Goal: Task Accomplishment & Management: Manage account settings

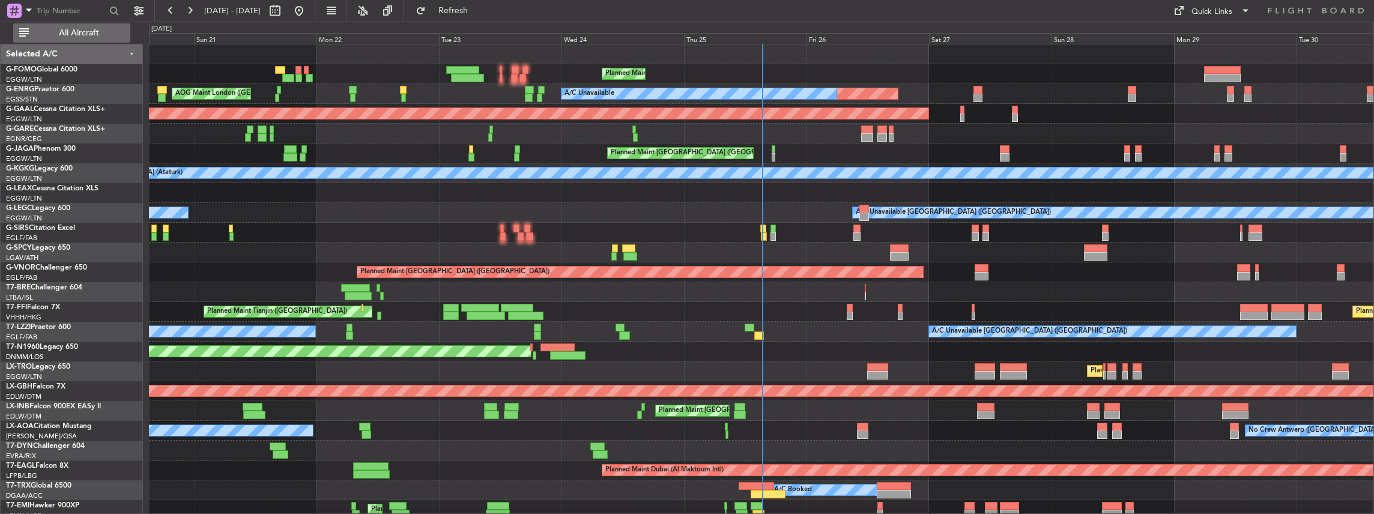
click at [91, 33] on span "All Aircraft" at bounding box center [79, 33] width 96 height 8
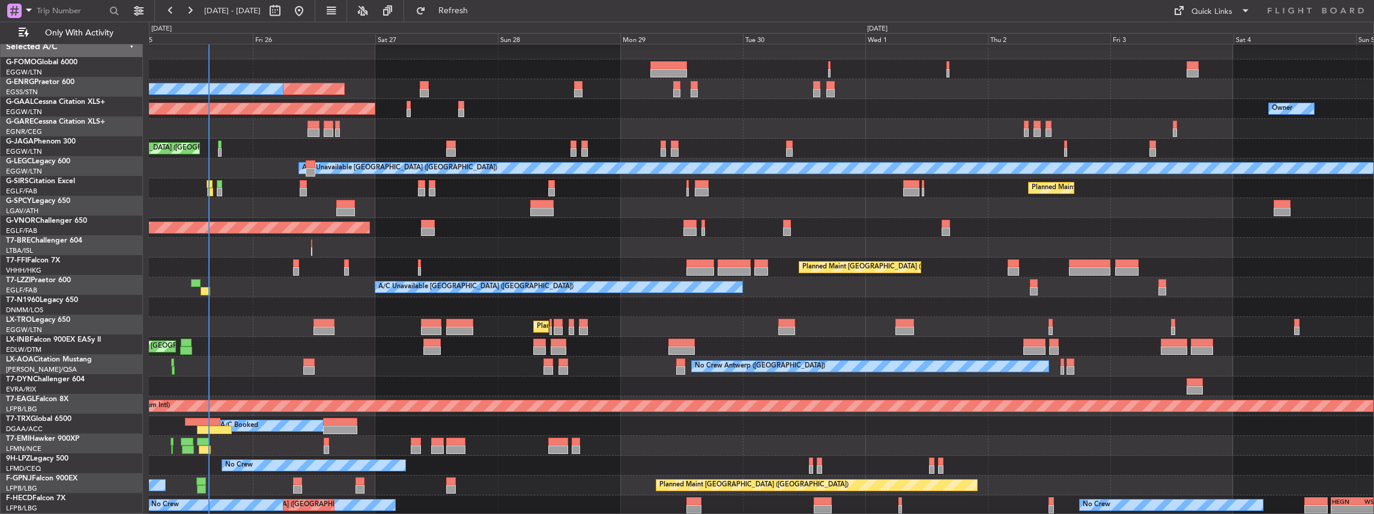
scroll to position [4, 0]
click at [543, 266] on div "Planned Maint [GEOGRAPHIC_DATA] ([GEOGRAPHIC_DATA])" at bounding box center [762, 268] width 1226 height 20
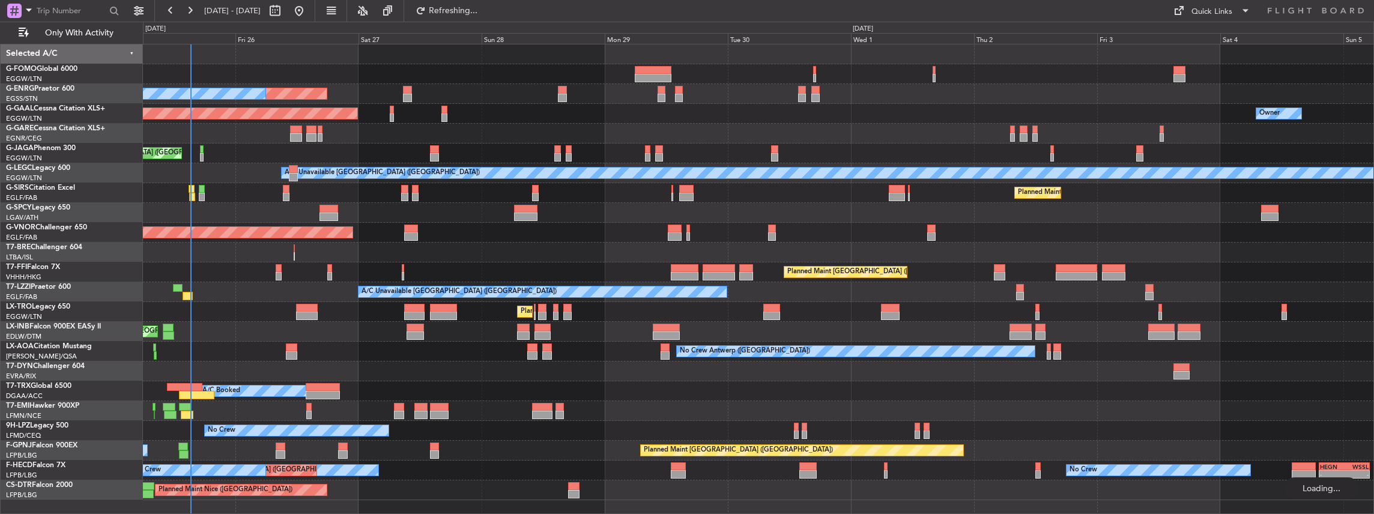
click at [505, 282] on div "Planned Maint [GEOGRAPHIC_DATA] ([GEOGRAPHIC_DATA]) Unplanned Maint [GEOGRAPHIC…" at bounding box center [759, 272] width 1232 height 456
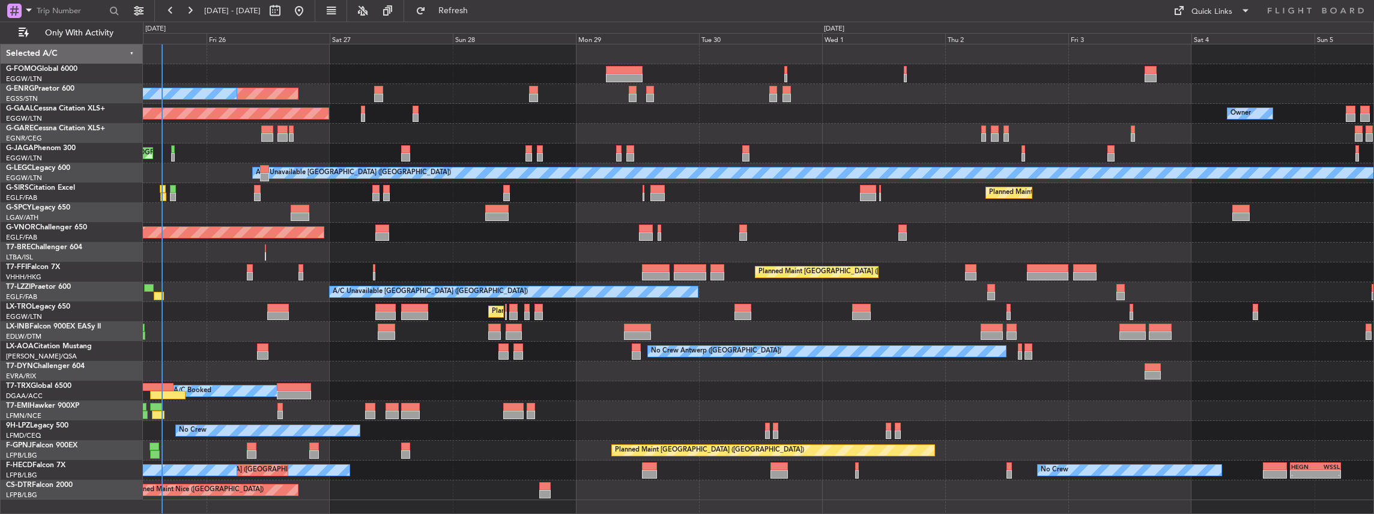
scroll to position [0, 0]
click at [250, 342] on div "No Crew Antwerp ([GEOGRAPHIC_DATA])" at bounding box center [759, 352] width 1232 height 20
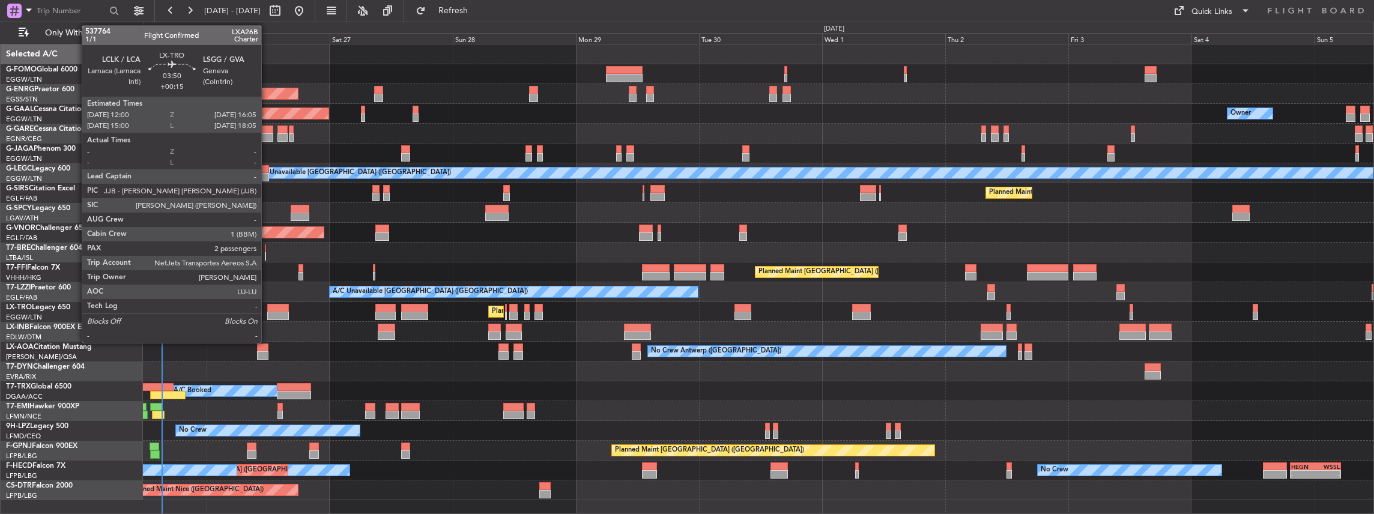
click at [269, 315] on div at bounding box center [277, 316] width 21 height 8
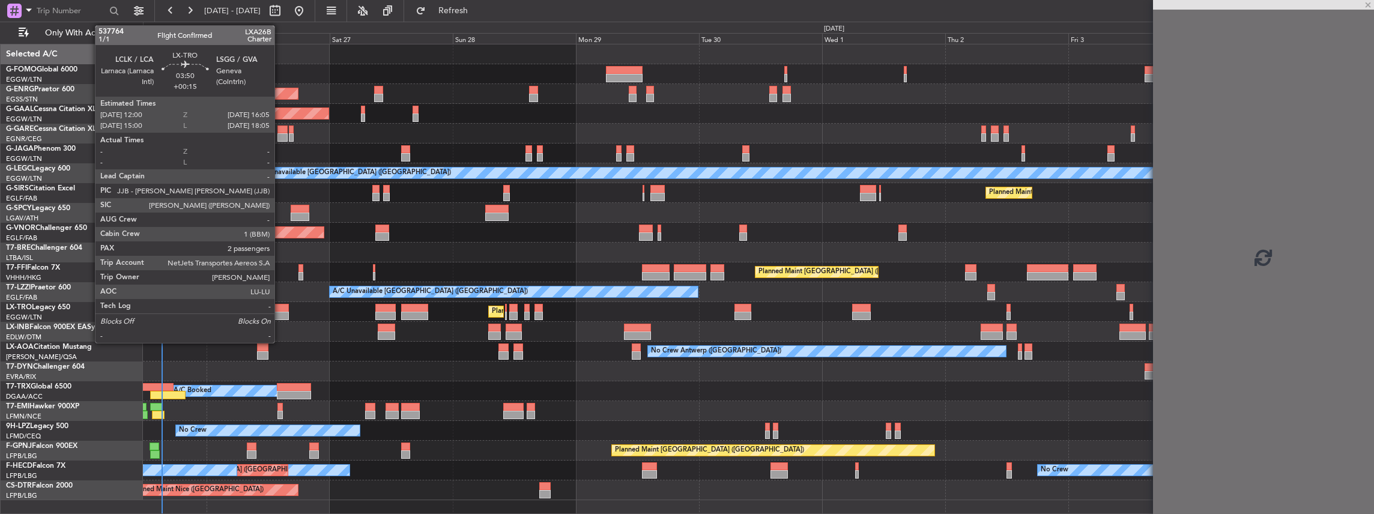
click at [281, 305] on div at bounding box center [277, 308] width 21 height 8
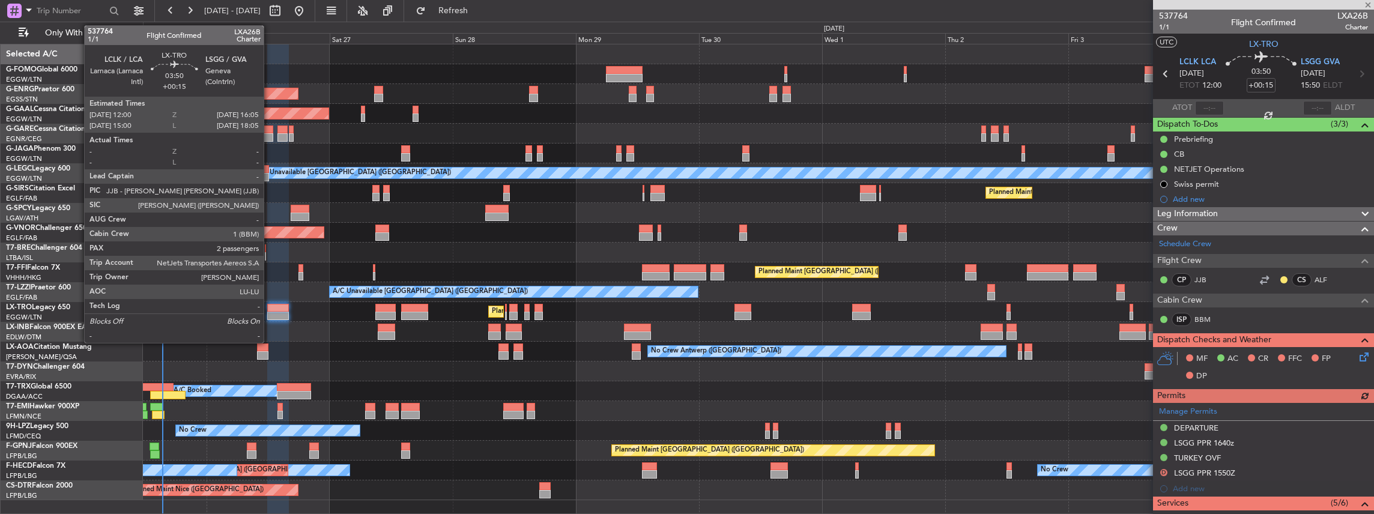
click at [270, 314] on div at bounding box center [277, 316] width 21 height 8
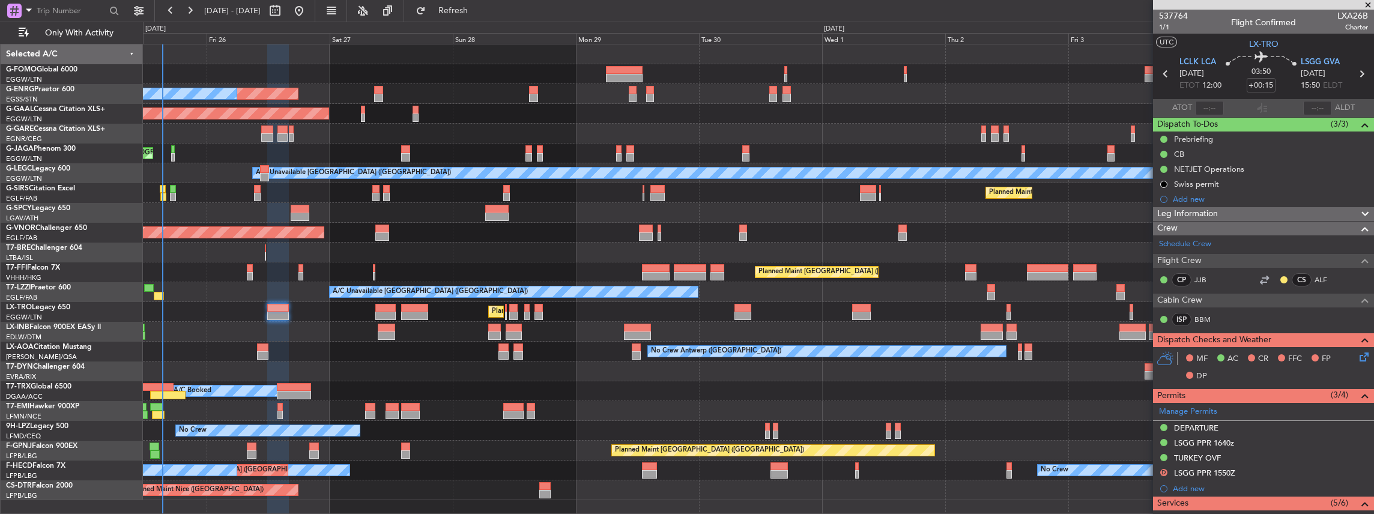
click at [1082, 501] on div "Planned Maint [GEOGRAPHIC_DATA] ([GEOGRAPHIC_DATA]) Unplanned Maint [GEOGRAPHIC…" at bounding box center [759, 279] width 1232 height 471
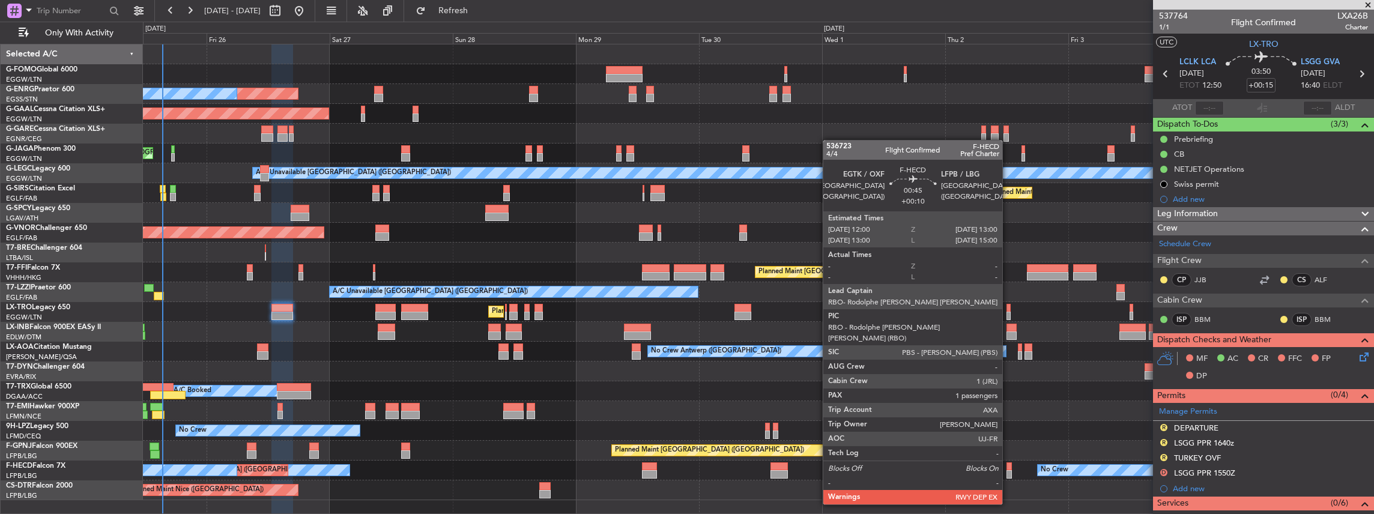
click at [1009, 471] on div at bounding box center [1009, 474] width 5 height 8
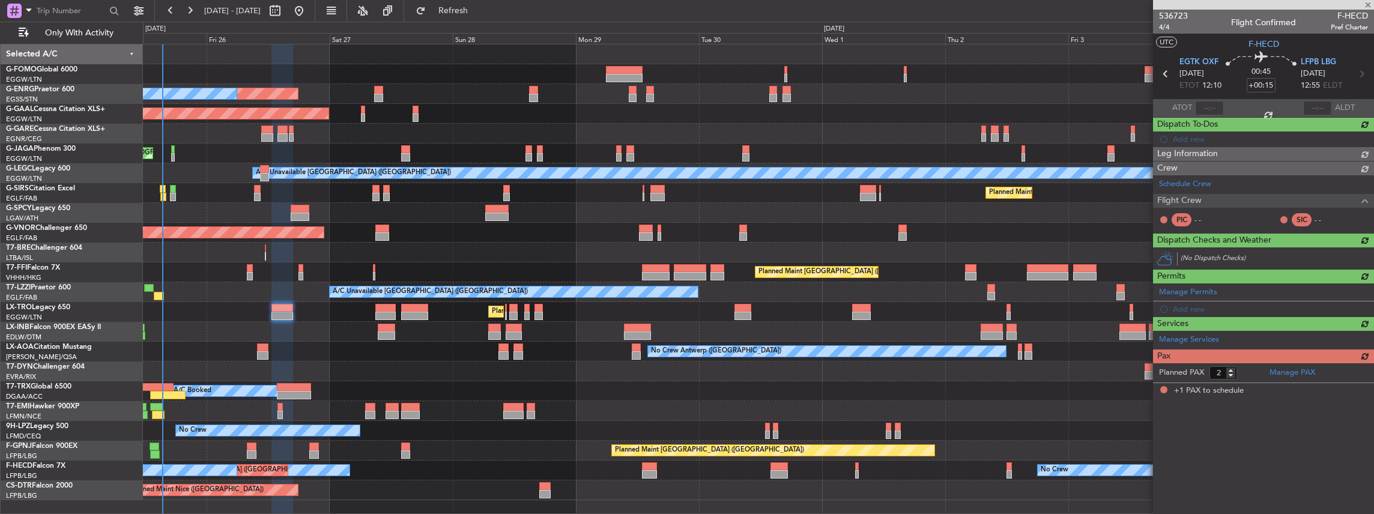
type input "+00:10"
type input "1"
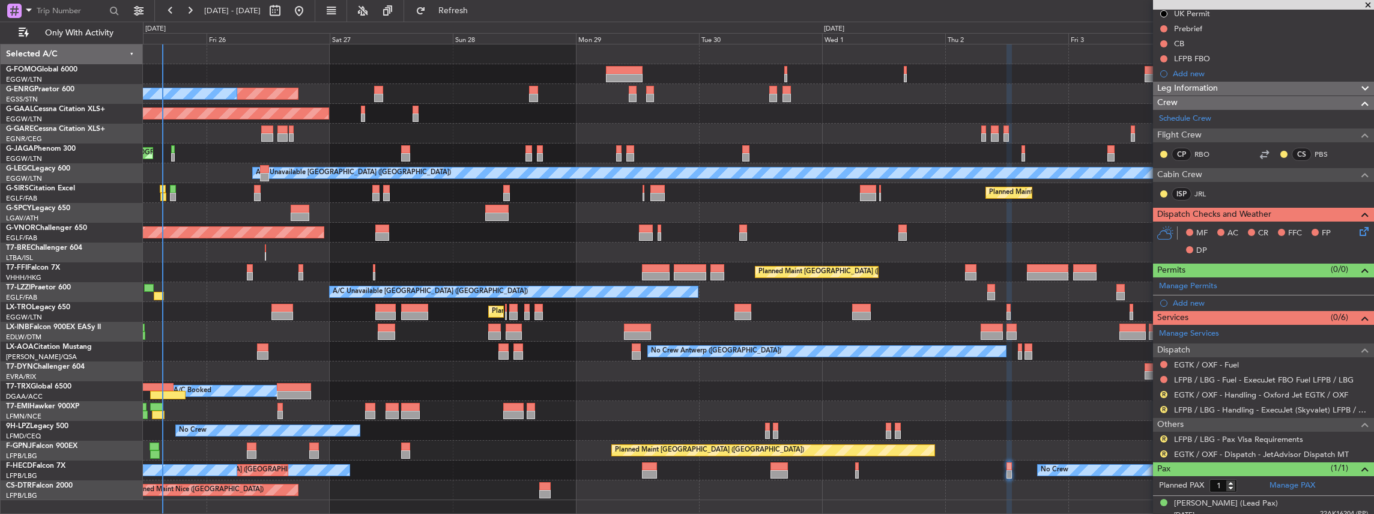
scroll to position [131, 0]
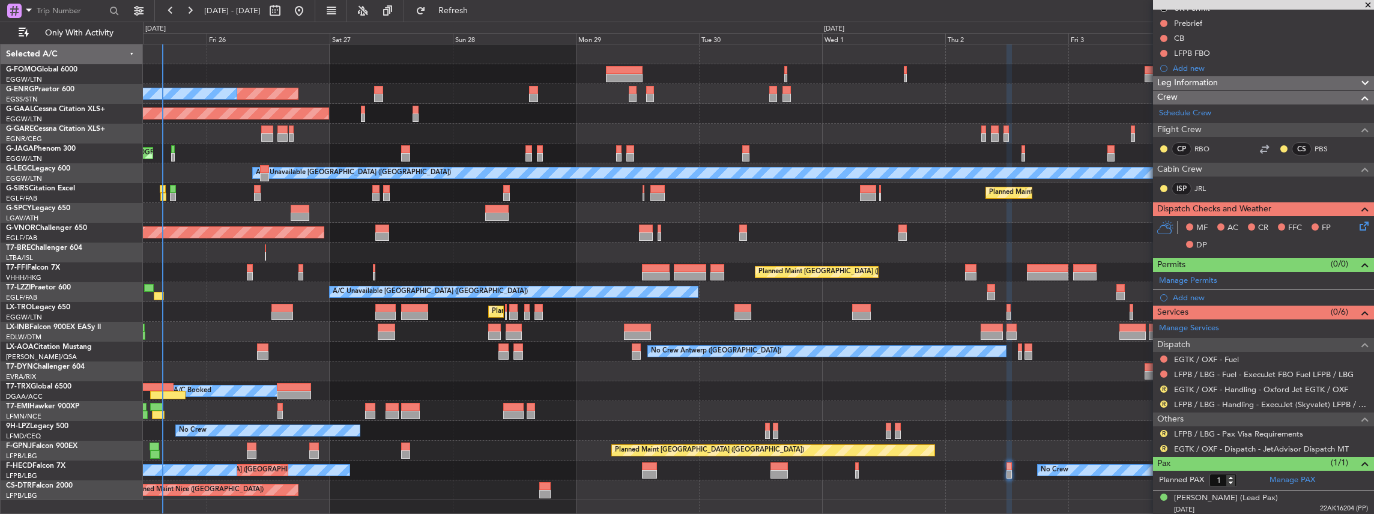
click at [853, 472] on div "No Crew No Crew Planned Maint [GEOGRAPHIC_DATA] ([GEOGRAPHIC_DATA]) No Crew - -…" at bounding box center [759, 471] width 1232 height 20
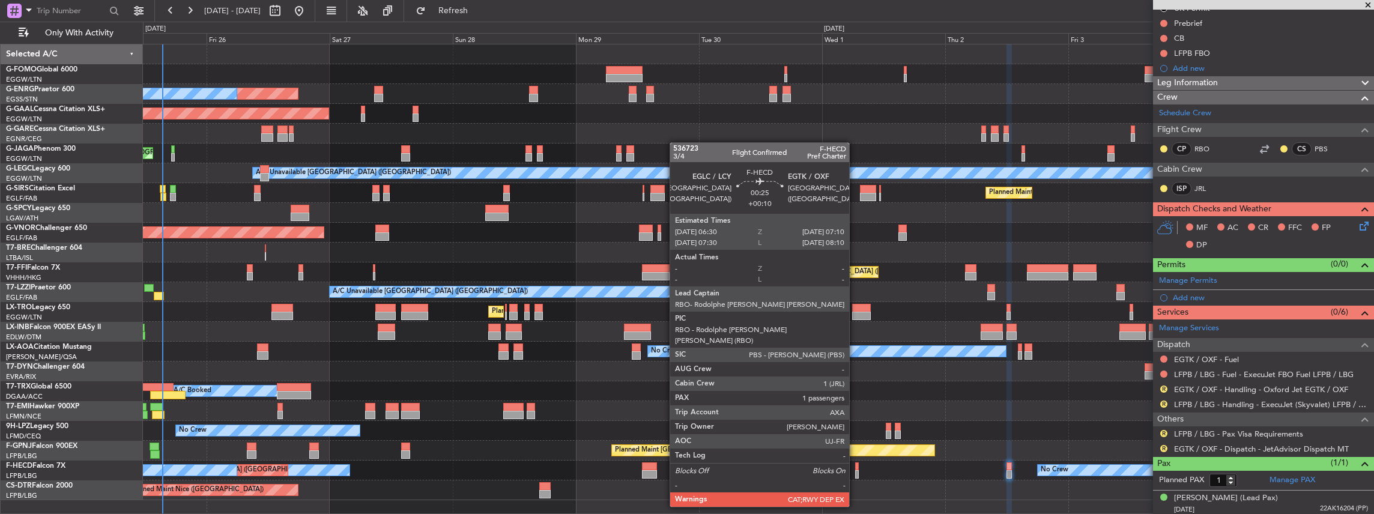
click at [855, 473] on div at bounding box center [857, 474] width 4 height 8
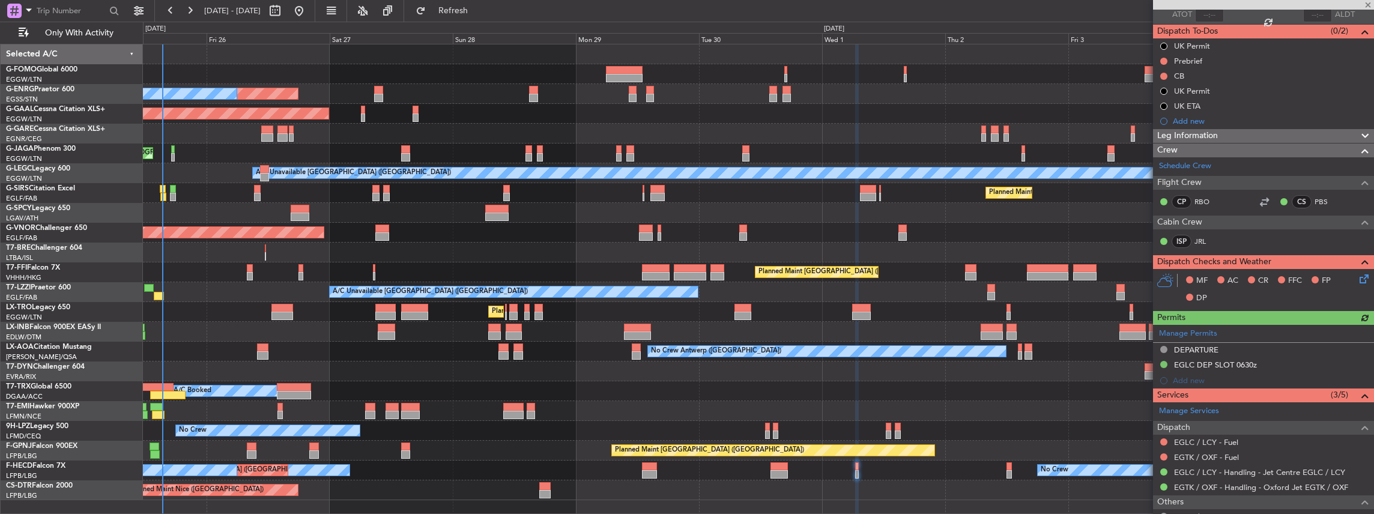
scroll to position [160, 0]
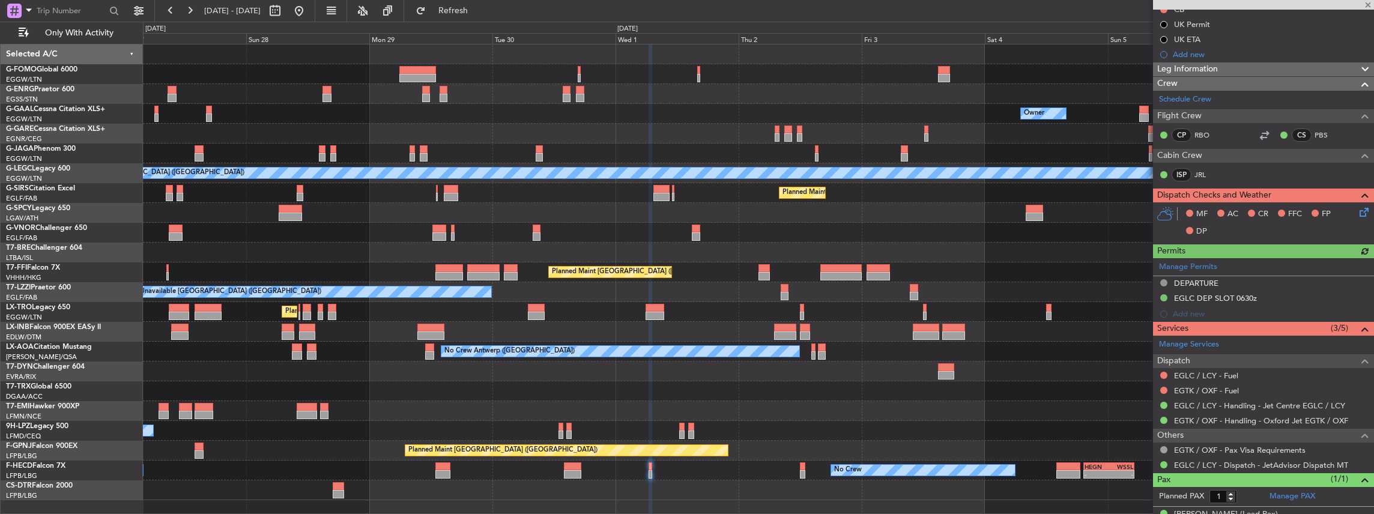
click at [897, 454] on div "Planned Maint [GEOGRAPHIC_DATA] ([GEOGRAPHIC_DATA]) No Crew" at bounding box center [759, 451] width 1232 height 20
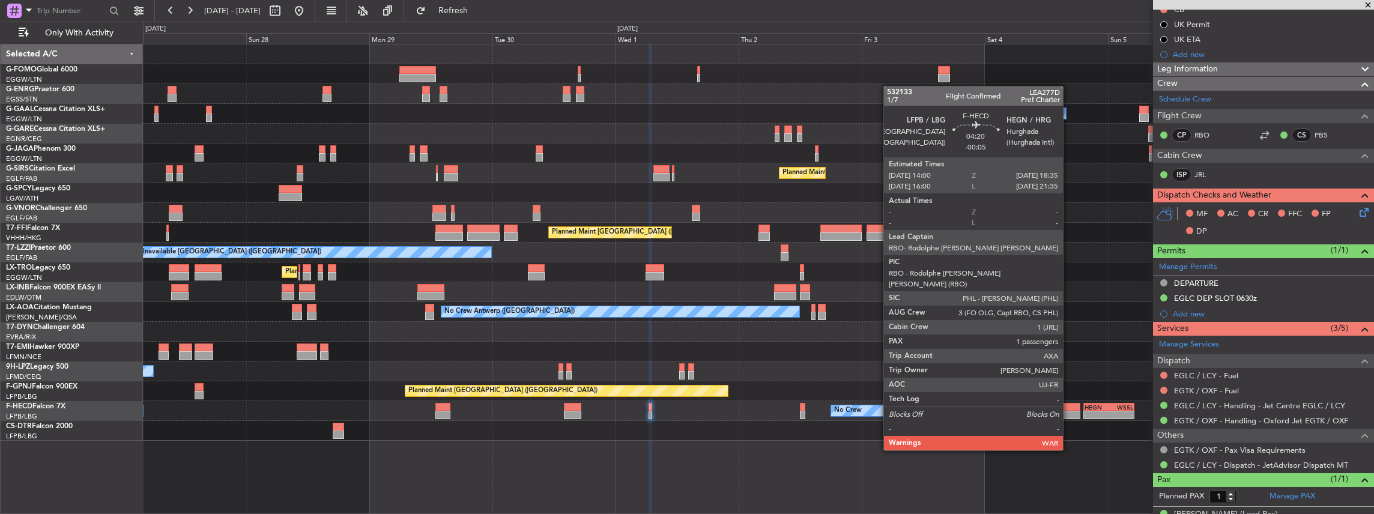
click at [1069, 417] on div at bounding box center [1069, 415] width 24 height 8
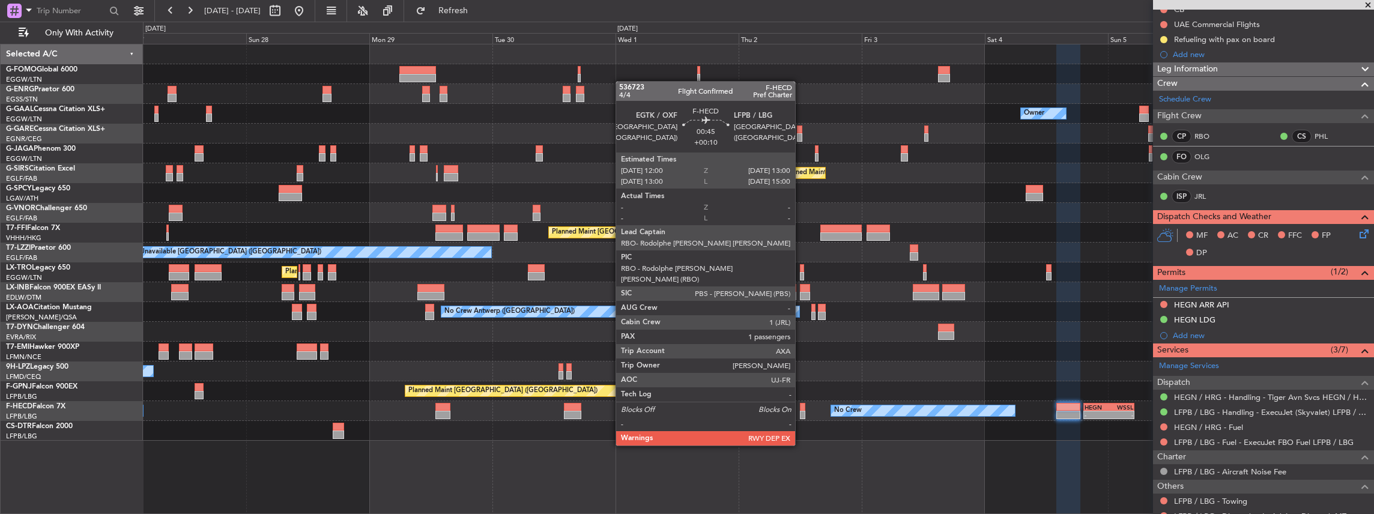
click at [801, 412] on div at bounding box center [802, 415] width 5 height 8
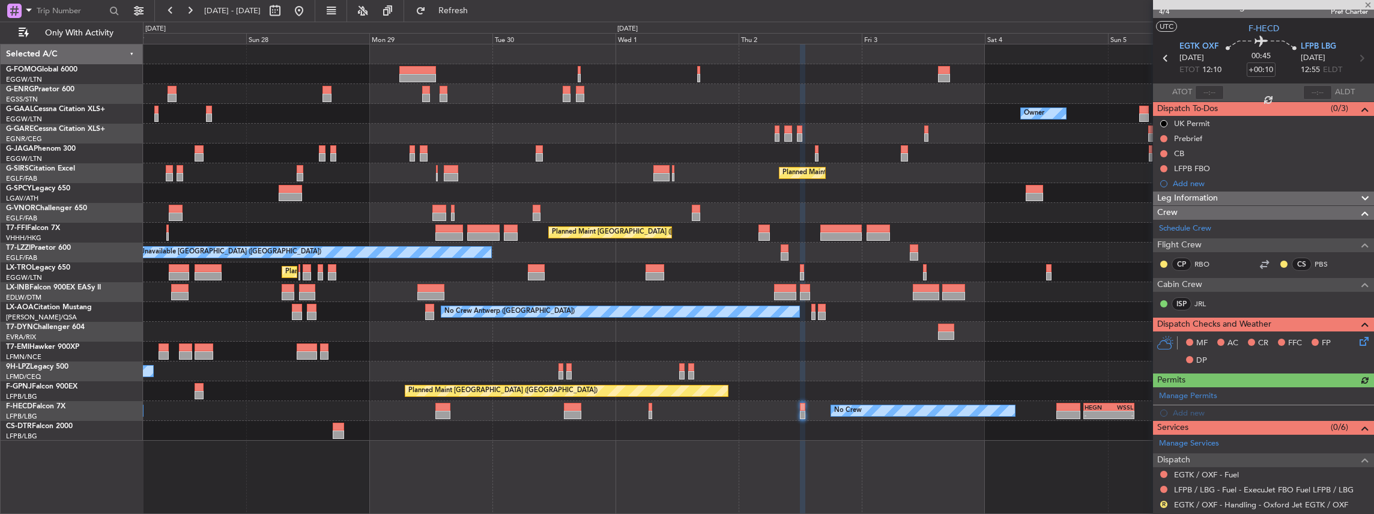
scroll to position [0, 0]
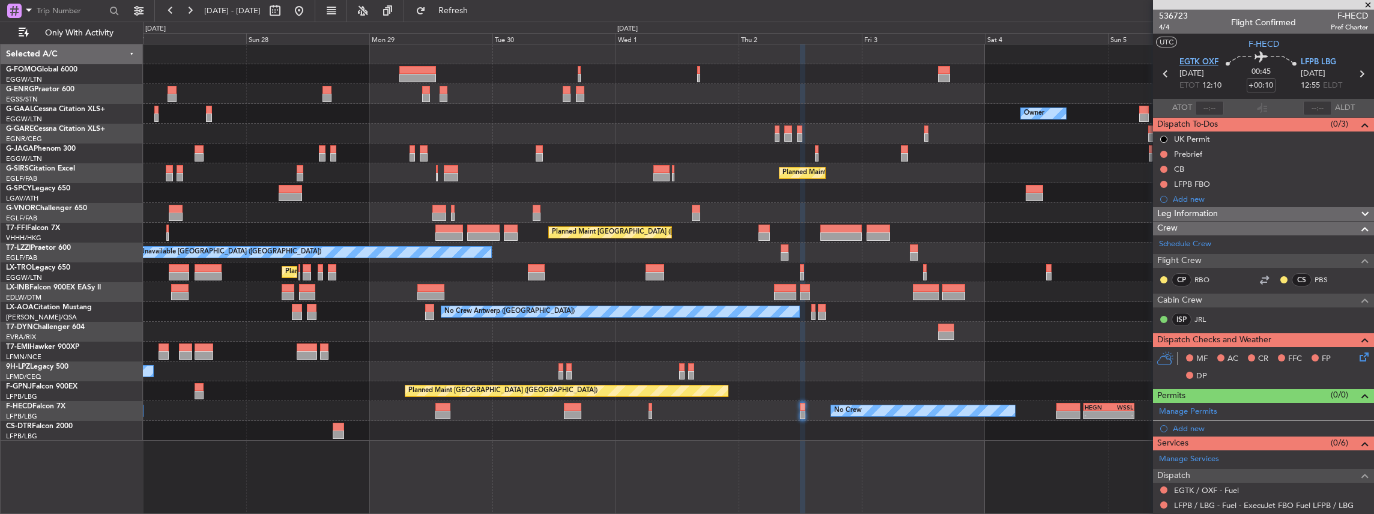
click at [1189, 63] on span "EGTK OXF" at bounding box center [1199, 62] width 39 height 12
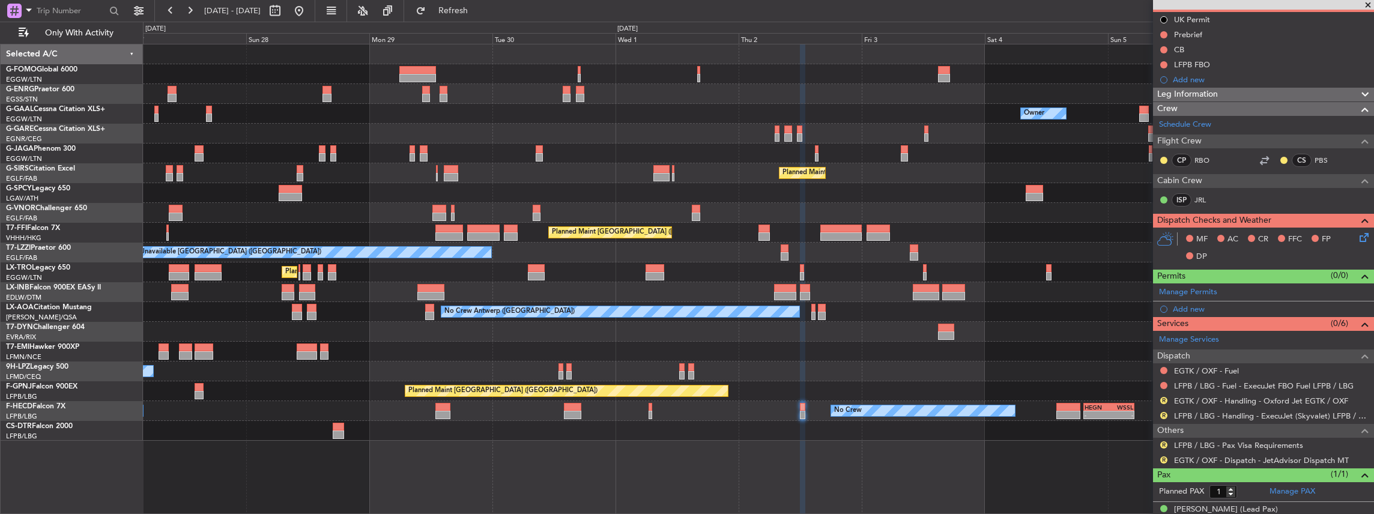
scroll to position [120, 0]
click at [1220, 397] on link "EGTK / OXF - Handling - Oxford Jet EGTK / OXF" at bounding box center [1261, 400] width 174 height 10
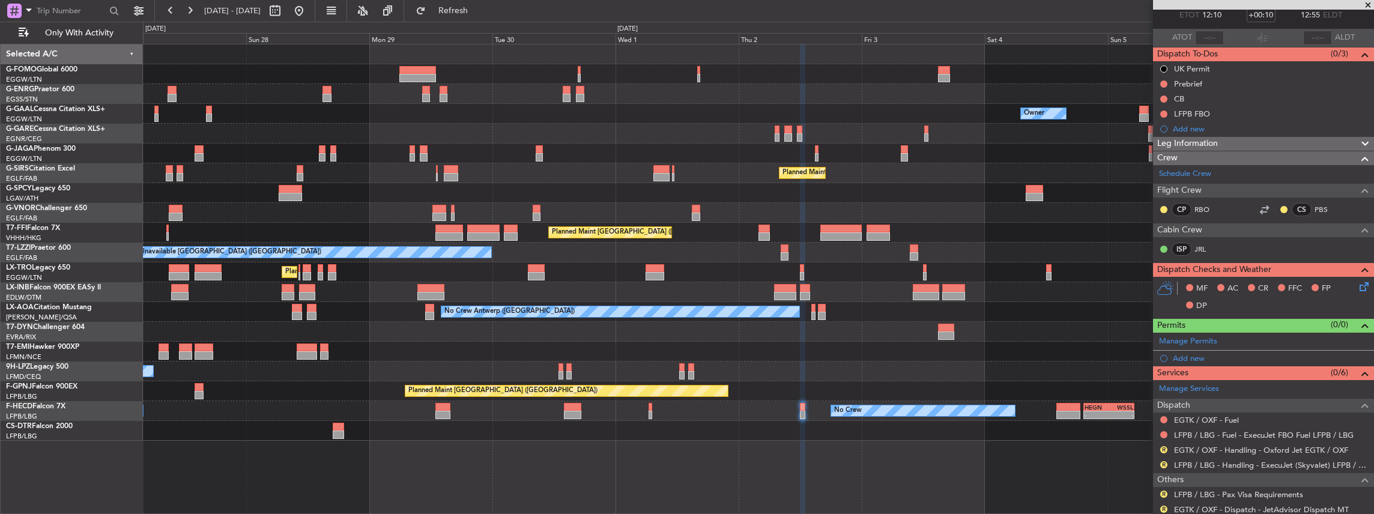
scroll to position [80, 0]
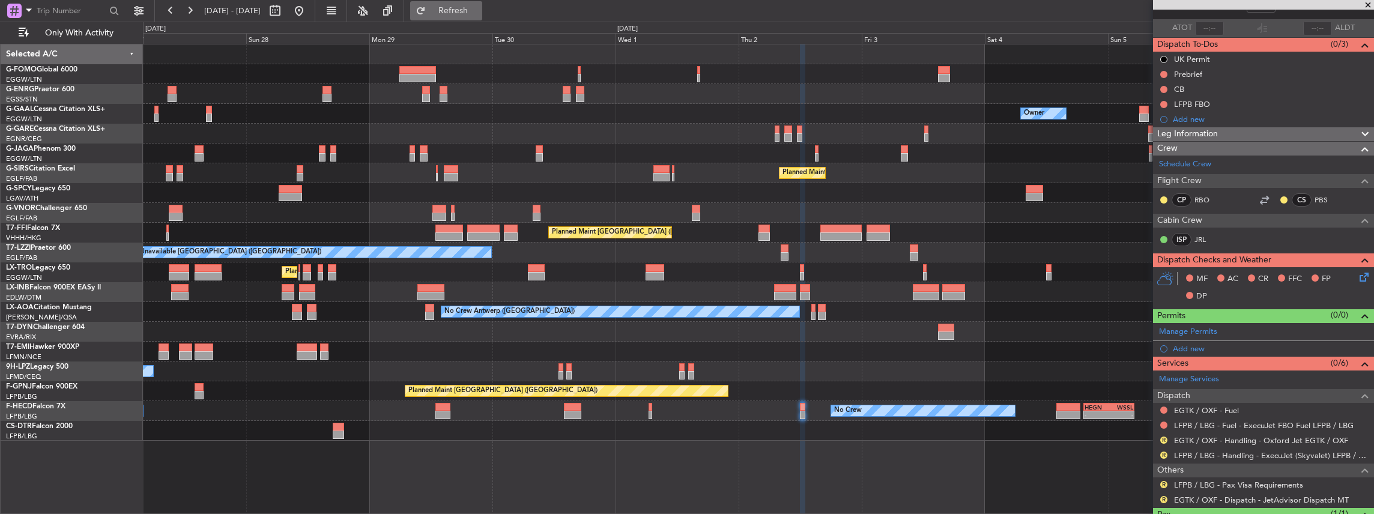
click at [478, 8] on span "Refresh" at bounding box center [453, 11] width 50 height 8
click at [1176, 454] on link "LFPB / LBG - Handling - ExecuJet (Skyvalet) LFPB / LBG" at bounding box center [1271, 456] width 194 height 10
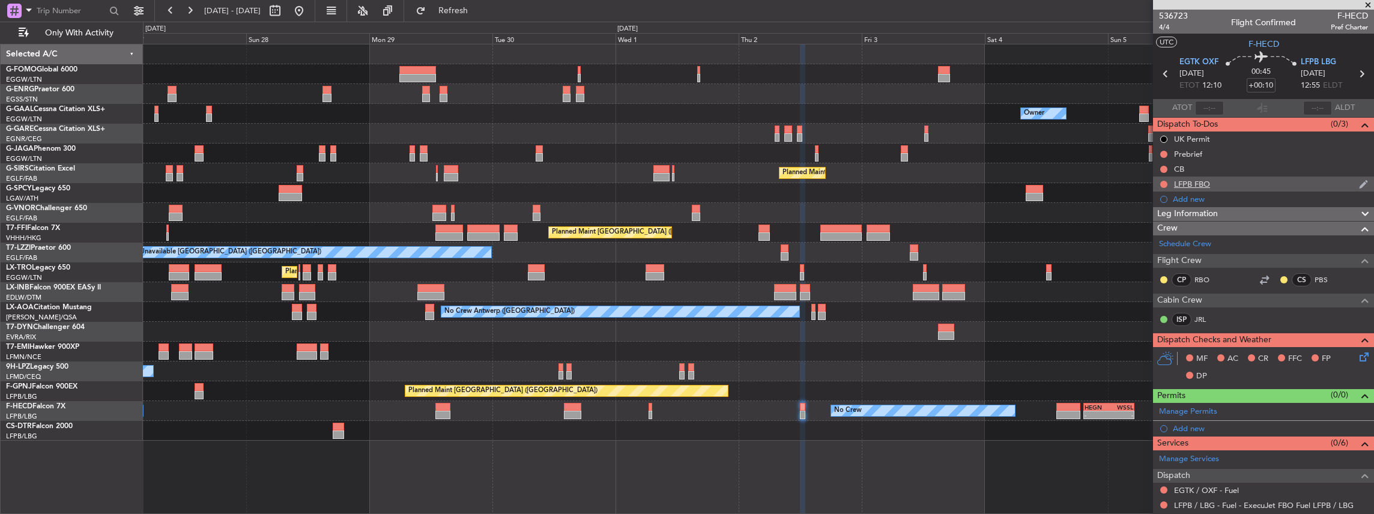
scroll to position [40, 0]
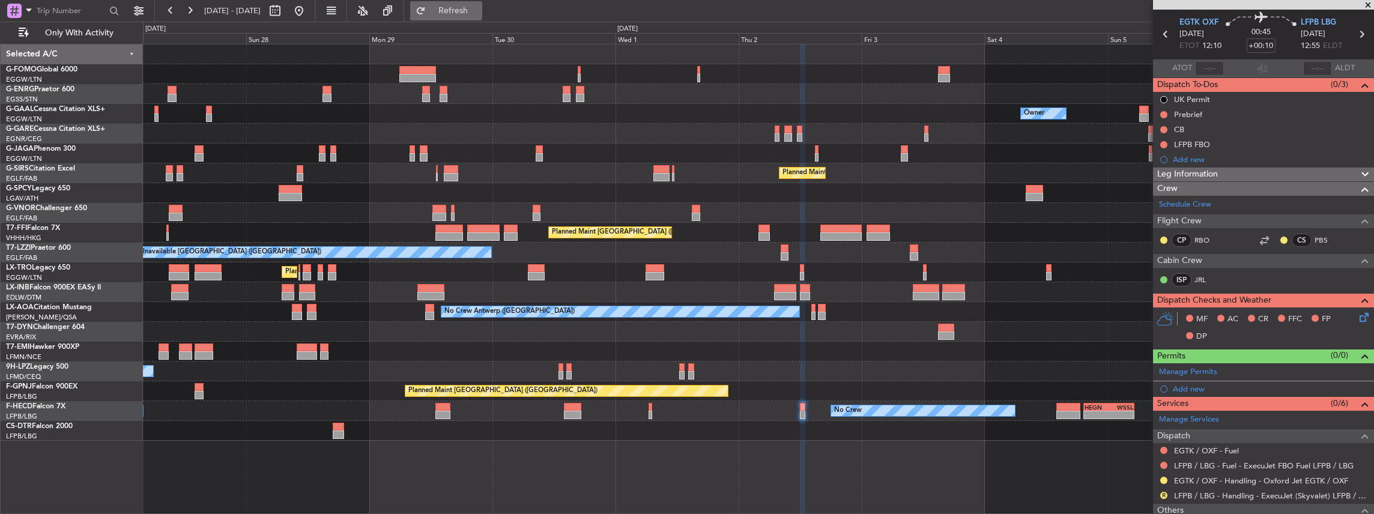
click at [479, 13] on span "Refresh" at bounding box center [453, 11] width 50 height 8
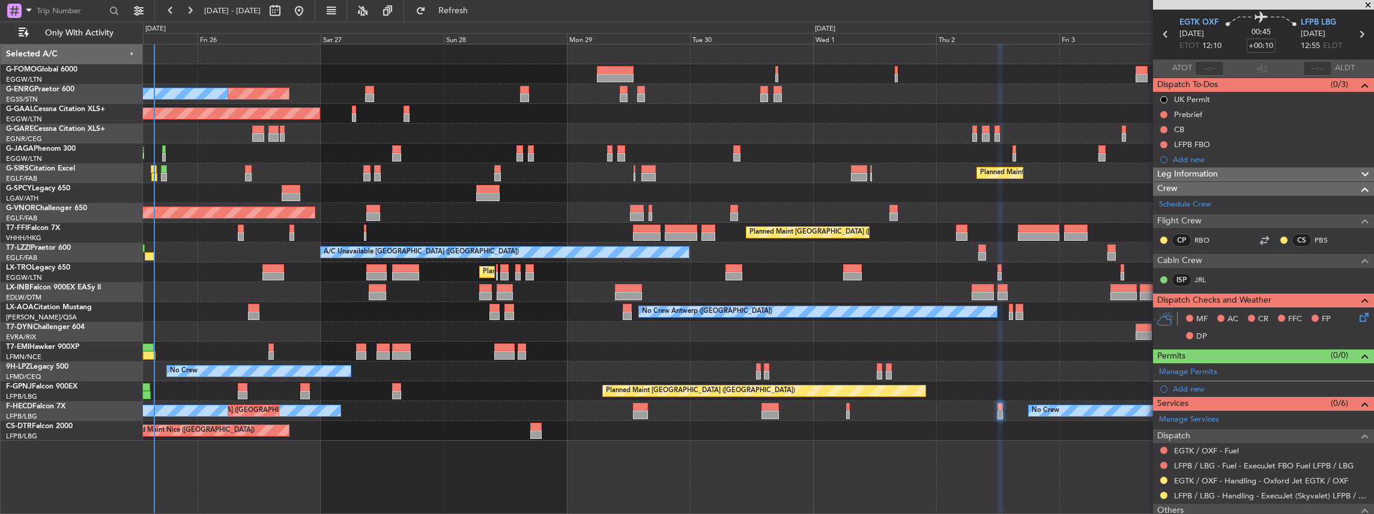
click at [595, 339] on div "Planned Maint [GEOGRAPHIC_DATA] ([GEOGRAPHIC_DATA]) Unplanned Maint [GEOGRAPHIC…" at bounding box center [759, 242] width 1232 height 396
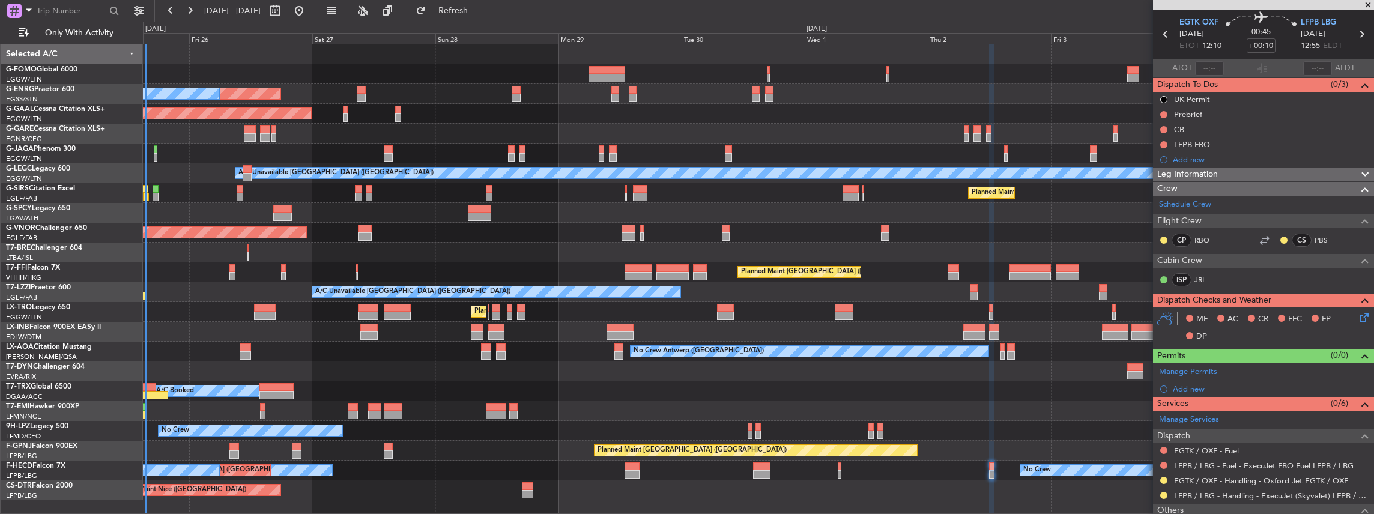
click at [1051, 336] on div "Planned Maint [GEOGRAPHIC_DATA] ([GEOGRAPHIC_DATA]) Unplanned Maint [GEOGRAPHIC…" at bounding box center [759, 272] width 1232 height 456
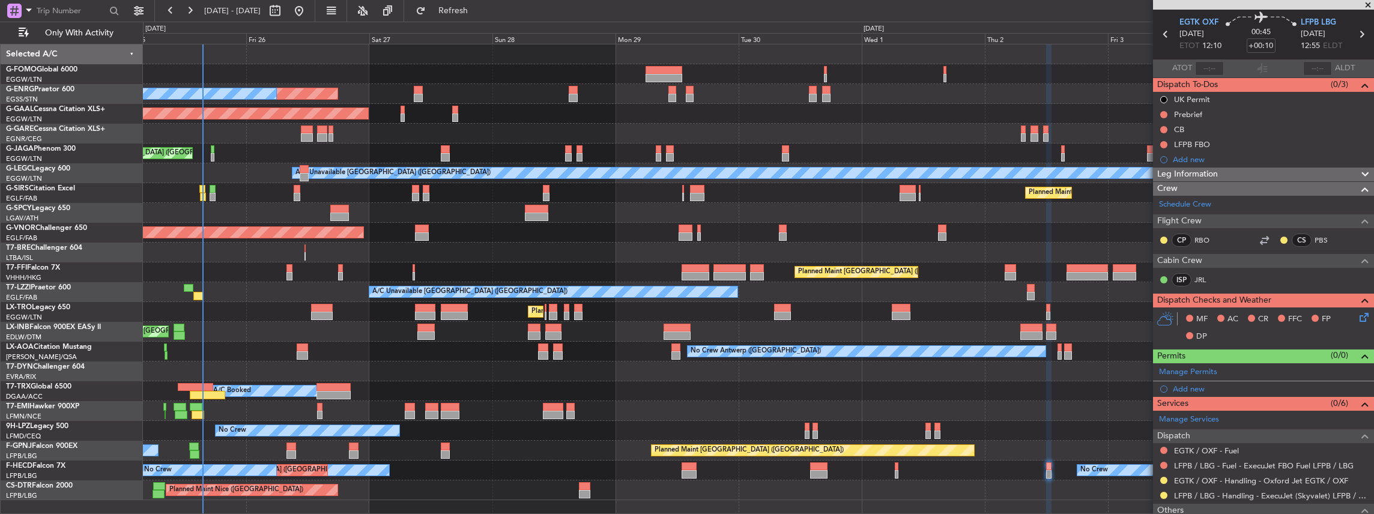
click at [833, 360] on div "No Crew Antwerp ([GEOGRAPHIC_DATA])" at bounding box center [759, 352] width 1232 height 20
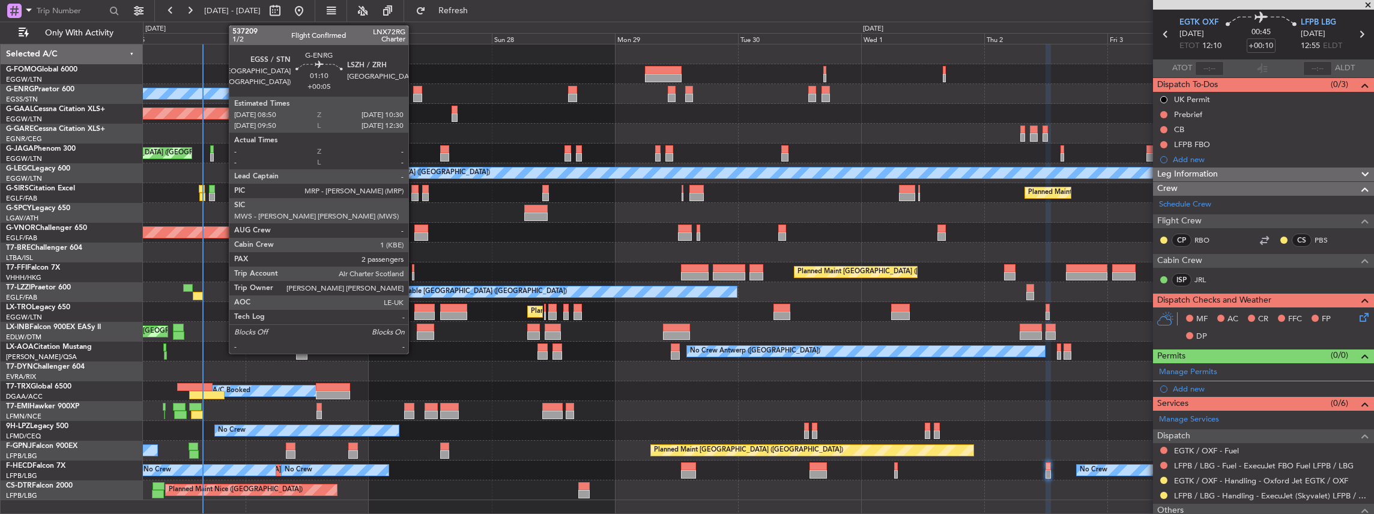
click at [415, 95] on div at bounding box center [417, 98] width 9 height 8
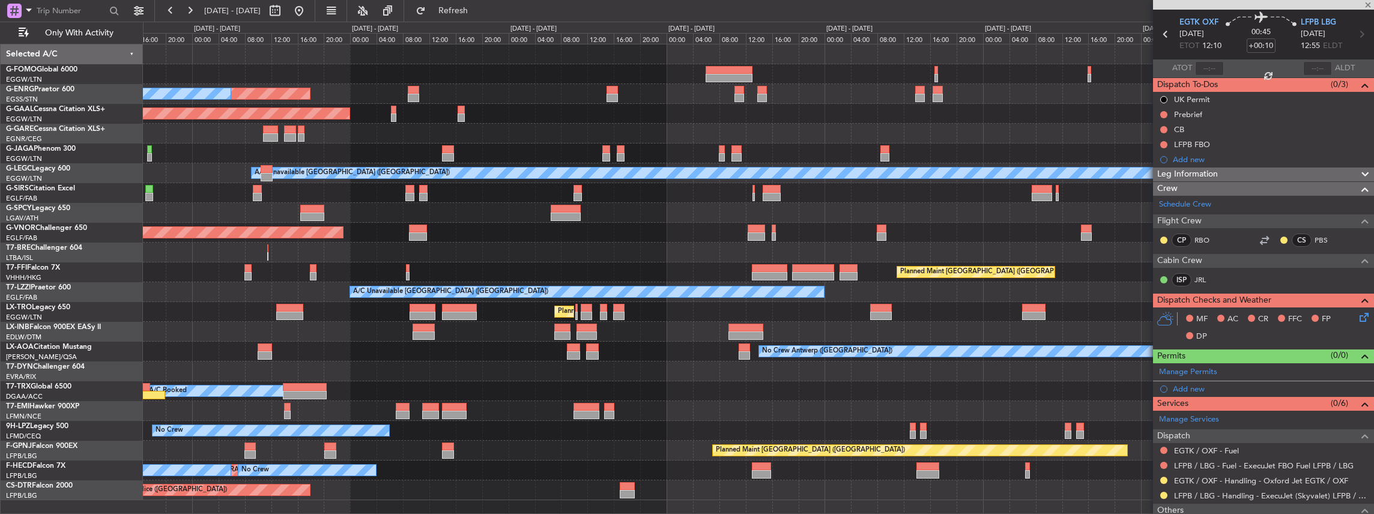
type input "+00:05"
type input "2"
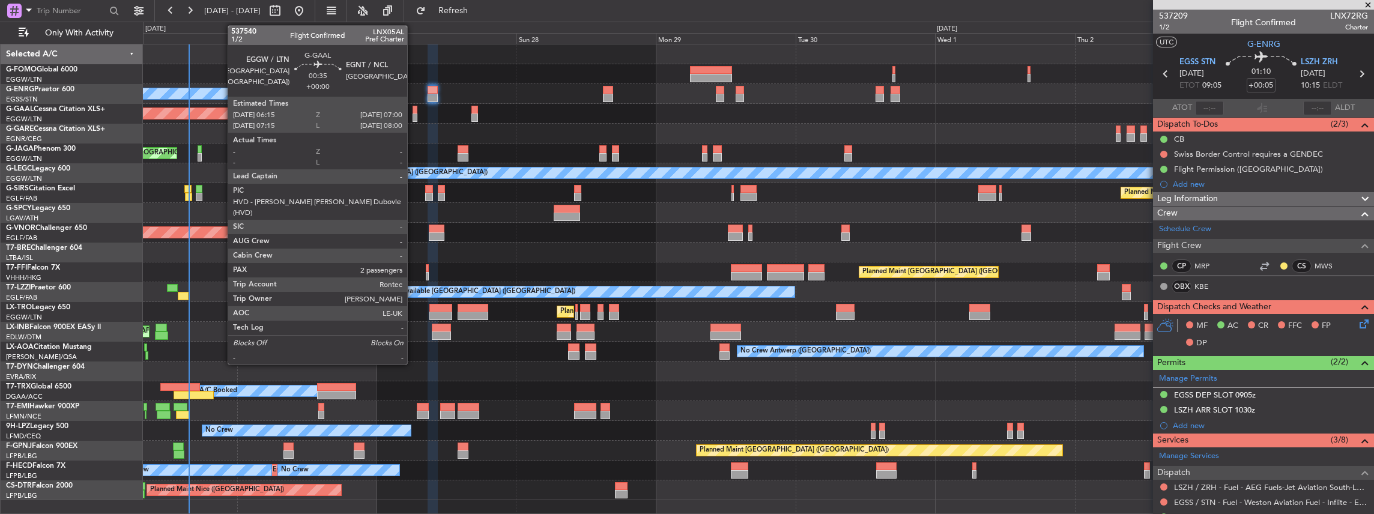
click at [413, 115] on div at bounding box center [415, 118] width 5 height 8
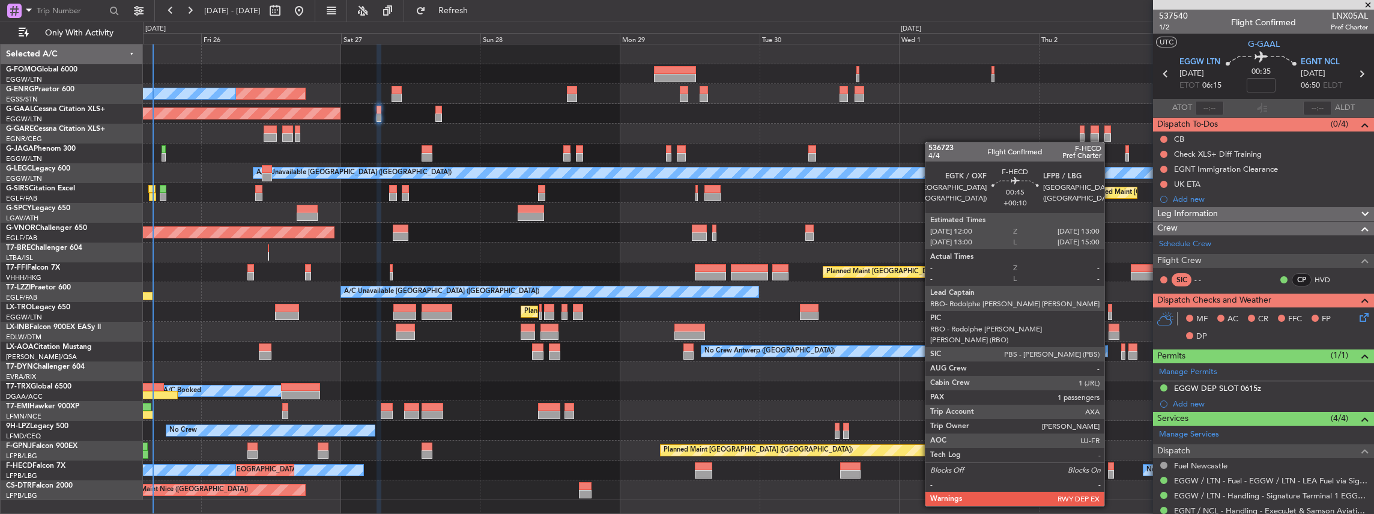
click at [1111, 473] on div at bounding box center [1111, 474] width 6 height 8
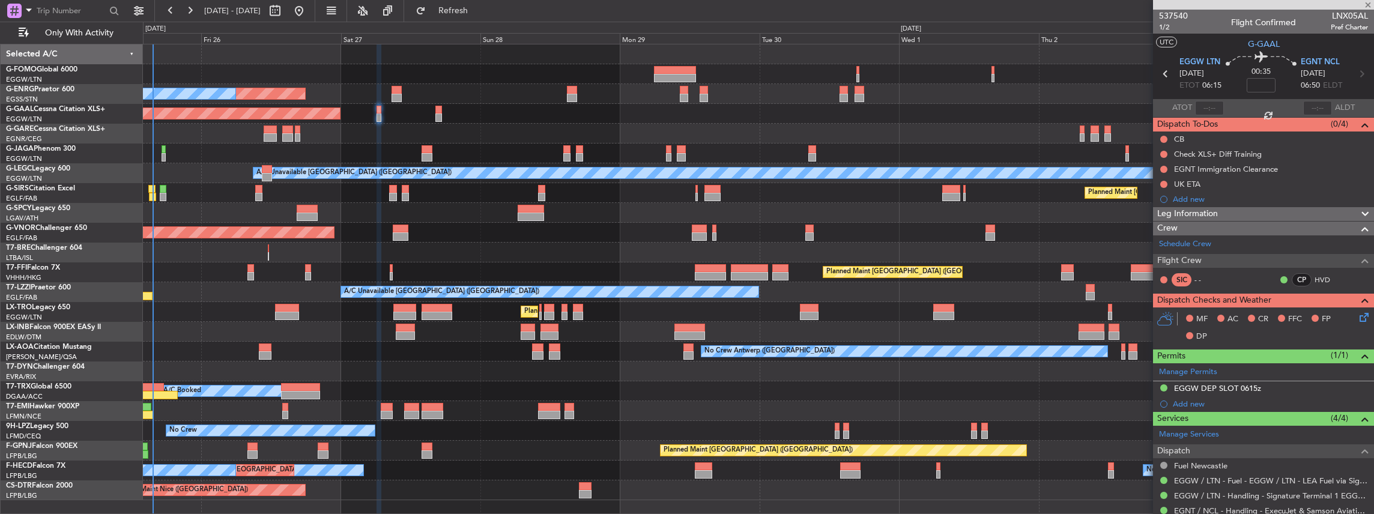
type input "+00:10"
type input "1"
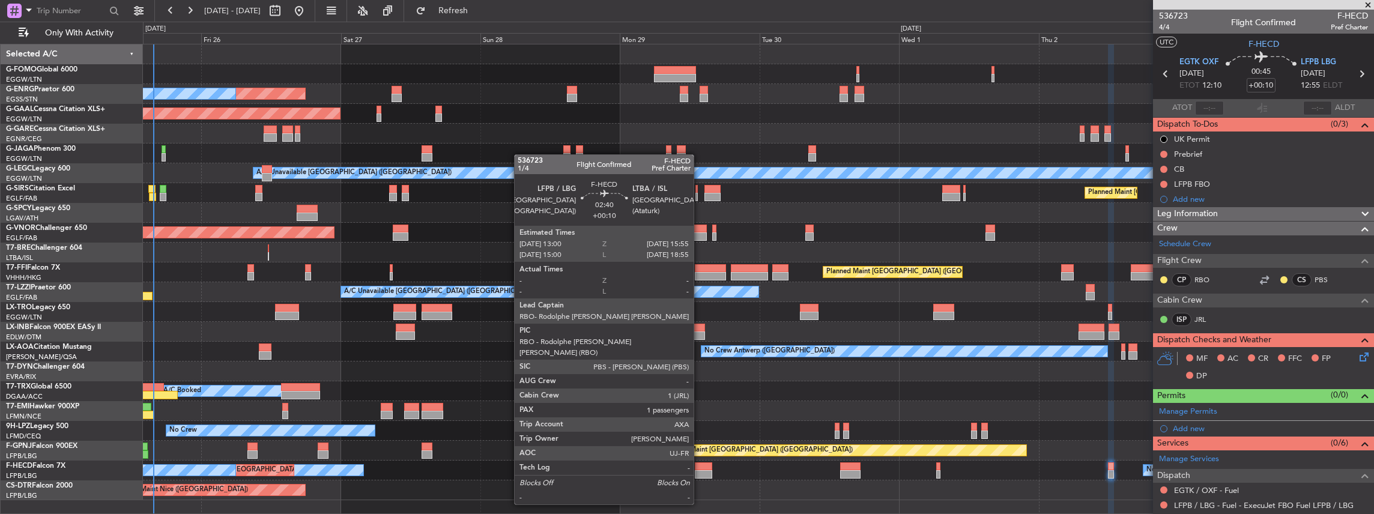
click at [700, 471] on div at bounding box center [703, 474] width 17 height 8
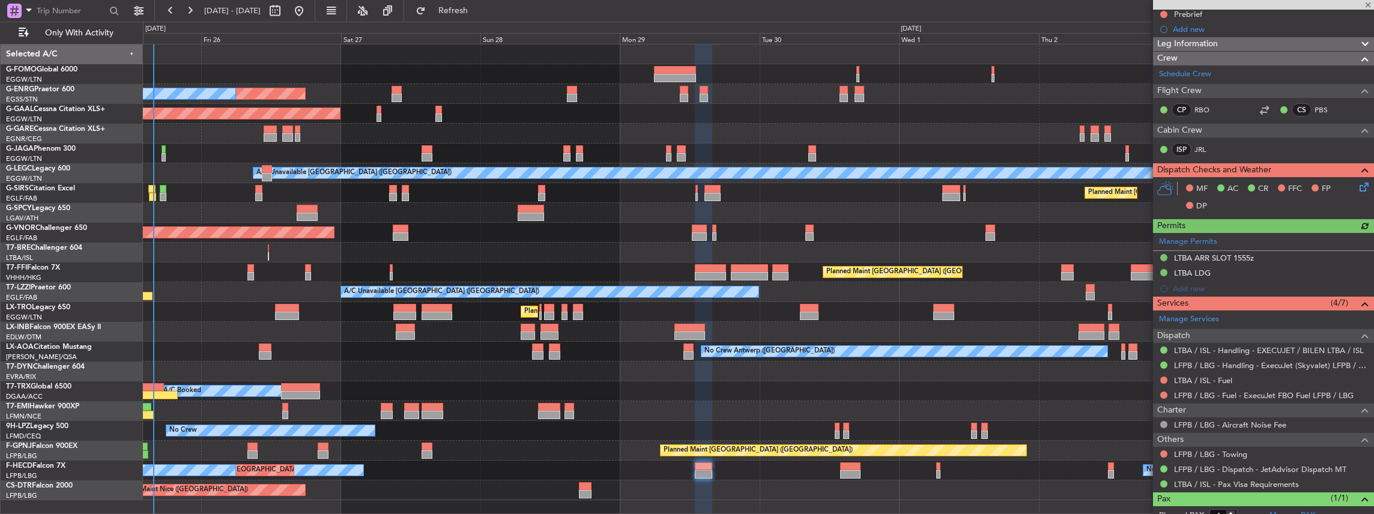
scroll to position [160, 0]
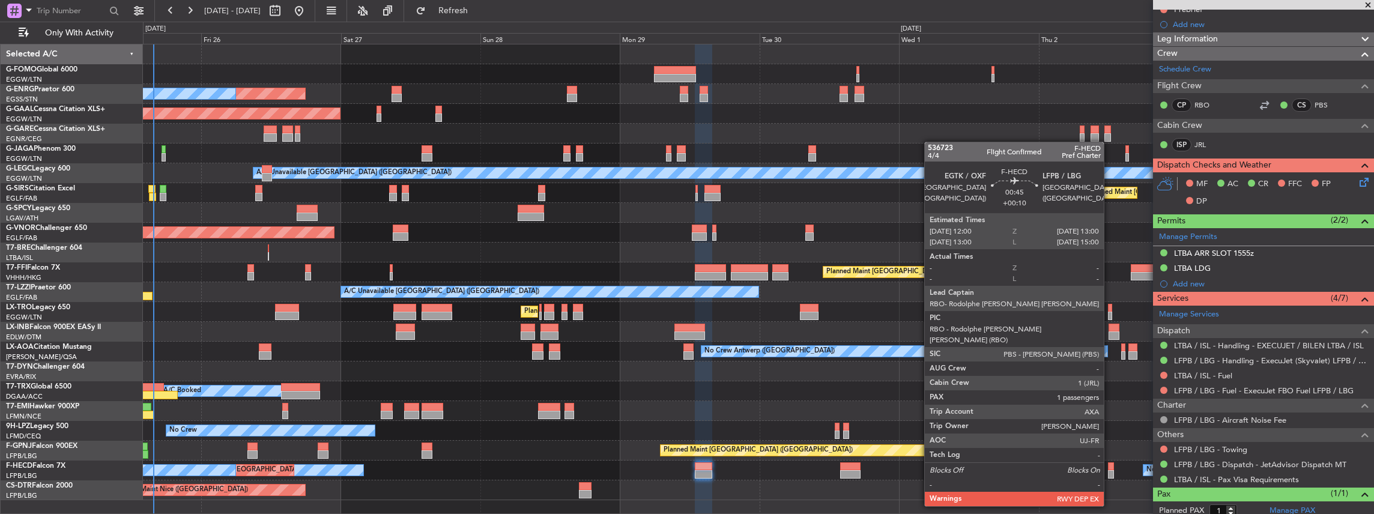
click at [1110, 473] on div at bounding box center [1111, 474] width 6 height 8
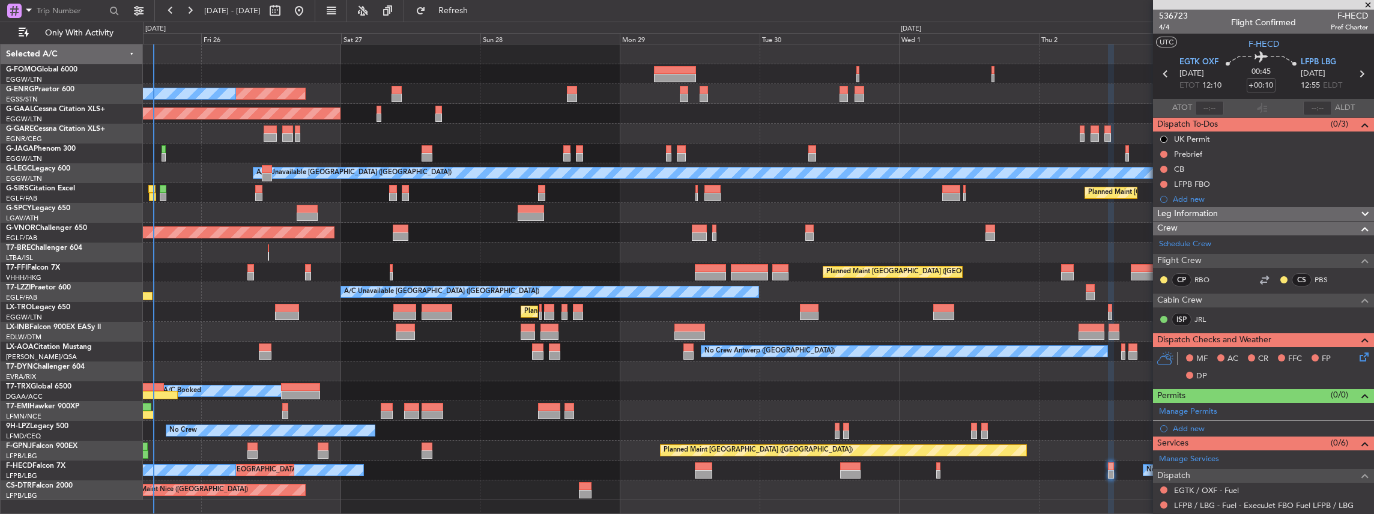
scroll to position [120, 0]
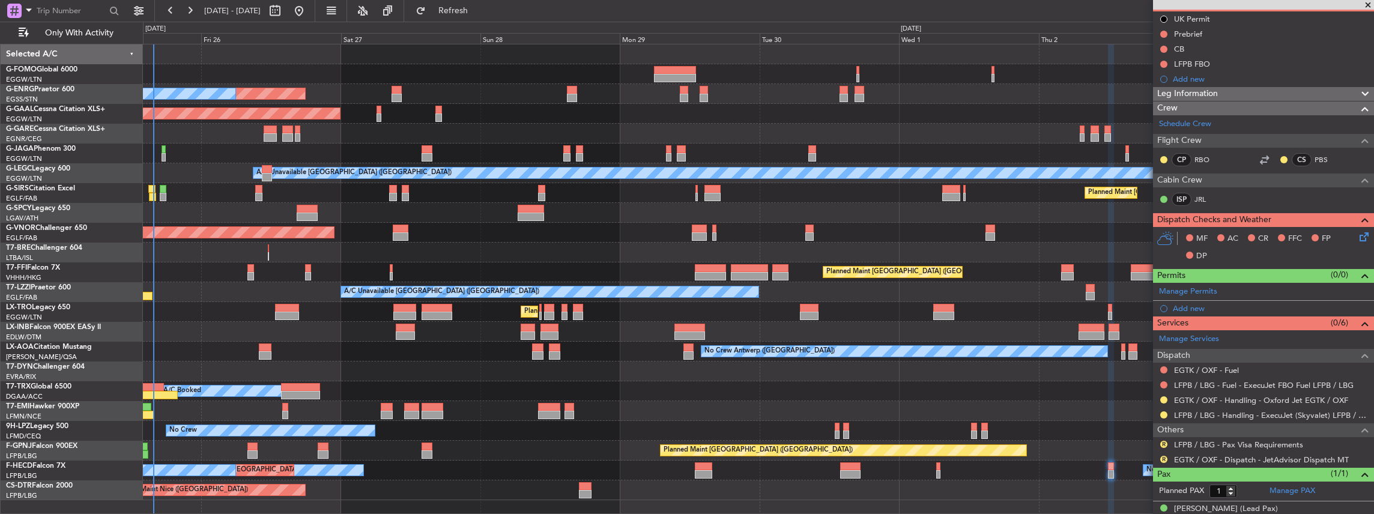
click at [1161, 415] on div at bounding box center [1164, 415] width 10 height 10
click at [1162, 412] on button at bounding box center [1164, 415] width 7 height 7
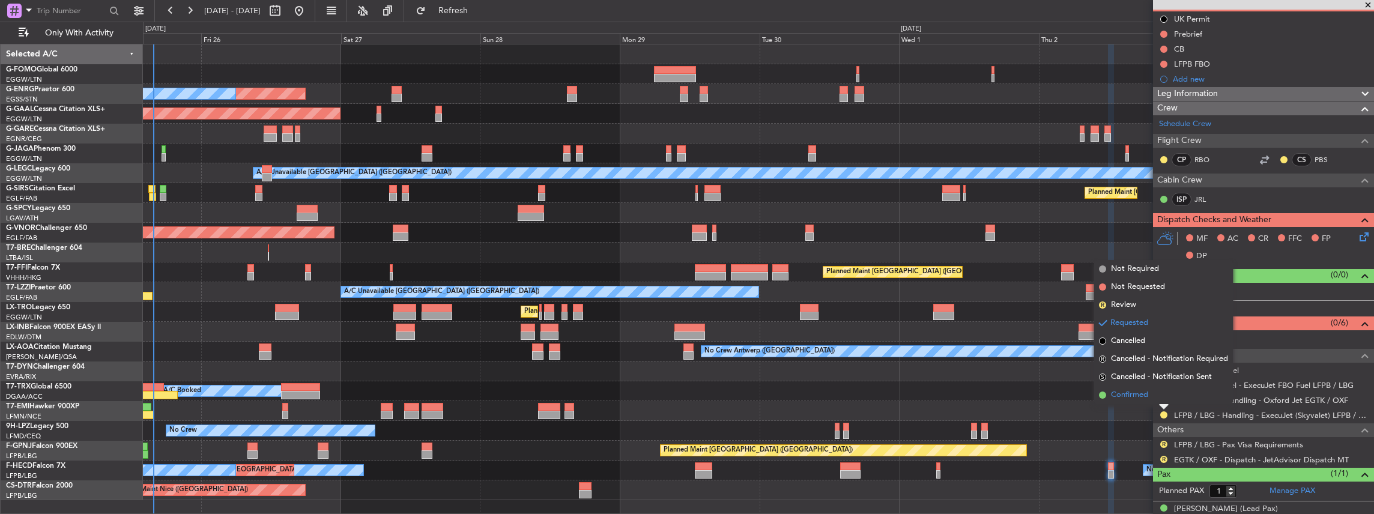
click at [1132, 396] on span "Confirmed" at bounding box center [1129, 395] width 37 height 12
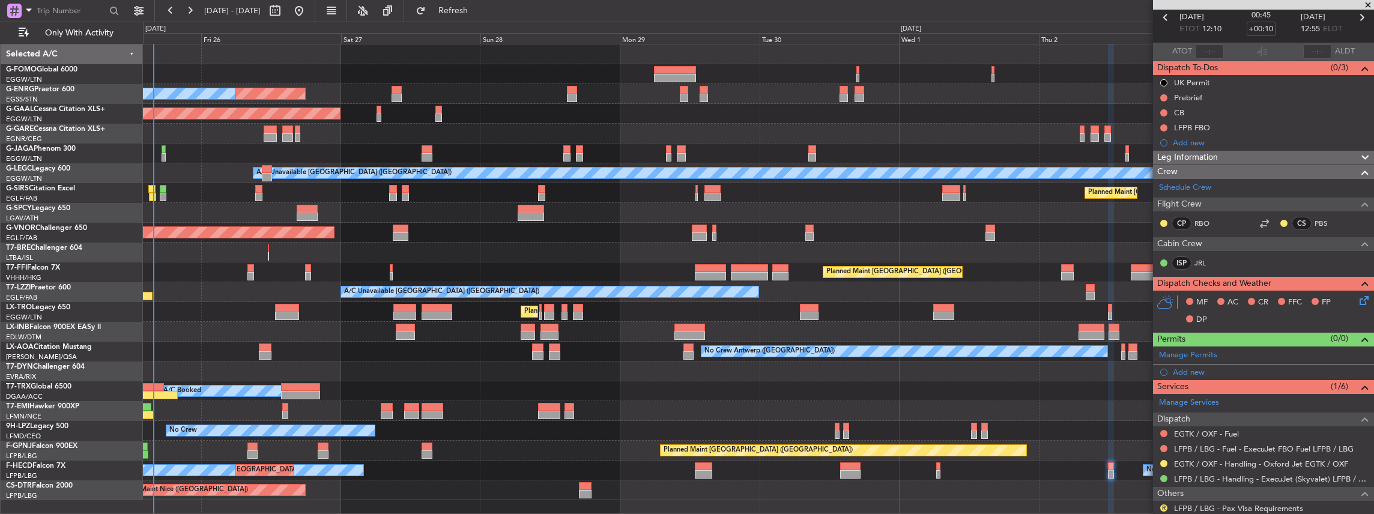
scroll to position [0, 0]
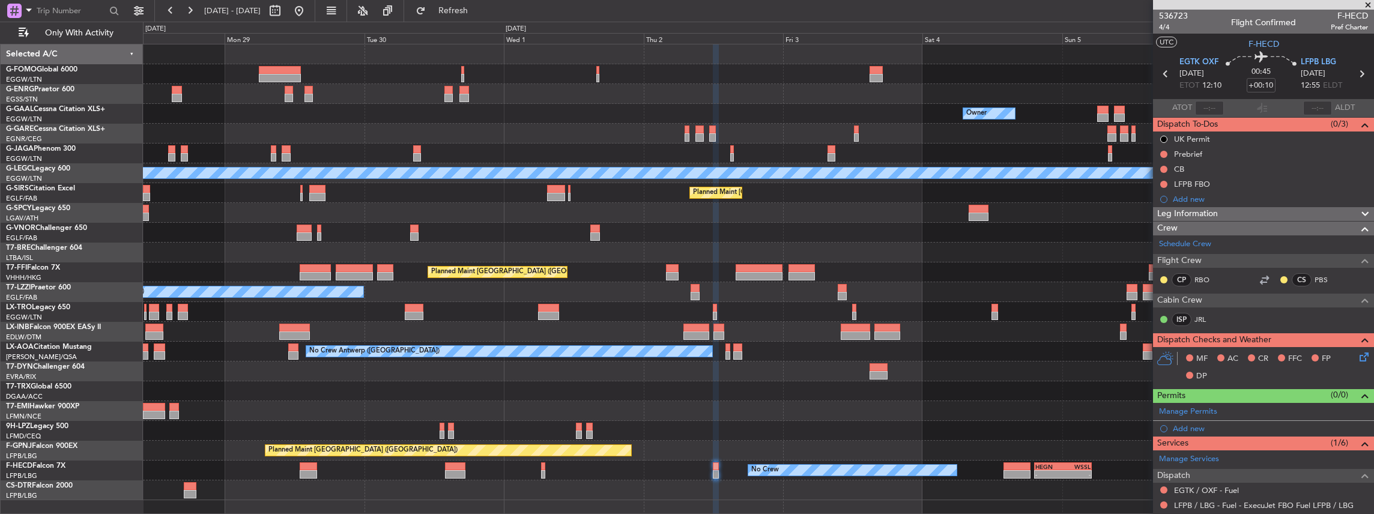
click at [632, 195] on div "Unplanned Maint [GEOGRAPHIC_DATA] ([GEOGRAPHIC_DATA]) A/C Unavailable Owner Own…" at bounding box center [759, 272] width 1232 height 456
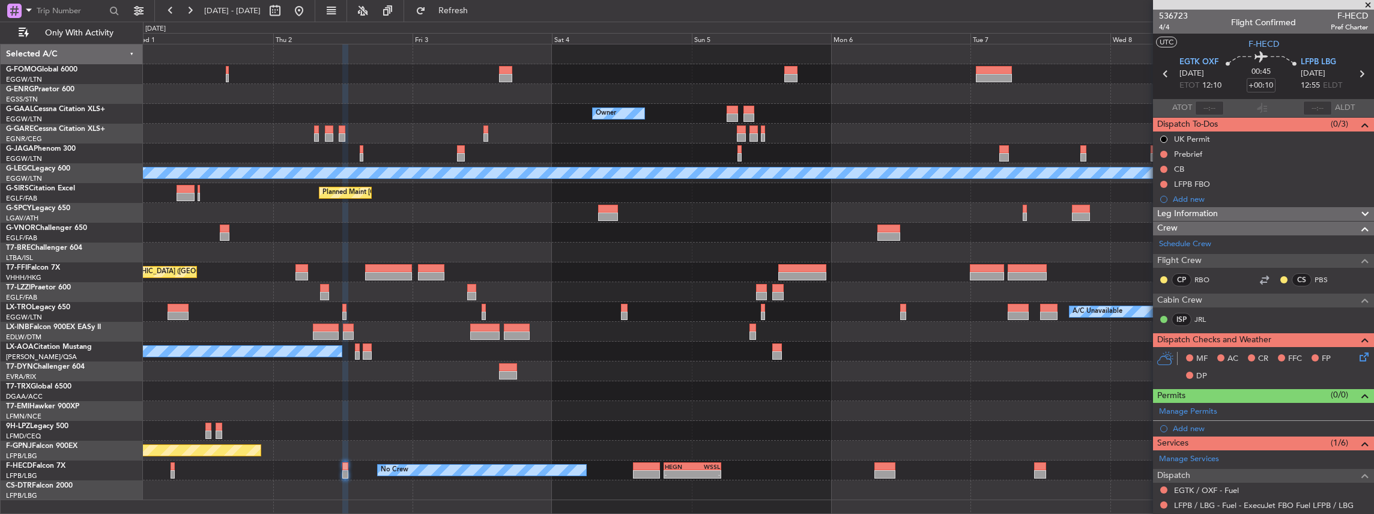
click at [627, 192] on div "Owner Owner Owner A/C Unavailable [GEOGRAPHIC_DATA] ([GEOGRAPHIC_DATA]) Planned…" at bounding box center [759, 272] width 1232 height 456
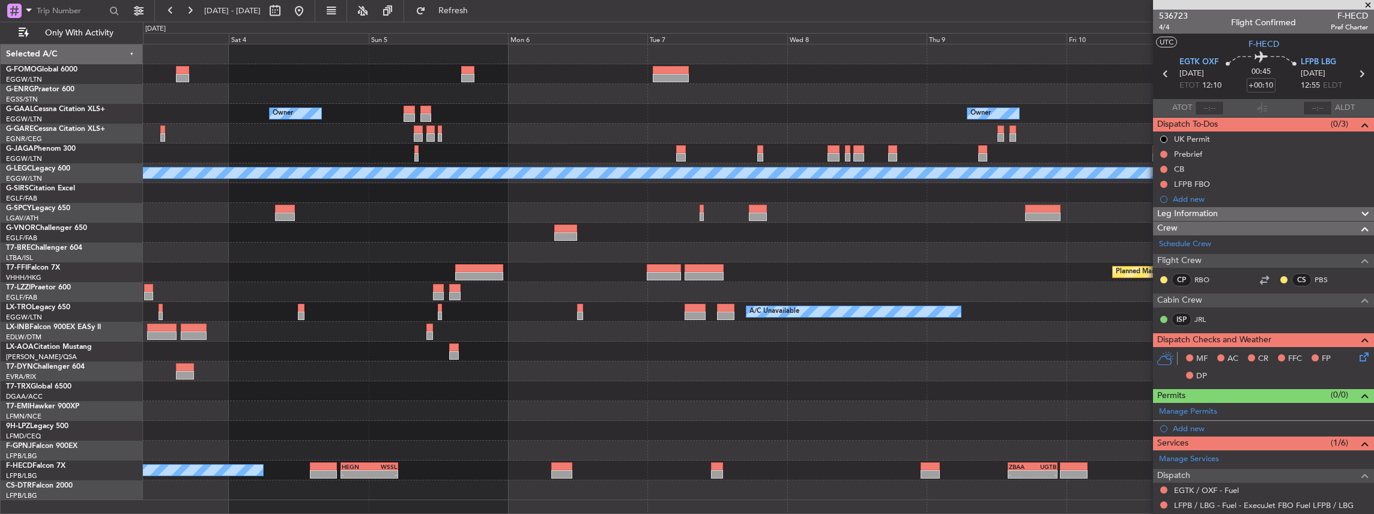
click at [594, 199] on div "Owner Owner Owner A/C Unavailable [GEOGRAPHIC_DATA] ([GEOGRAPHIC_DATA]) Planned…" at bounding box center [759, 272] width 1232 height 456
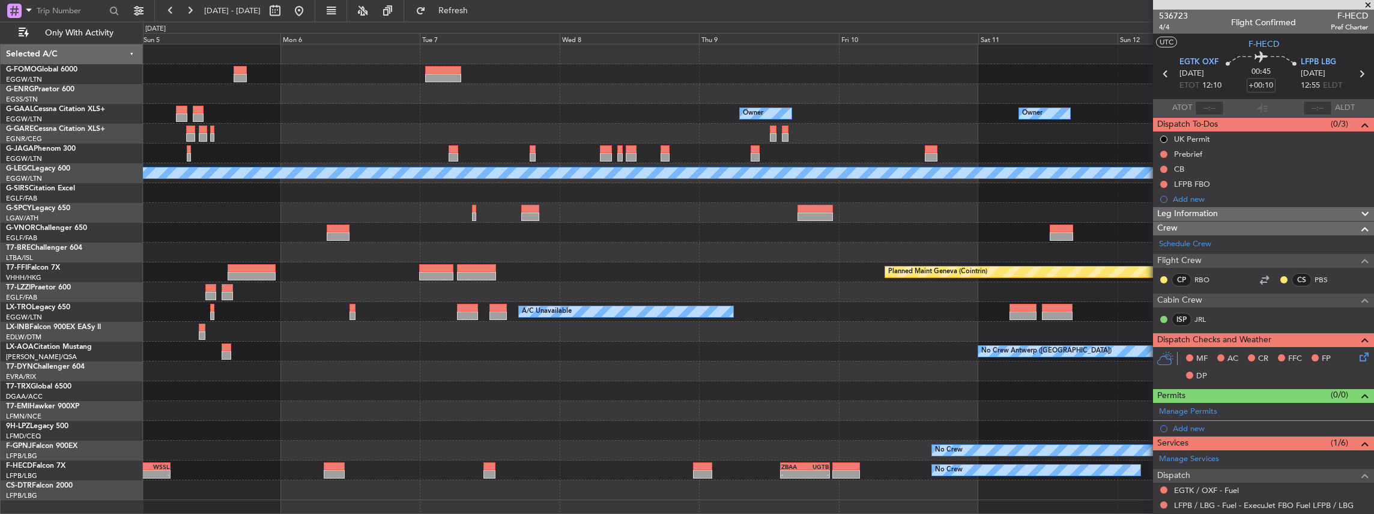
click at [686, 198] on div "Owner Owner Owner A/C Unavailable [GEOGRAPHIC_DATA] ([GEOGRAPHIC_DATA]) Planned…" at bounding box center [759, 272] width 1232 height 456
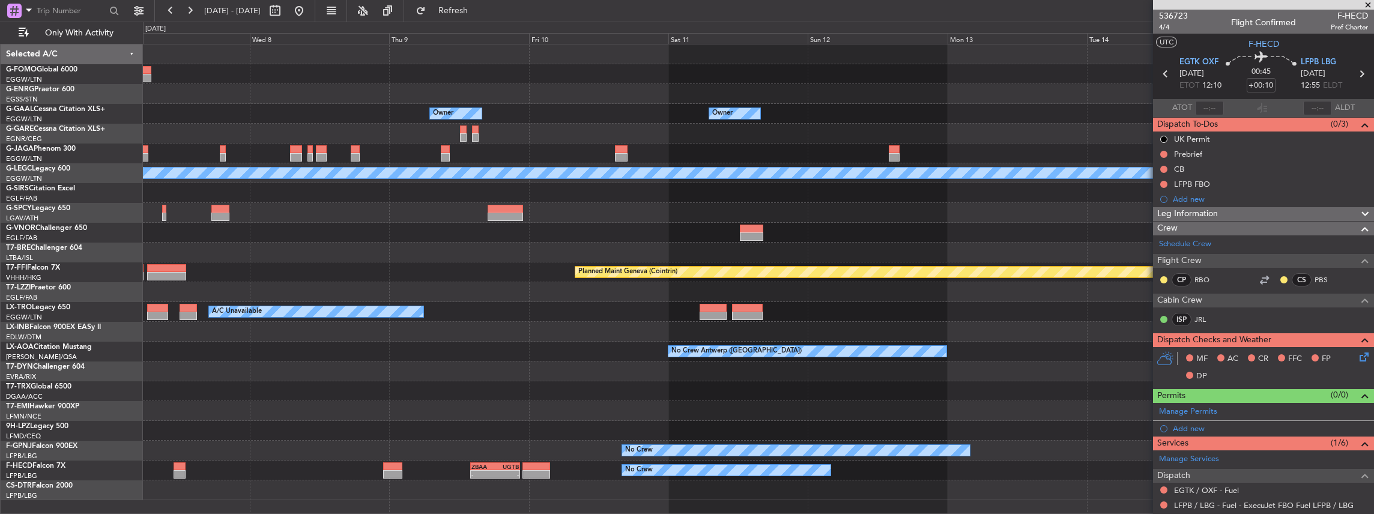
click at [727, 208] on div "Owner Owner A/C Unavailable [GEOGRAPHIC_DATA] ([GEOGRAPHIC_DATA]) Planned Maint…" at bounding box center [759, 272] width 1232 height 456
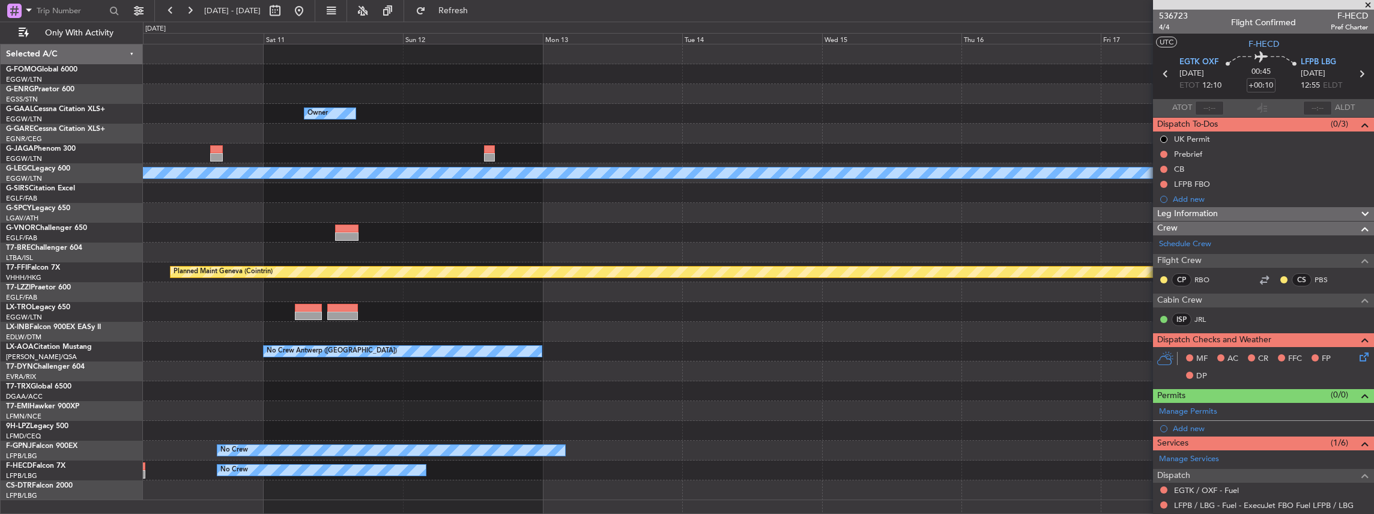
click at [601, 216] on div "Owner Owner A/C Unavailable [GEOGRAPHIC_DATA] ([GEOGRAPHIC_DATA]) Planned Maint…" at bounding box center [759, 272] width 1232 height 456
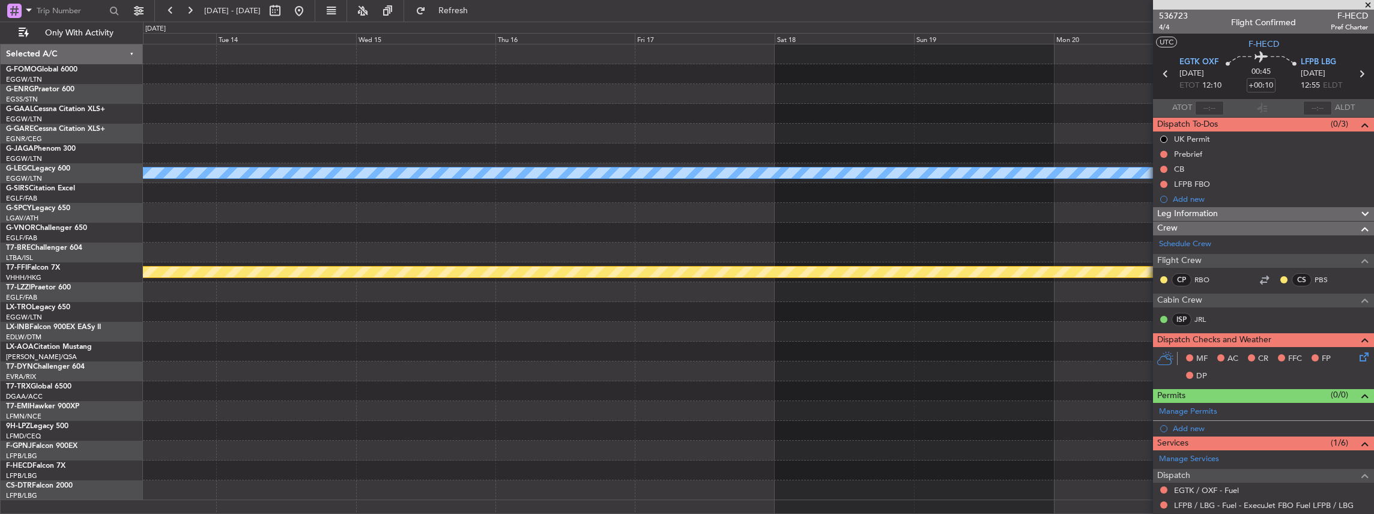
click at [546, 231] on div "Owner A/C Unavailable [GEOGRAPHIC_DATA] ([GEOGRAPHIC_DATA]) Planned Maint Genev…" at bounding box center [759, 272] width 1232 height 456
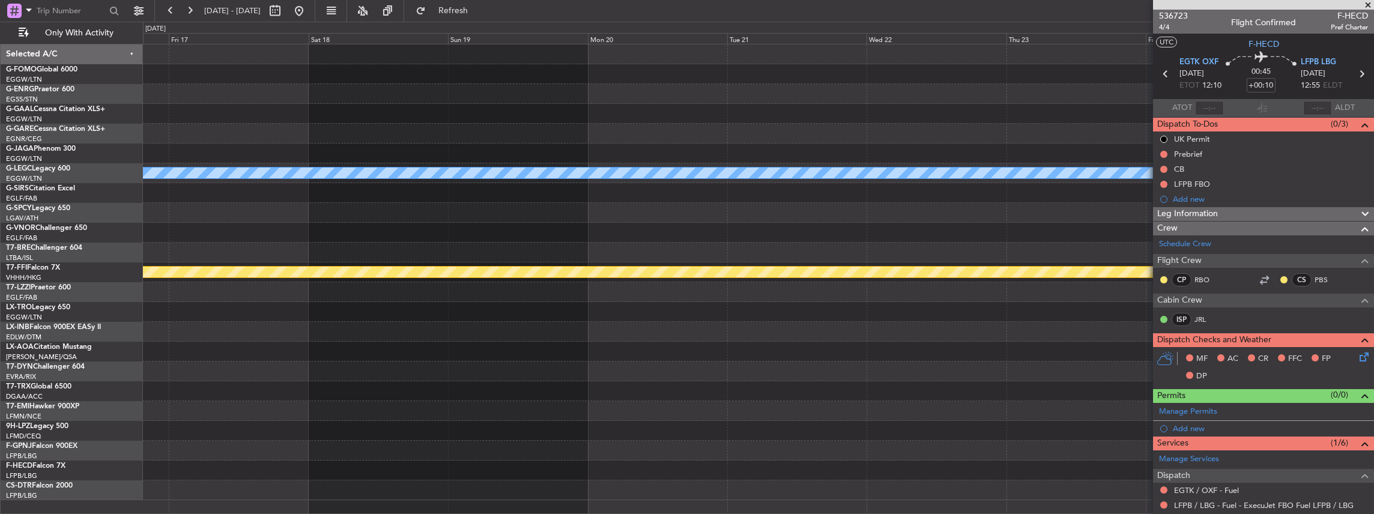
click at [544, 235] on div "A/C Unavailable [GEOGRAPHIC_DATA] ([GEOGRAPHIC_DATA]) Planned Maint Geneva ([GE…" at bounding box center [759, 272] width 1232 height 456
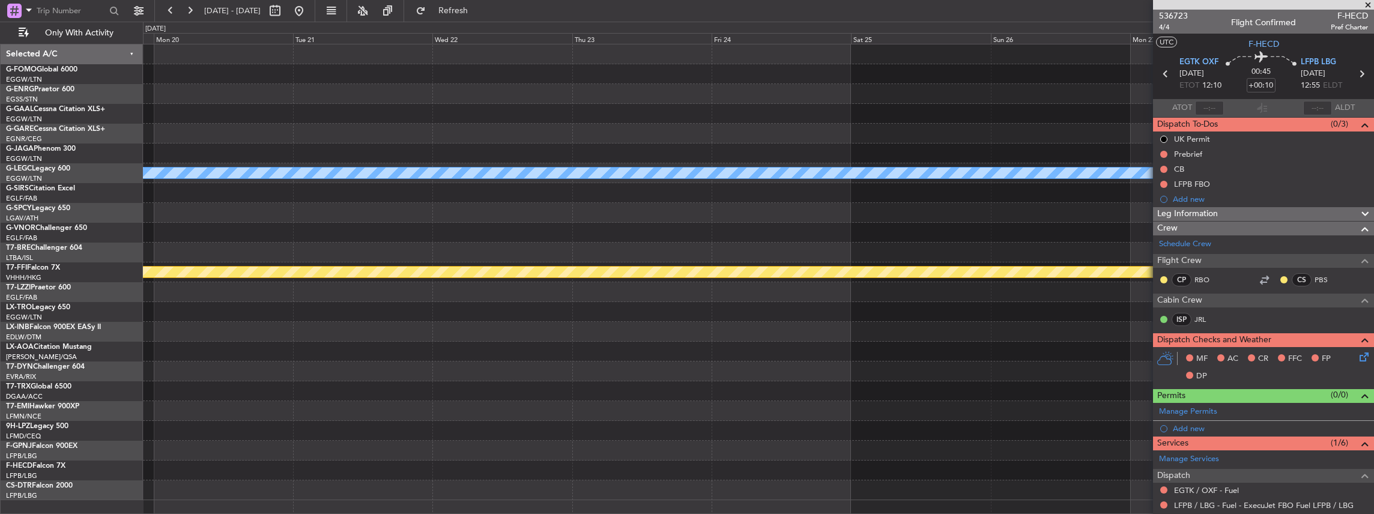
click at [553, 245] on div "A/C Unavailable [GEOGRAPHIC_DATA] ([GEOGRAPHIC_DATA]) Planned Maint Geneva ([GE…" at bounding box center [759, 272] width 1232 height 456
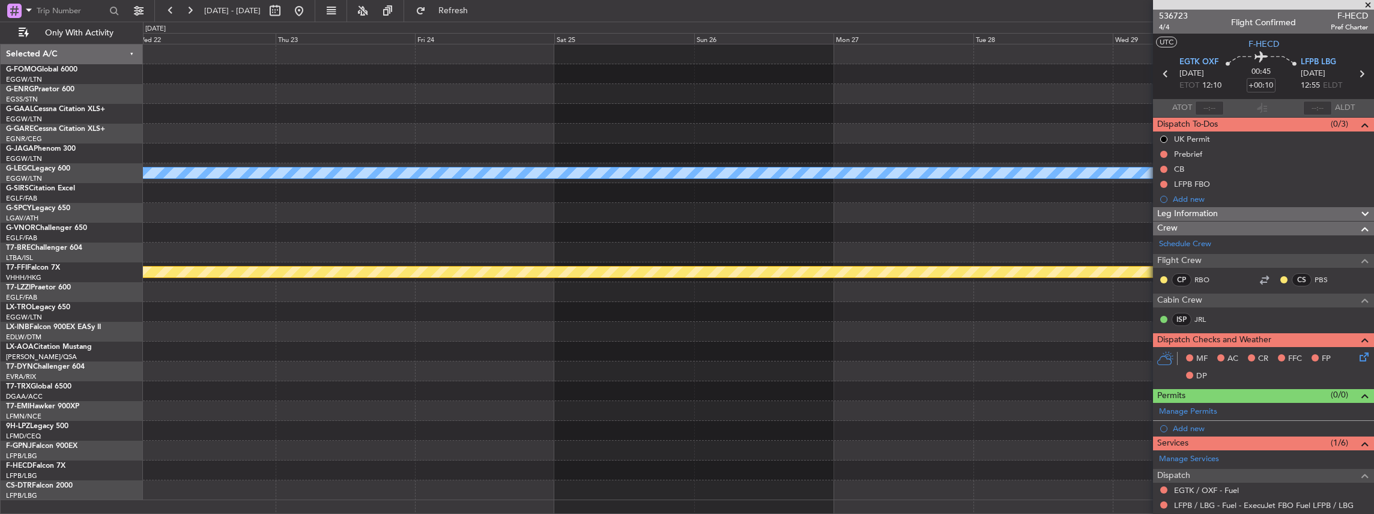
click at [763, 237] on div "A/C Unavailable [GEOGRAPHIC_DATA] ([GEOGRAPHIC_DATA]) Planned Maint Geneva ([GE…" at bounding box center [759, 272] width 1232 height 456
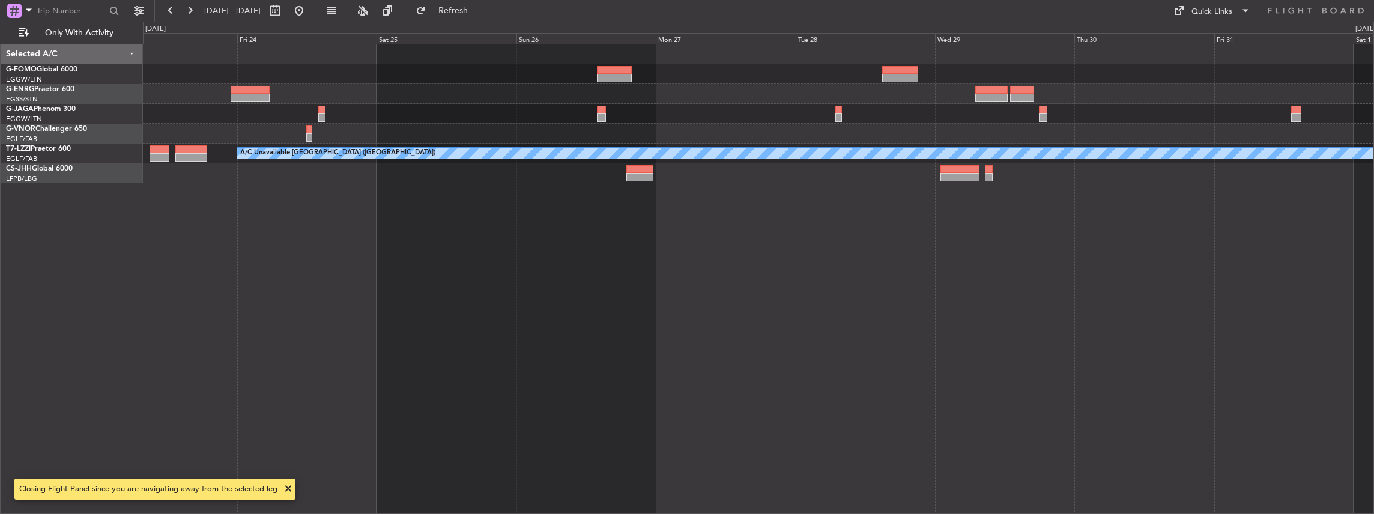
click at [839, 275] on div "A/C Unavailable [GEOGRAPHIC_DATA] ([GEOGRAPHIC_DATA])" at bounding box center [759, 279] width 1232 height 471
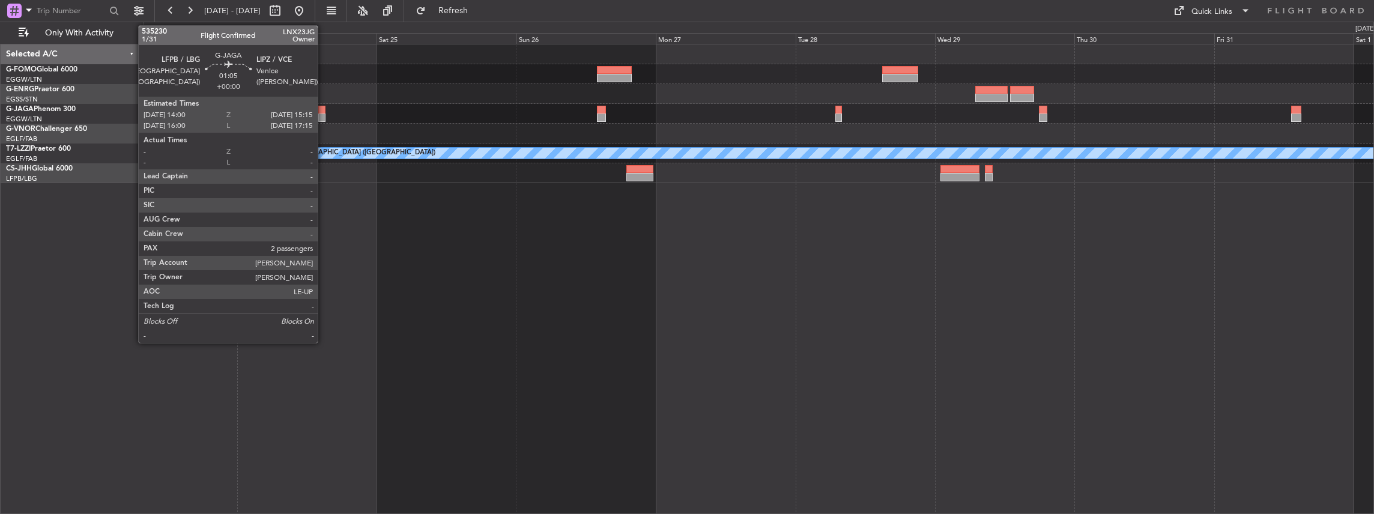
click at [324, 114] on div at bounding box center [322, 118] width 8 height 8
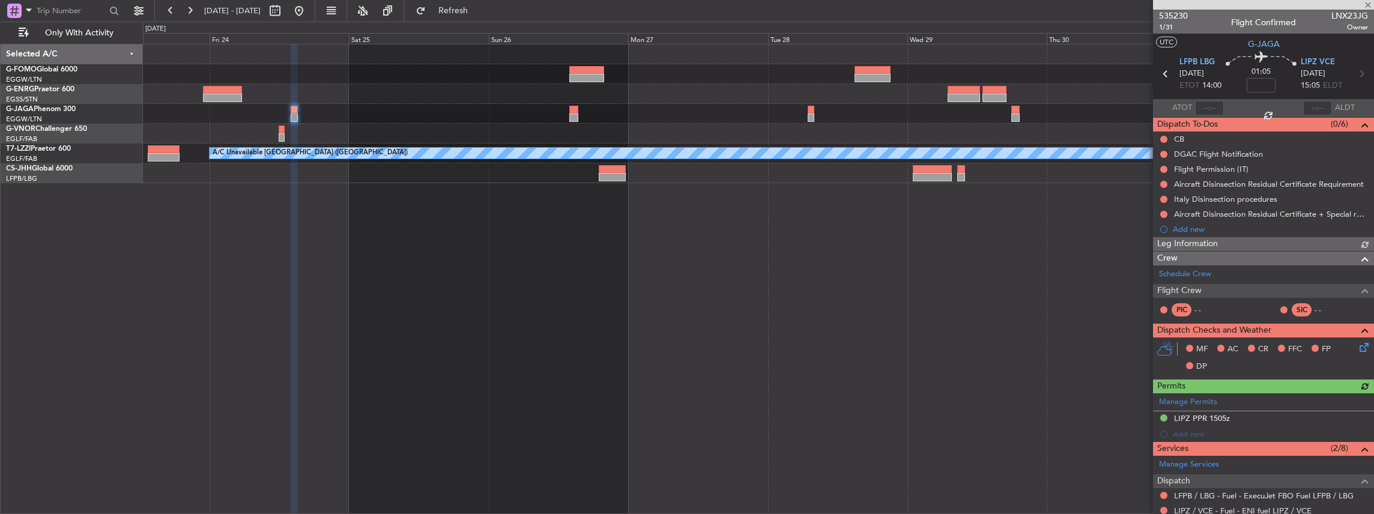
click at [654, 174] on div "A/C Unavailable [GEOGRAPHIC_DATA] ([GEOGRAPHIC_DATA])" at bounding box center [759, 113] width 1232 height 139
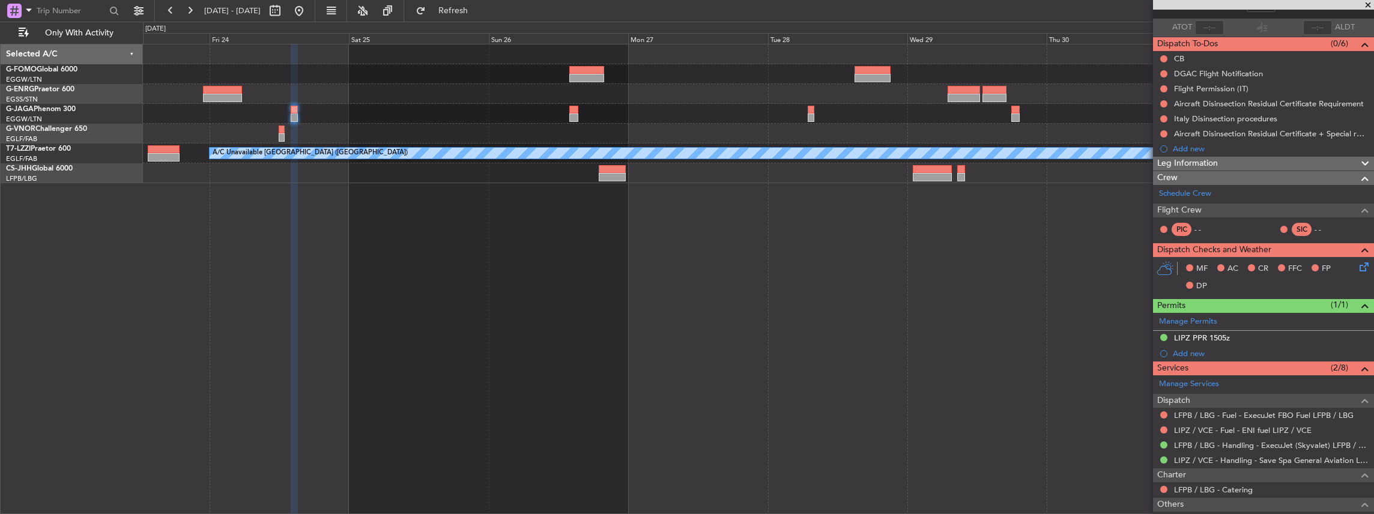
scroll to position [120, 0]
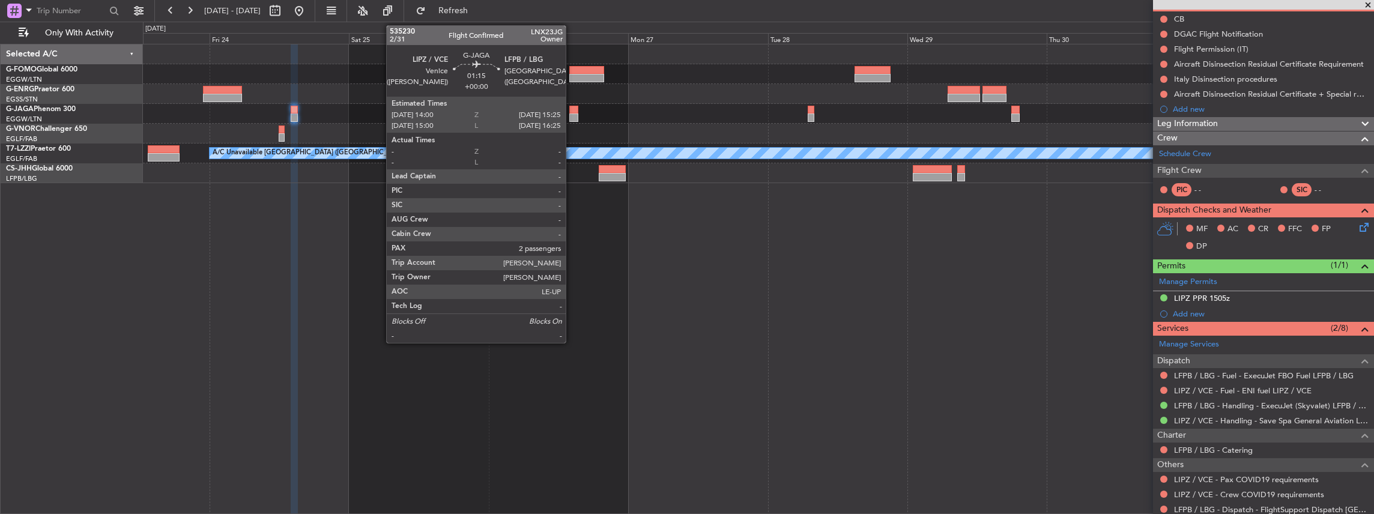
click at [572, 111] on div at bounding box center [573, 110] width 8 height 8
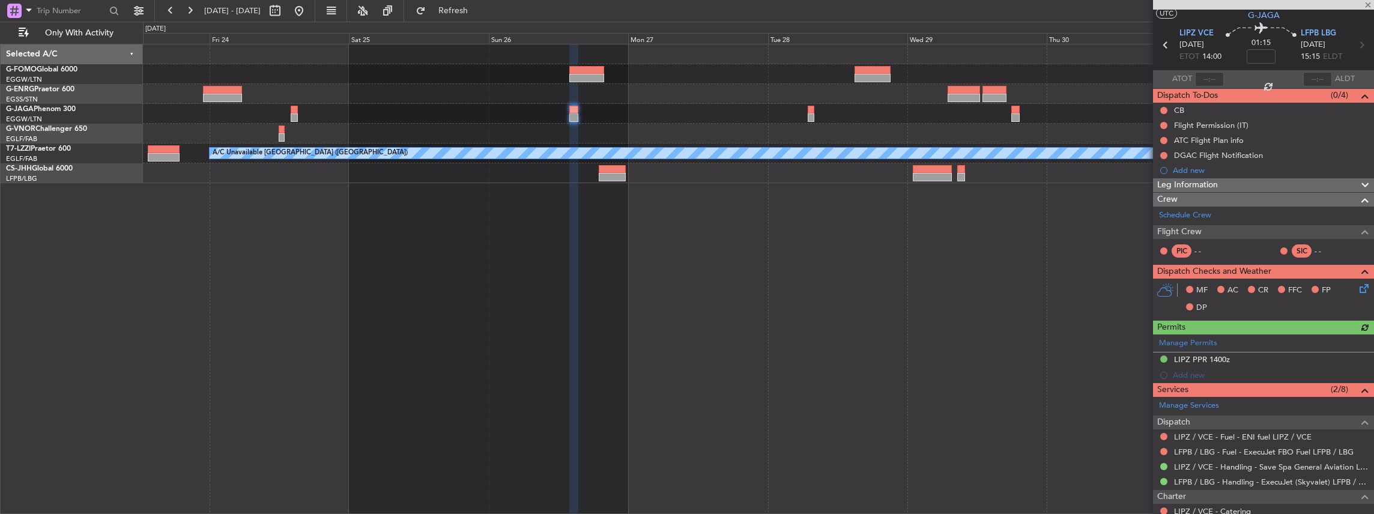
scroll to position [40, 0]
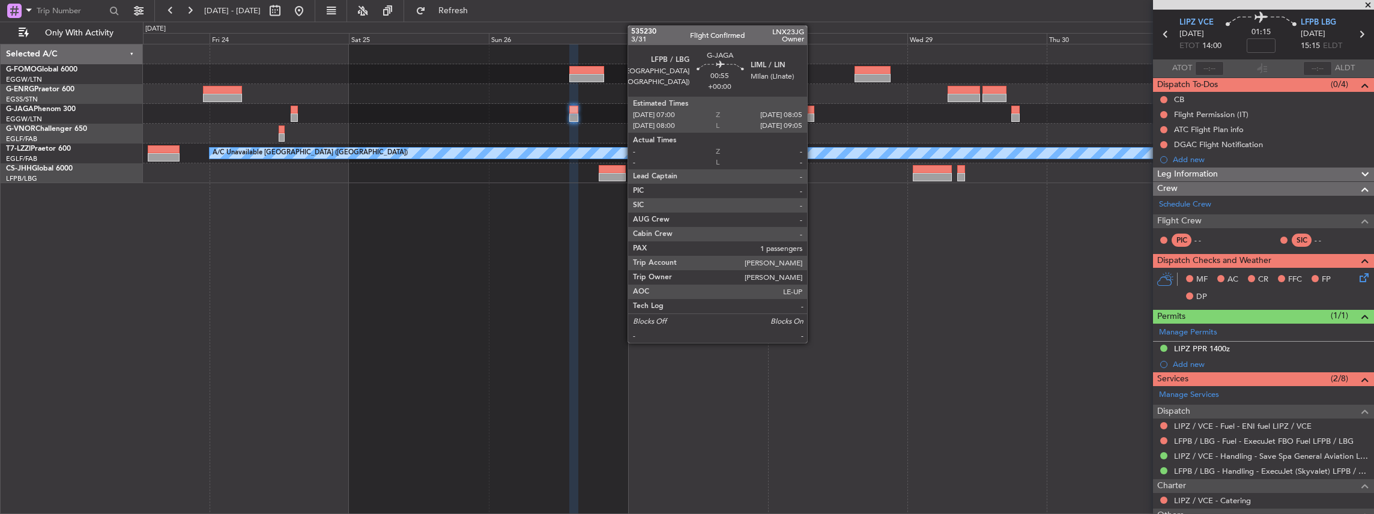
click at [813, 116] on div at bounding box center [811, 118] width 7 height 8
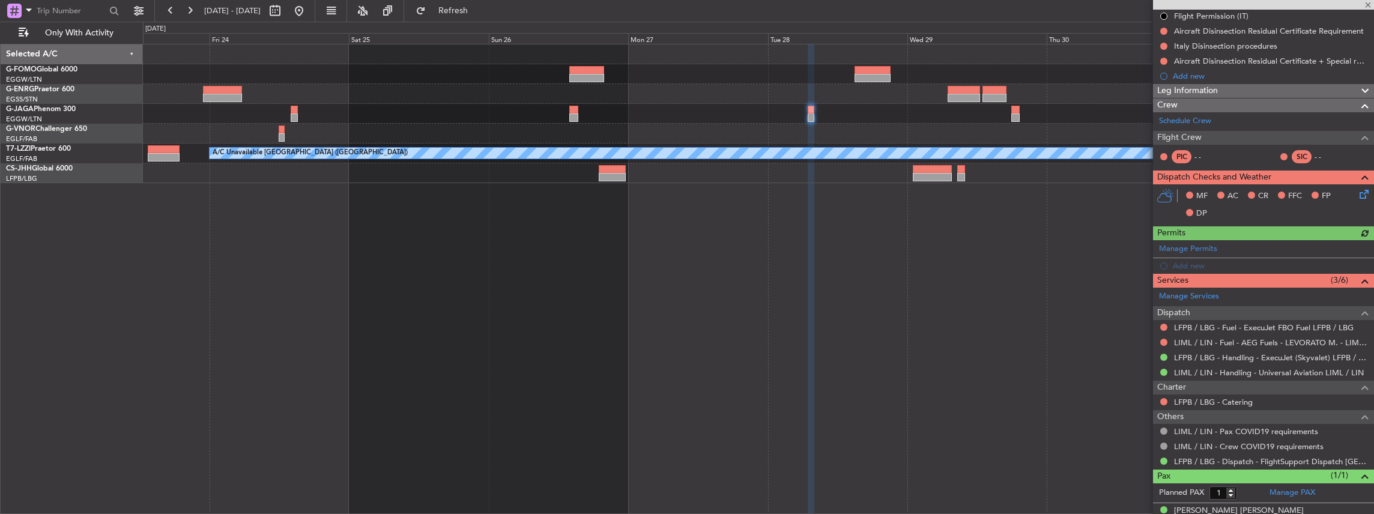
scroll to position [160, 0]
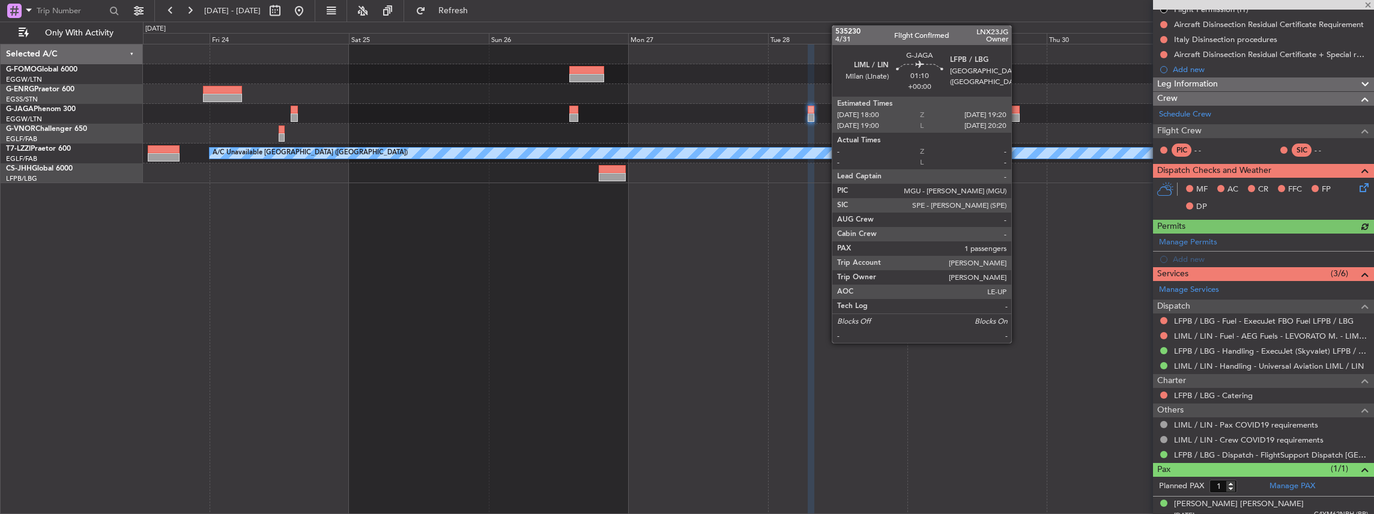
click at [1018, 112] on div at bounding box center [1016, 110] width 8 height 8
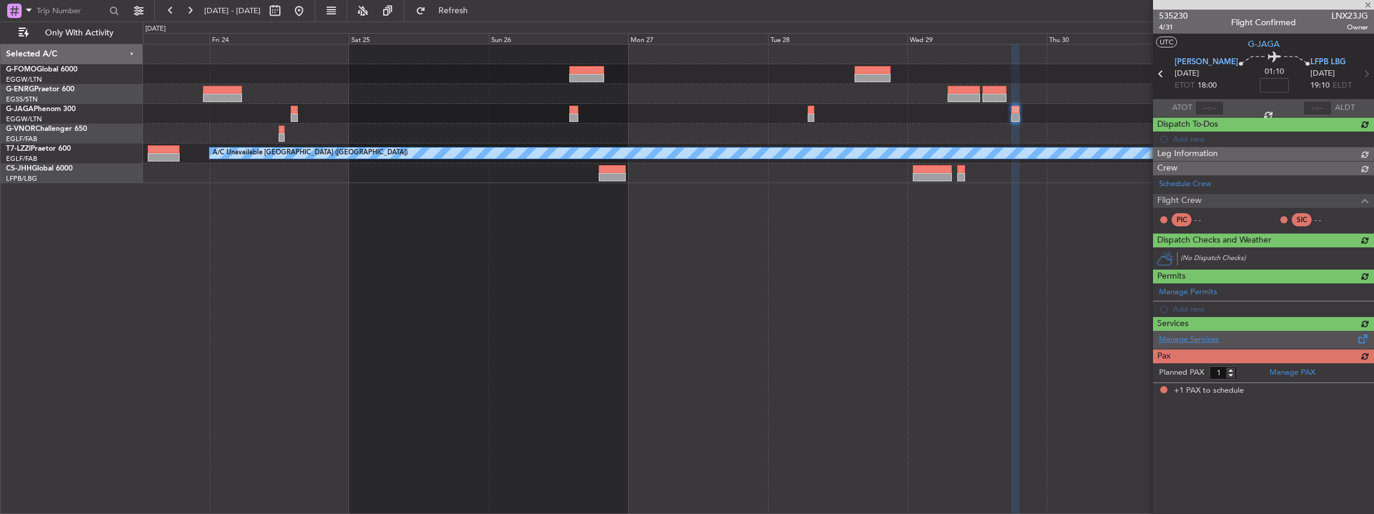
scroll to position [0, 0]
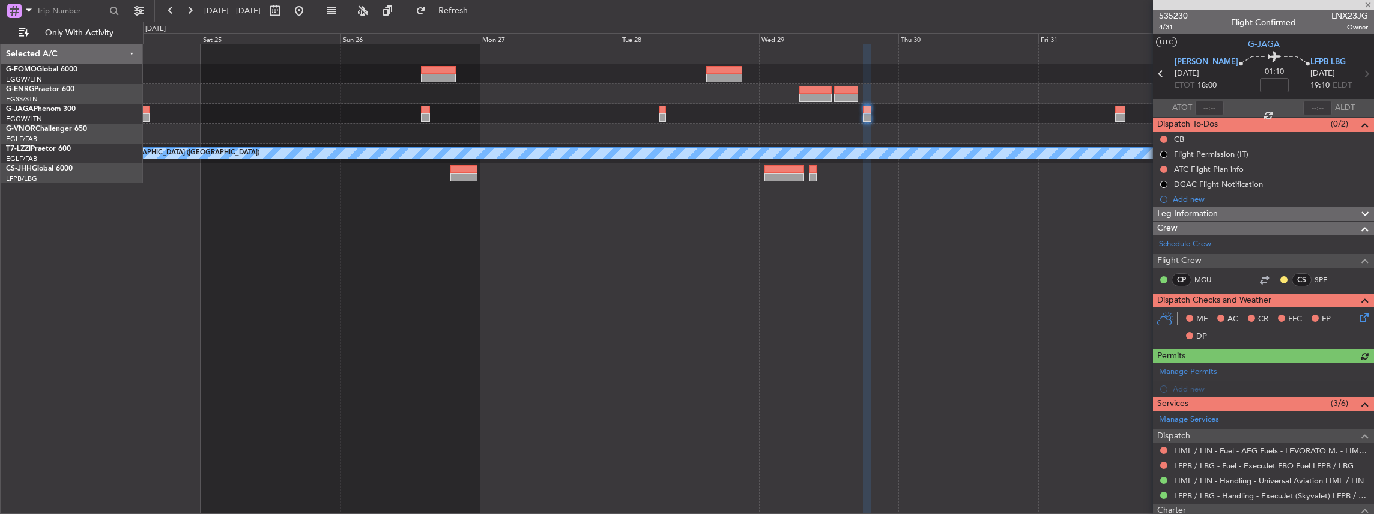
click at [689, 356] on div "A/C Unavailable [GEOGRAPHIC_DATA] ([GEOGRAPHIC_DATA])" at bounding box center [759, 279] width 1232 height 471
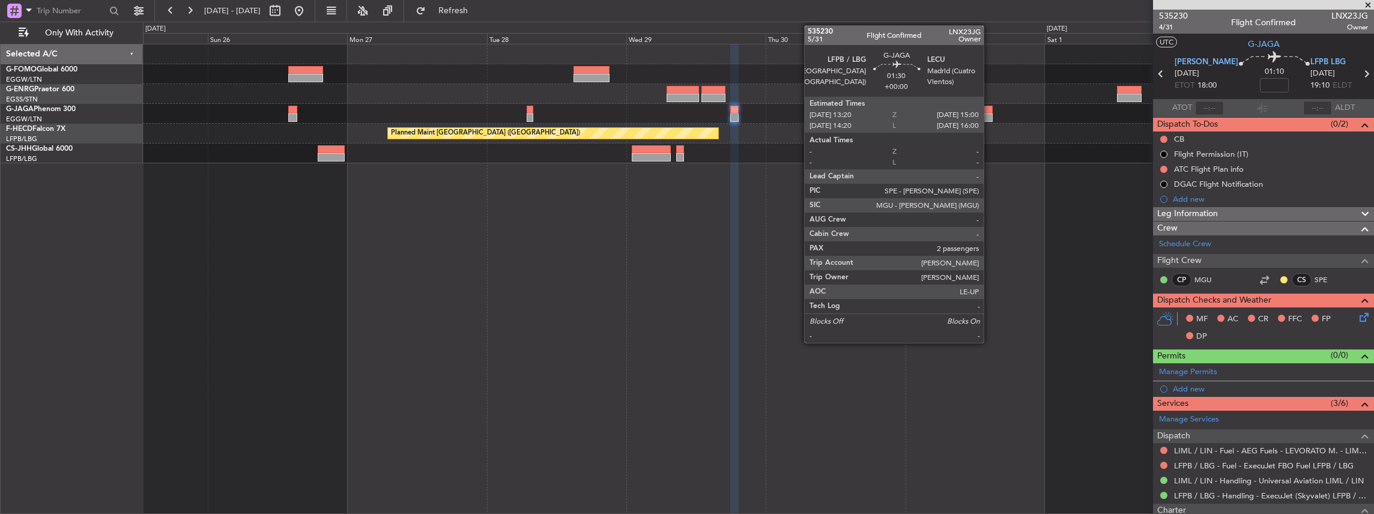
click at [990, 109] on div at bounding box center [988, 110] width 10 height 8
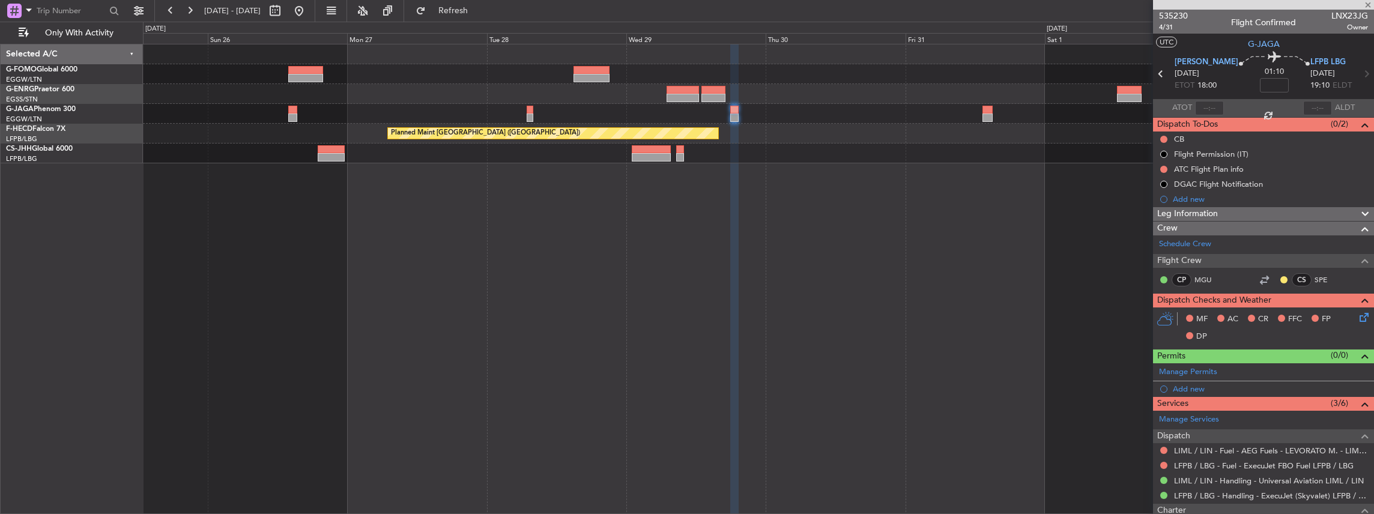
type input "2"
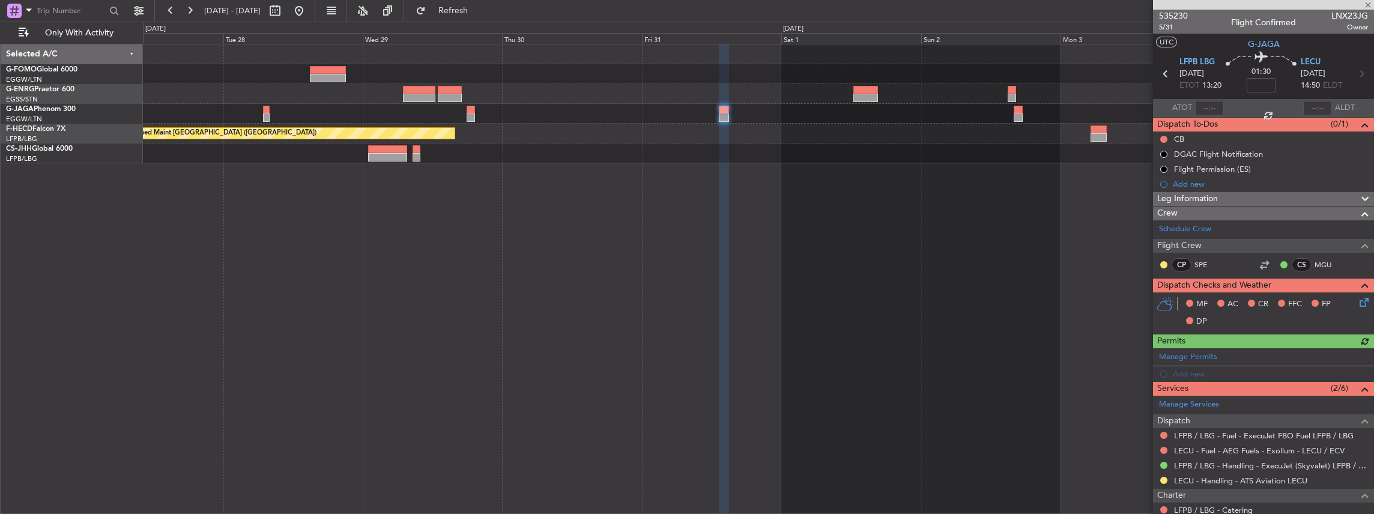
click at [511, 326] on div "Planned Maint [GEOGRAPHIC_DATA] ([GEOGRAPHIC_DATA]) Planned Maint [GEOGRAPHIC_D…" at bounding box center [759, 279] width 1232 height 471
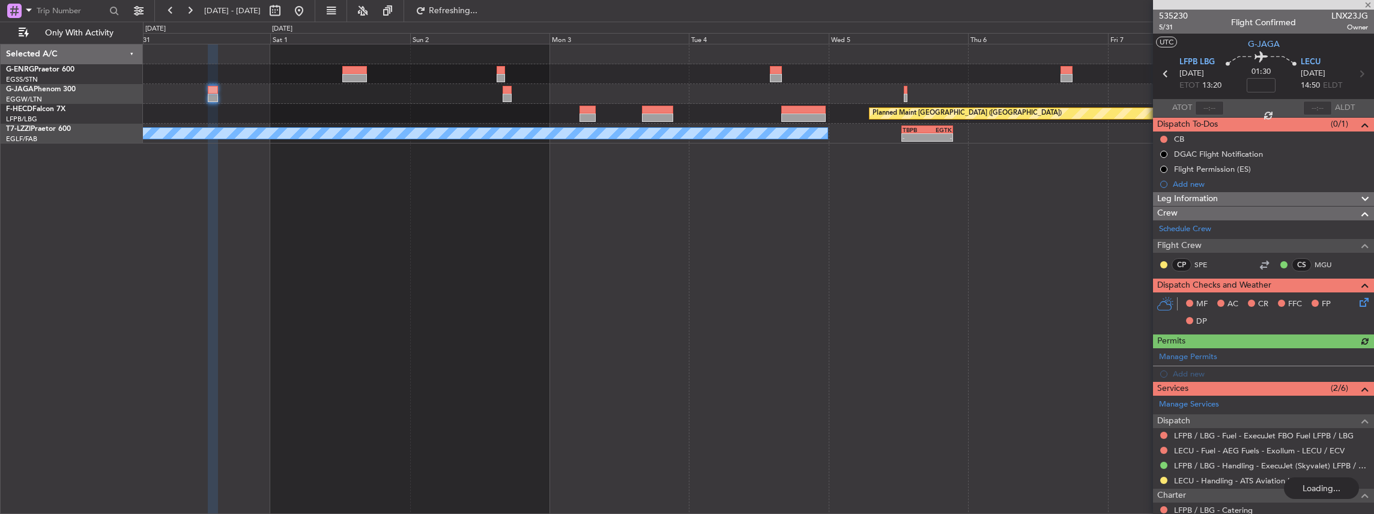
click at [864, 306] on div "Planned Maint [GEOGRAPHIC_DATA] ([GEOGRAPHIC_DATA]) Planned Maint [GEOGRAPHIC_D…" at bounding box center [759, 279] width 1232 height 471
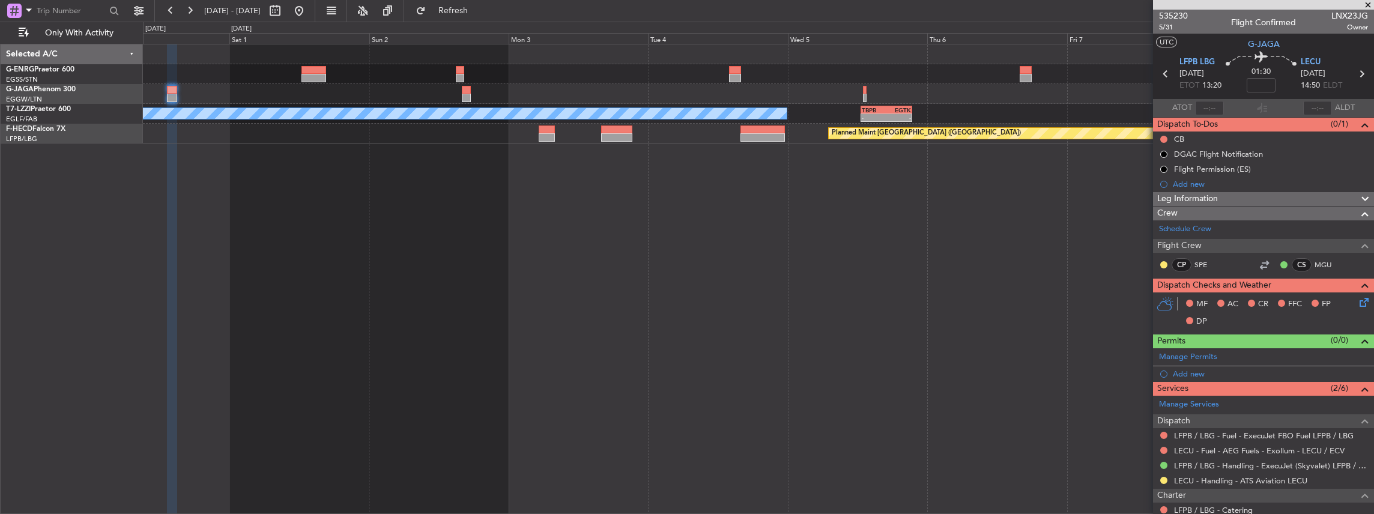
click at [954, 292] on div "A/C Unavailable [GEOGRAPHIC_DATA] ([GEOGRAPHIC_DATA]) - - TBPB 12:40 Z EGTK 21:…" at bounding box center [759, 279] width 1232 height 471
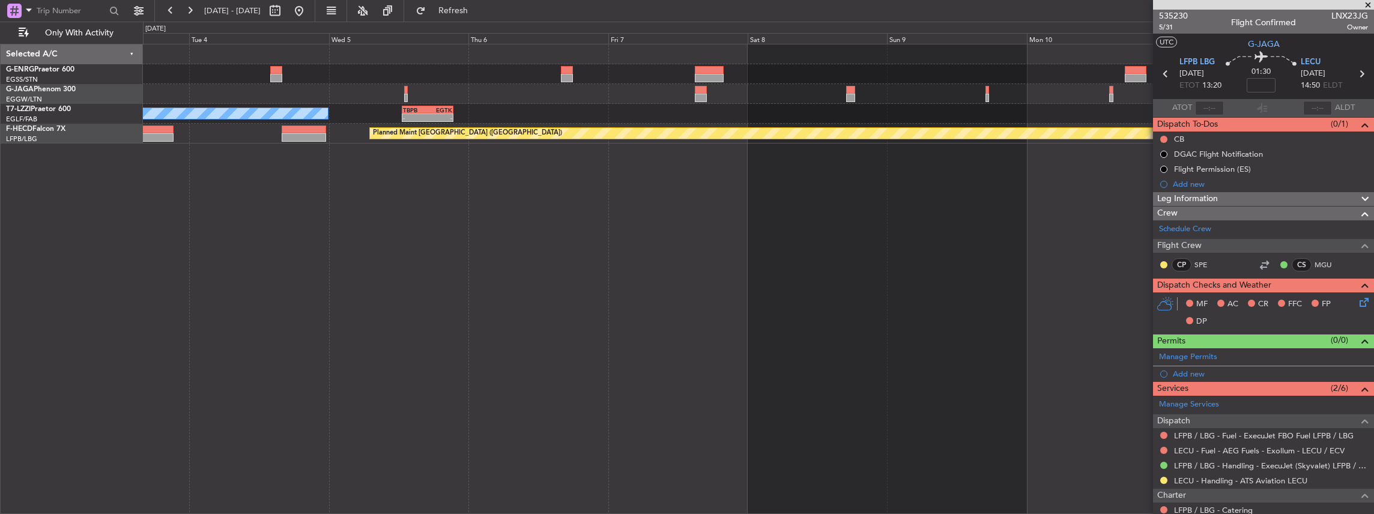
click at [500, 294] on div "A/C Unavailable [GEOGRAPHIC_DATA] ([GEOGRAPHIC_DATA]) - - TBPB 12:40 Z EGTK 21:…" at bounding box center [759, 279] width 1232 height 471
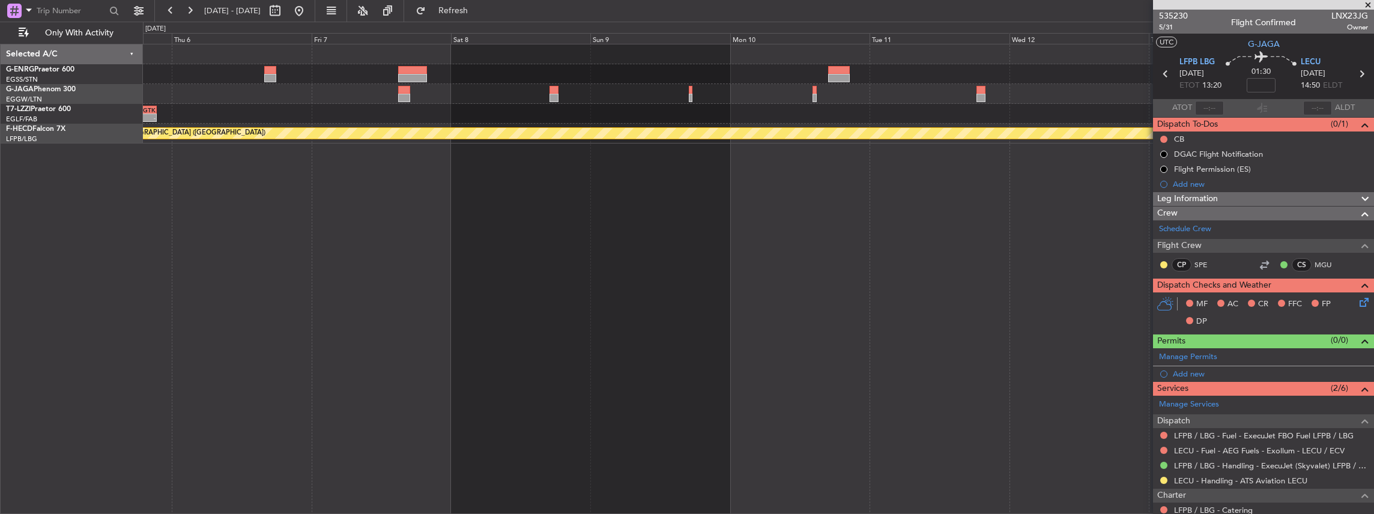
click at [606, 304] on div "- - TBPB 12:40 Z EGTK 21:25 Z A/C Unavailable [GEOGRAPHIC_DATA] ([GEOGRAPHIC_DA…" at bounding box center [759, 279] width 1232 height 471
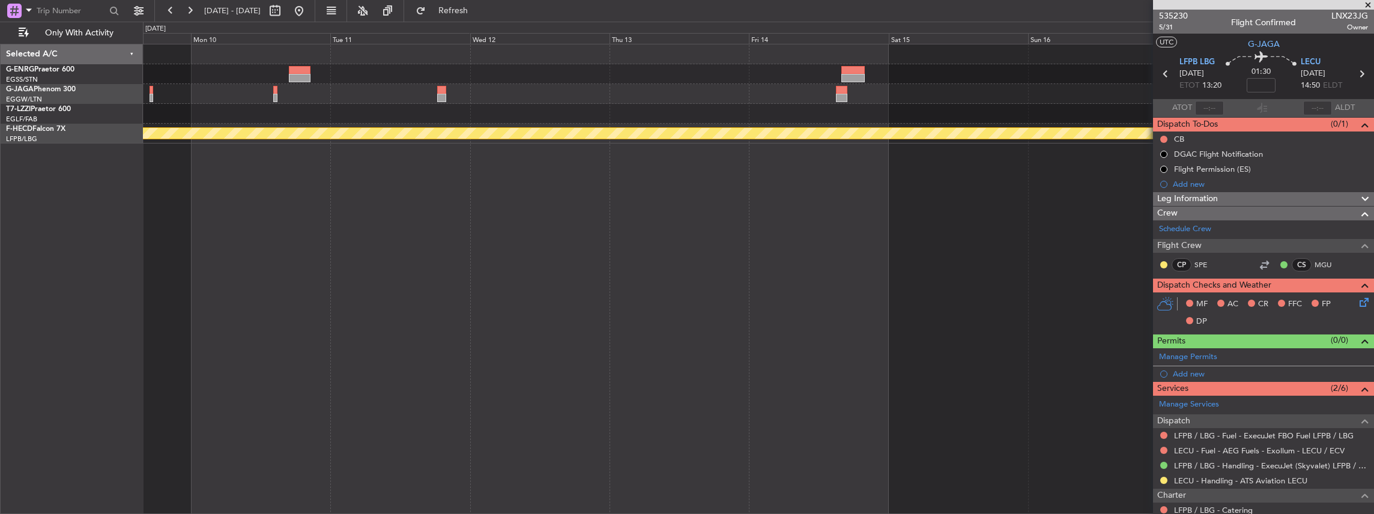
click at [652, 320] on div "Planned Maint [GEOGRAPHIC_DATA] ([GEOGRAPHIC_DATA])" at bounding box center [759, 279] width 1232 height 471
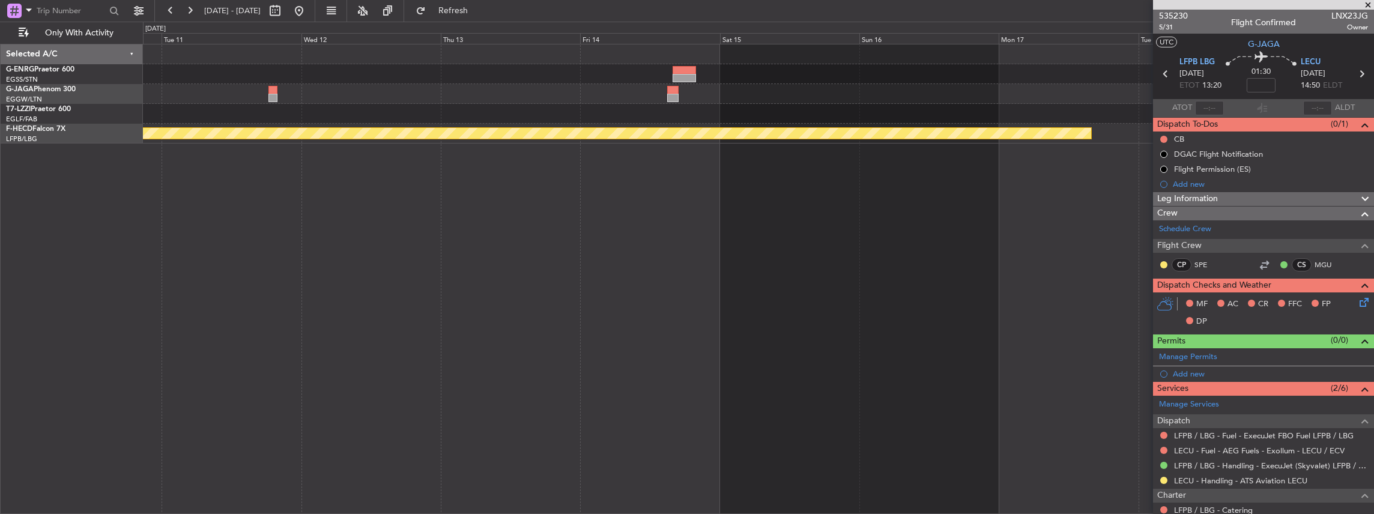
click at [557, 313] on div "Planned Maint [GEOGRAPHIC_DATA] ([GEOGRAPHIC_DATA])" at bounding box center [759, 279] width 1232 height 471
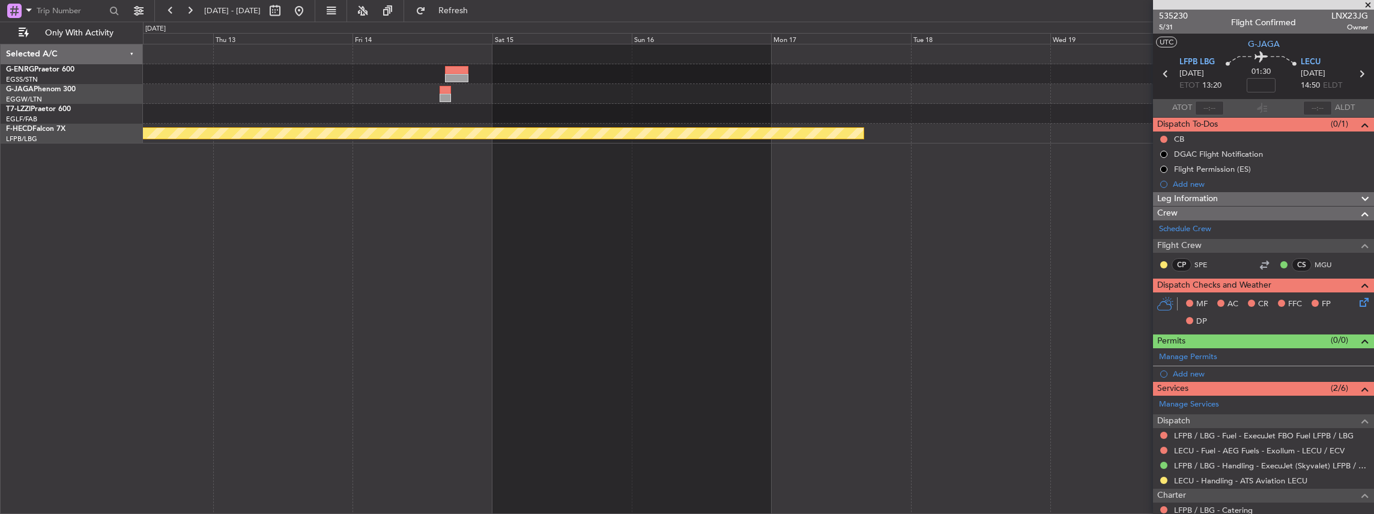
click at [682, 305] on div "Planned Maint [GEOGRAPHIC_DATA] ([GEOGRAPHIC_DATA])" at bounding box center [759, 279] width 1232 height 471
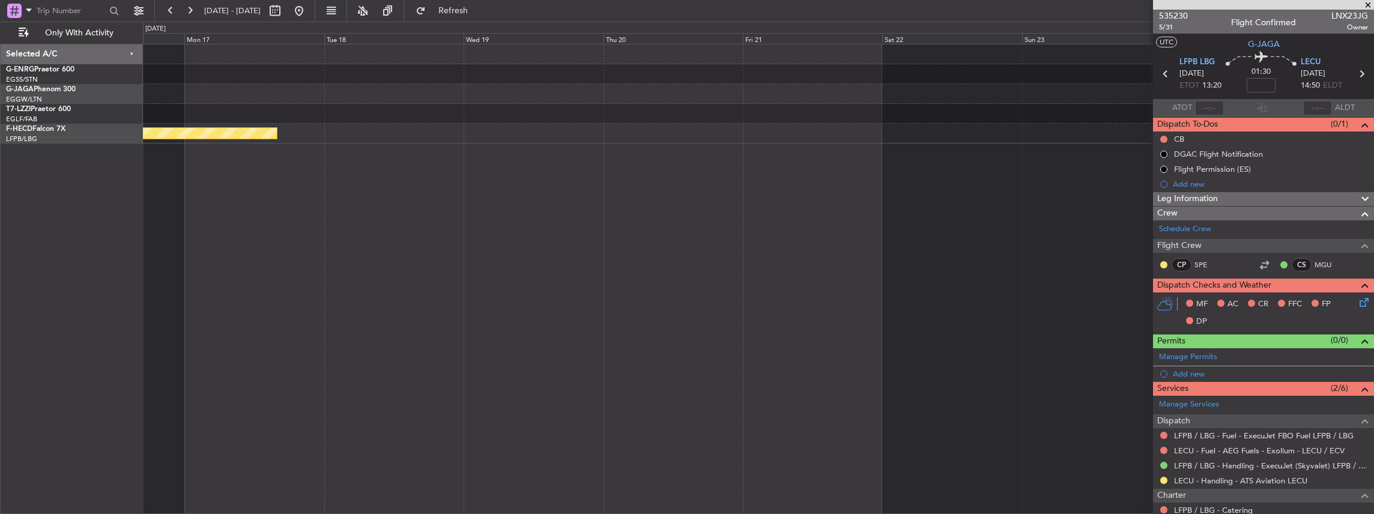
click at [726, 299] on div "Planned Maint [GEOGRAPHIC_DATA] ([GEOGRAPHIC_DATA])" at bounding box center [759, 279] width 1232 height 471
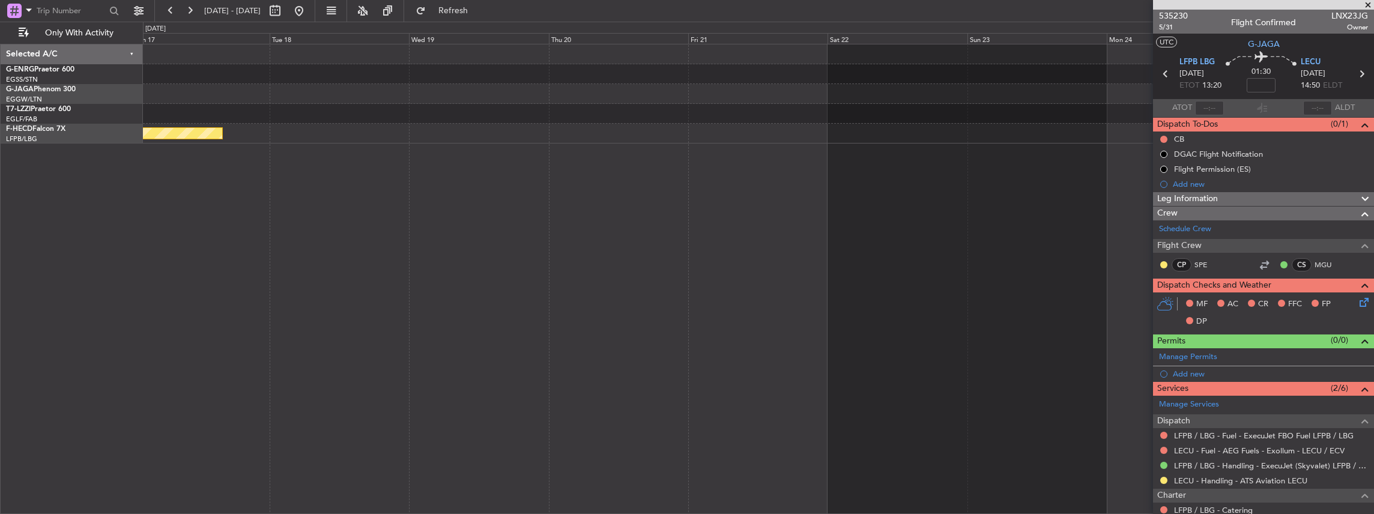
click at [680, 296] on div "Planned Maint [GEOGRAPHIC_DATA] ([GEOGRAPHIC_DATA])" at bounding box center [759, 279] width 1232 height 471
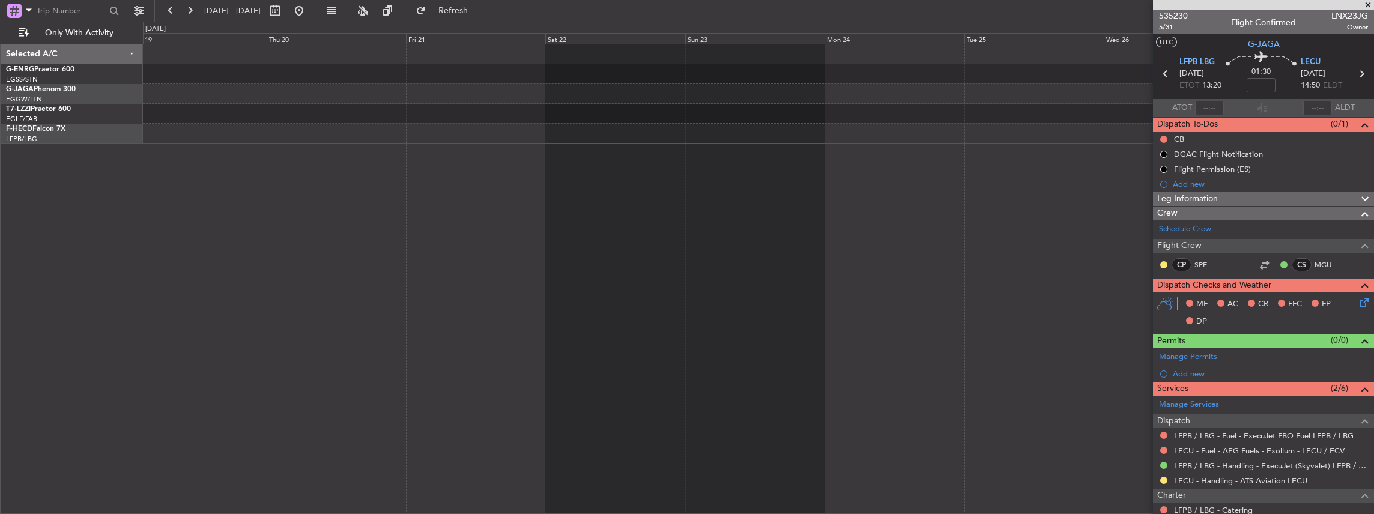
click at [677, 299] on div "Planned Maint [GEOGRAPHIC_DATA] ([GEOGRAPHIC_DATA])" at bounding box center [759, 279] width 1232 height 471
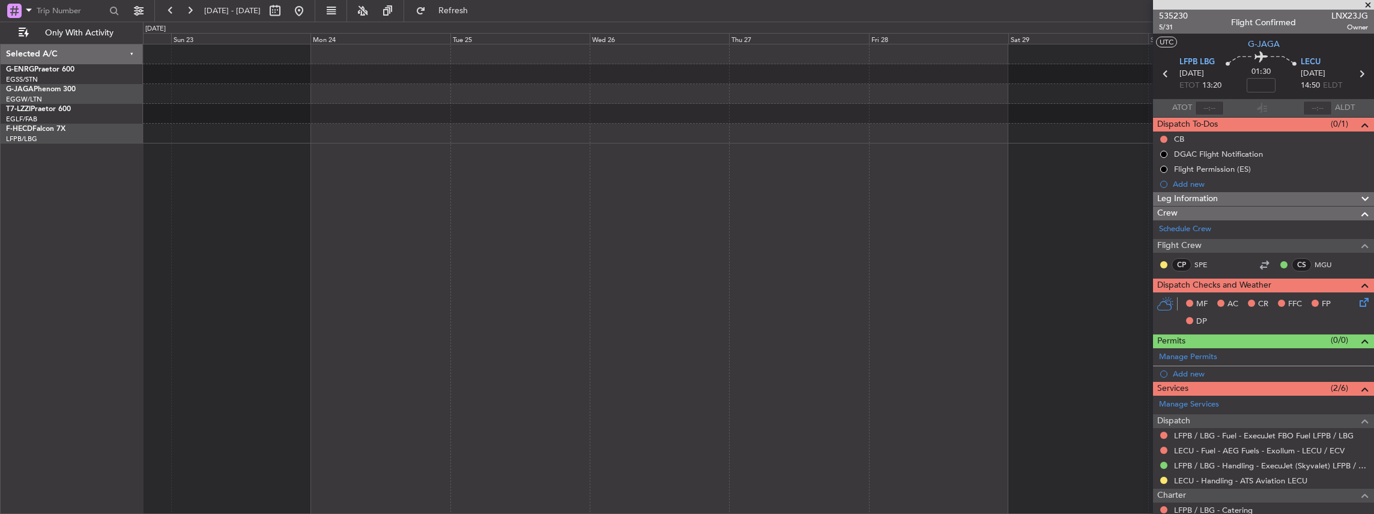
click at [684, 294] on div at bounding box center [759, 279] width 1232 height 471
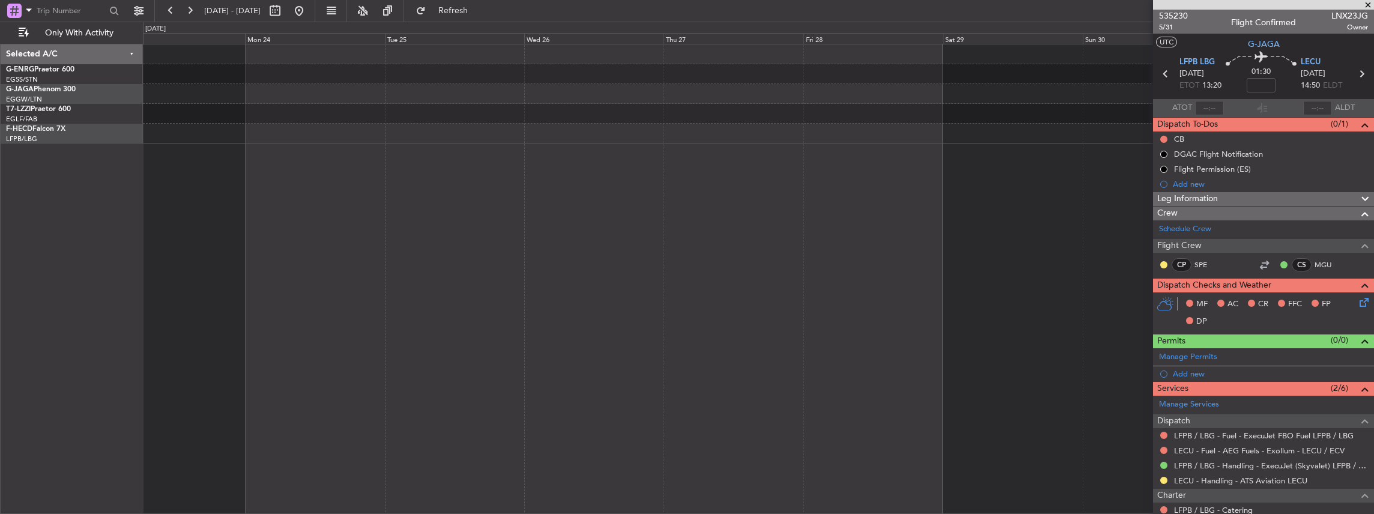
click at [672, 292] on div at bounding box center [759, 279] width 1232 height 471
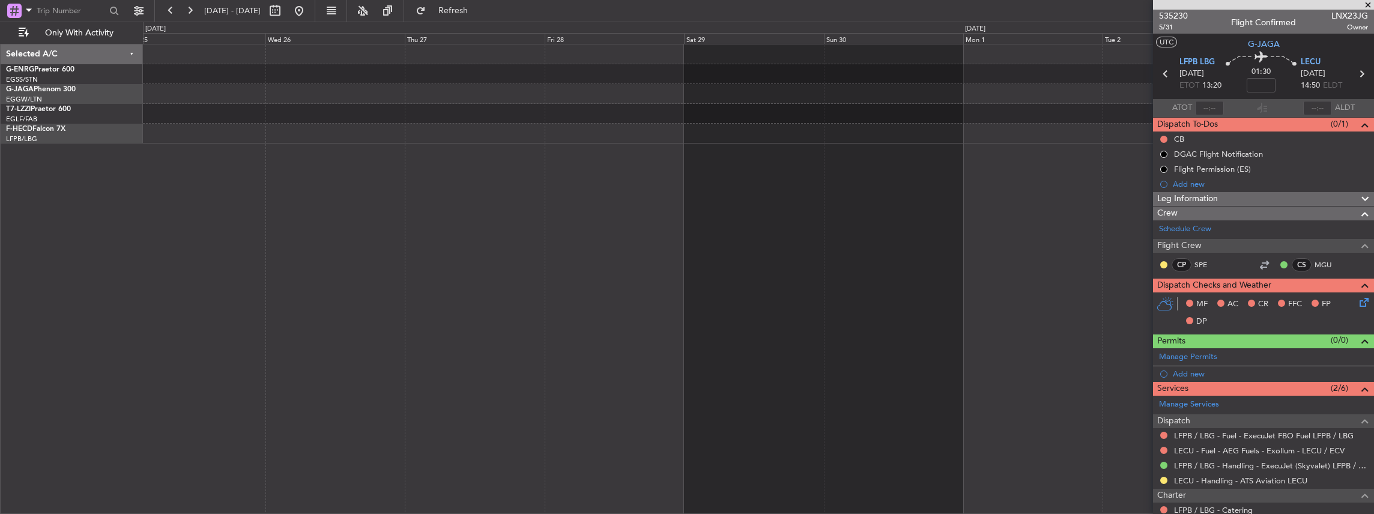
click at [926, 288] on div at bounding box center [759, 279] width 1232 height 471
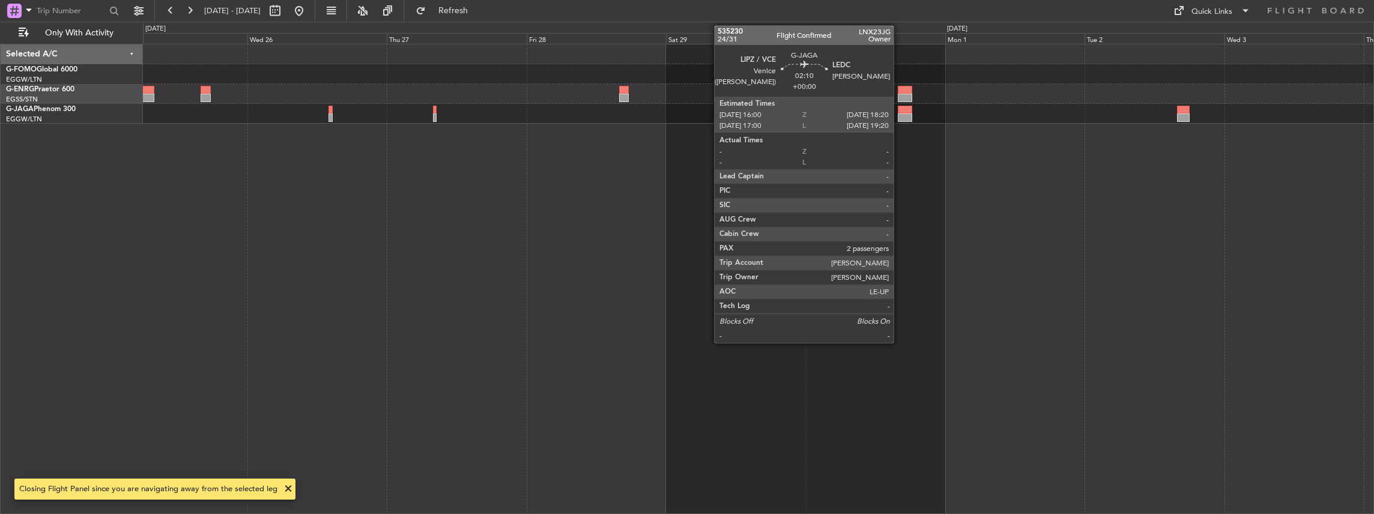
click at [900, 114] on div at bounding box center [905, 118] width 14 height 8
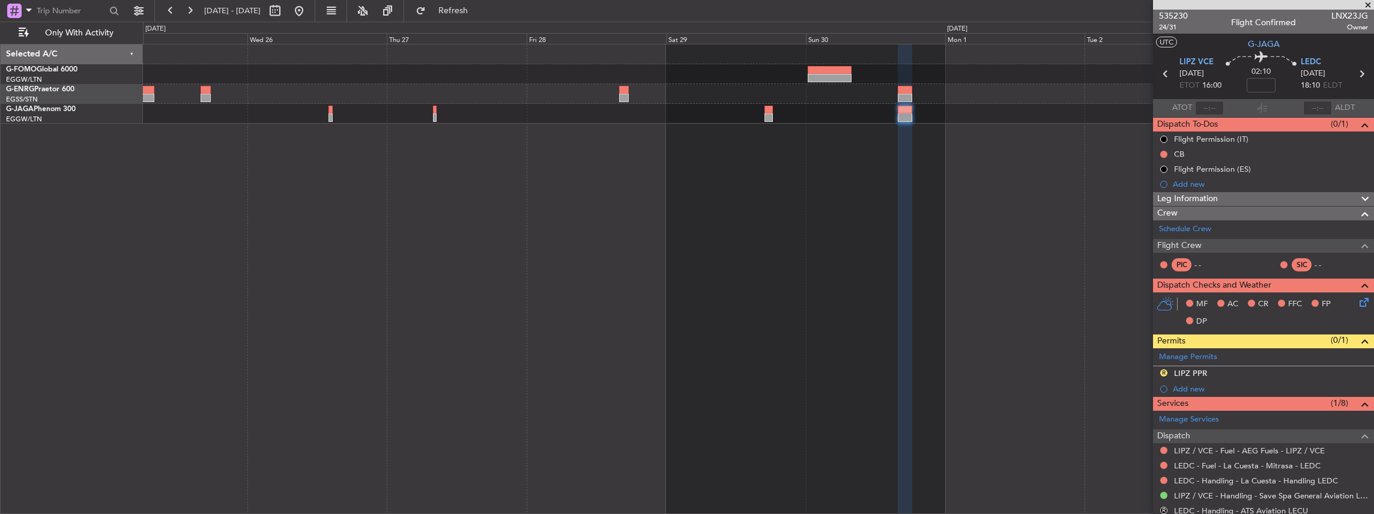
scroll to position [40, 0]
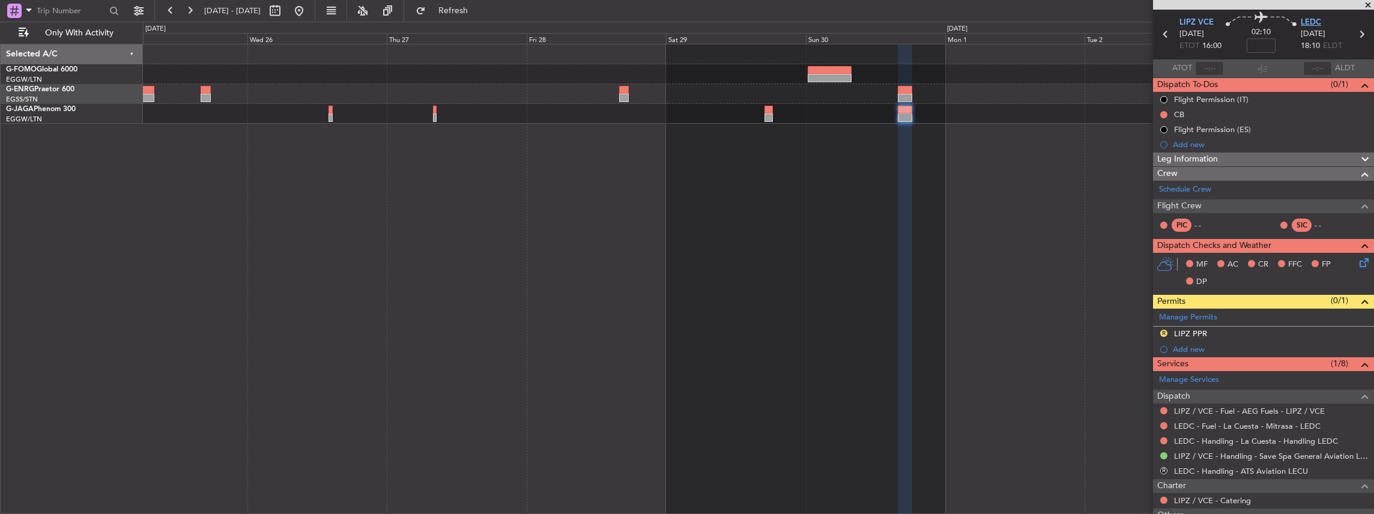
click at [1304, 18] on span "LEDC" at bounding box center [1311, 23] width 20 height 12
click at [1185, 20] on span "LIPZ VCE" at bounding box center [1197, 23] width 34 height 12
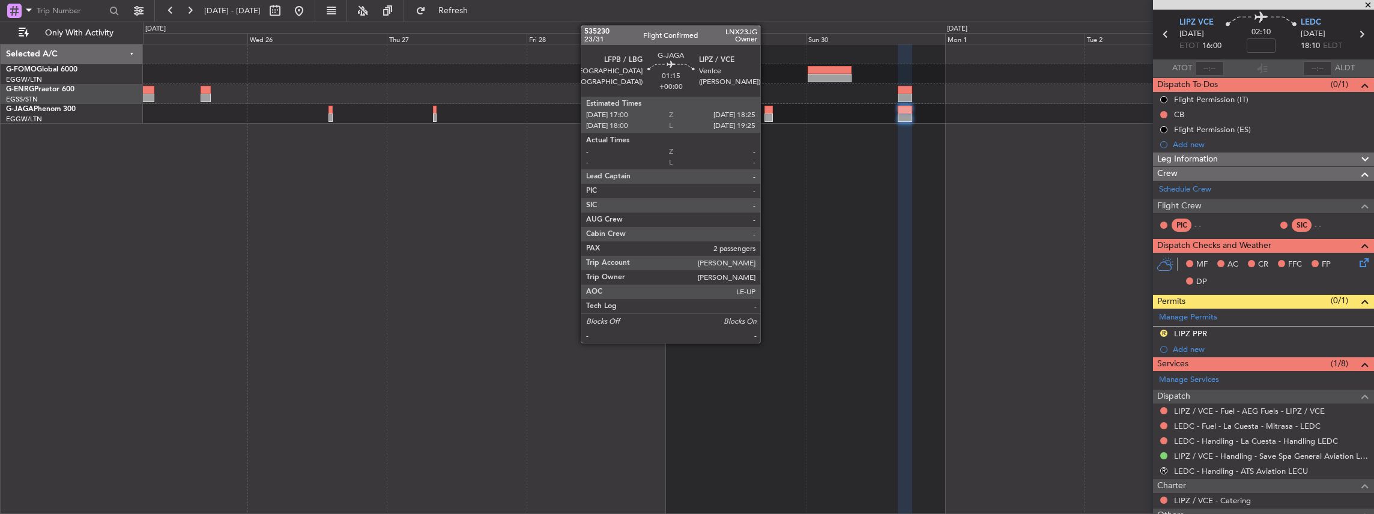
click at [767, 115] on div at bounding box center [769, 118] width 8 height 8
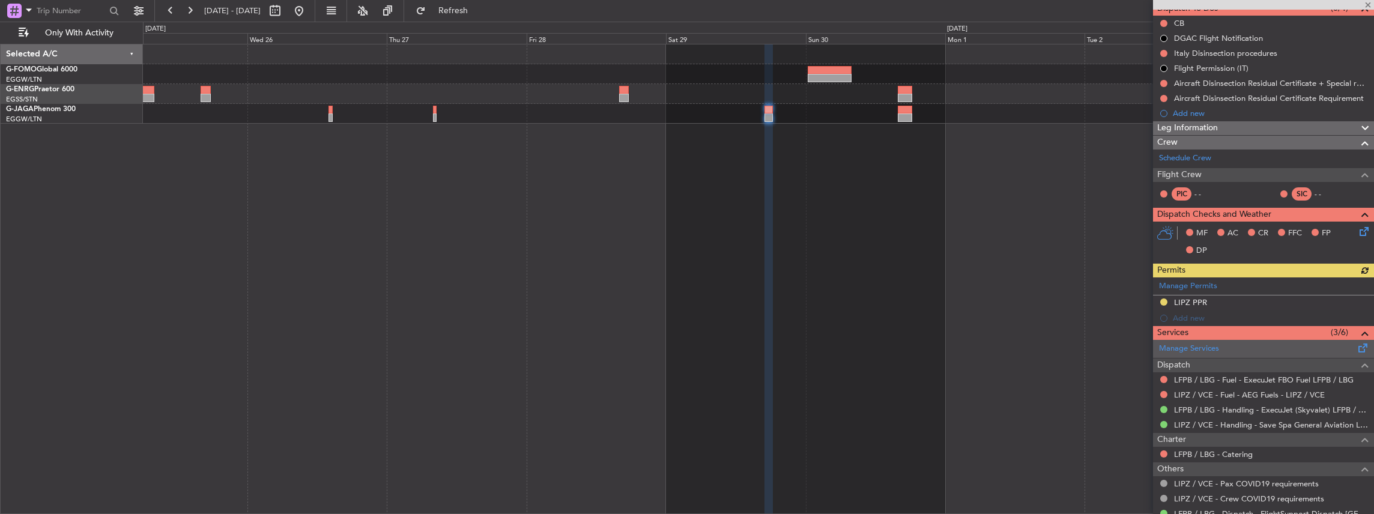
scroll to position [120, 0]
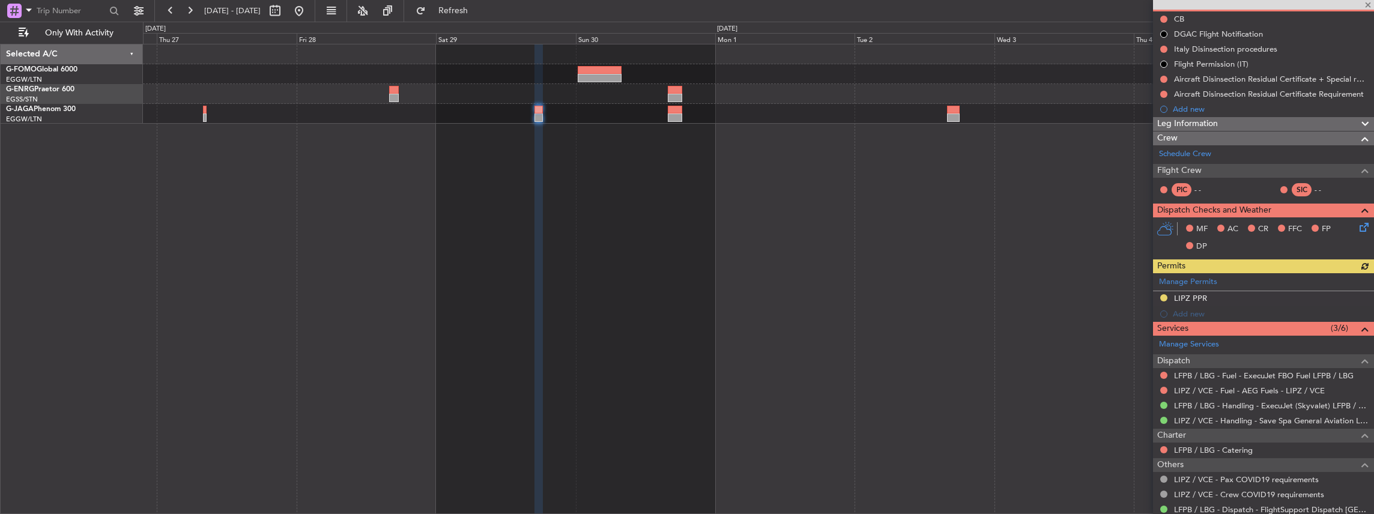
click at [839, 284] on div at bounding box center [759, 279] width 1232 height 471
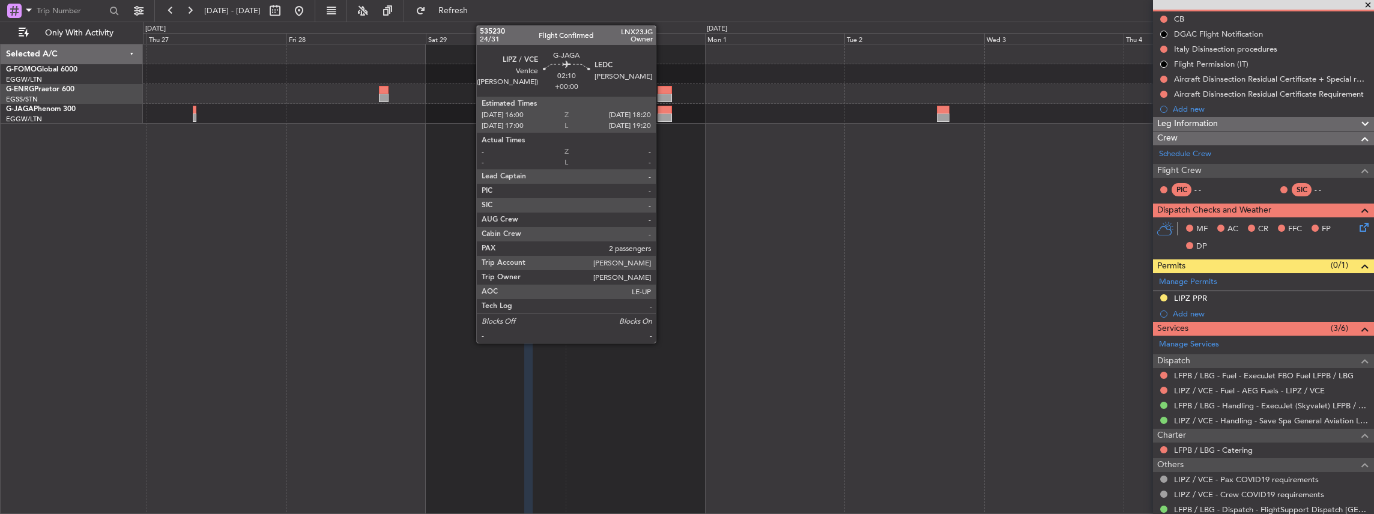
click at [661, 112] on div at bounding box center [665, 110] width 14 height 8
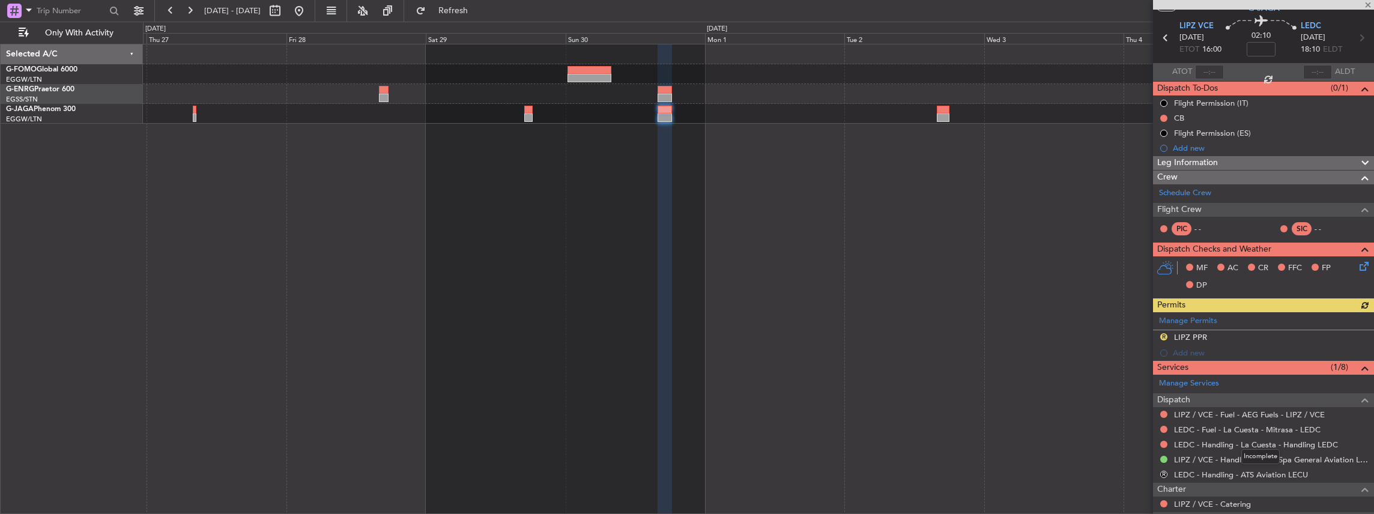
scroll to position [80, 0]
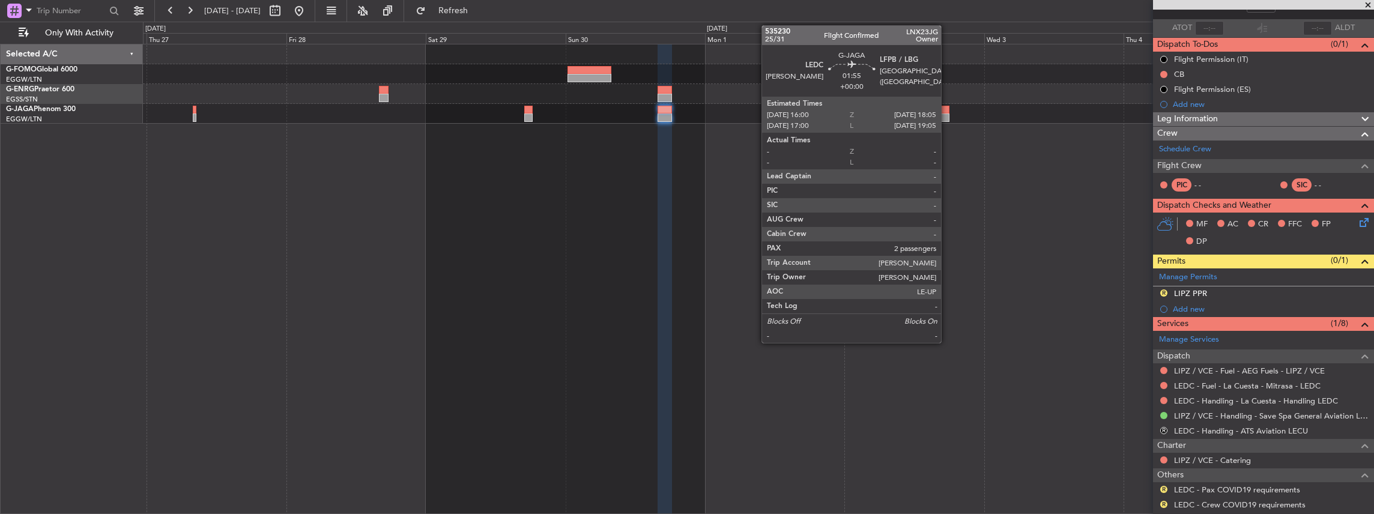
click at [947, 117] on div at bounding box center [943, 118] width 13 height 8
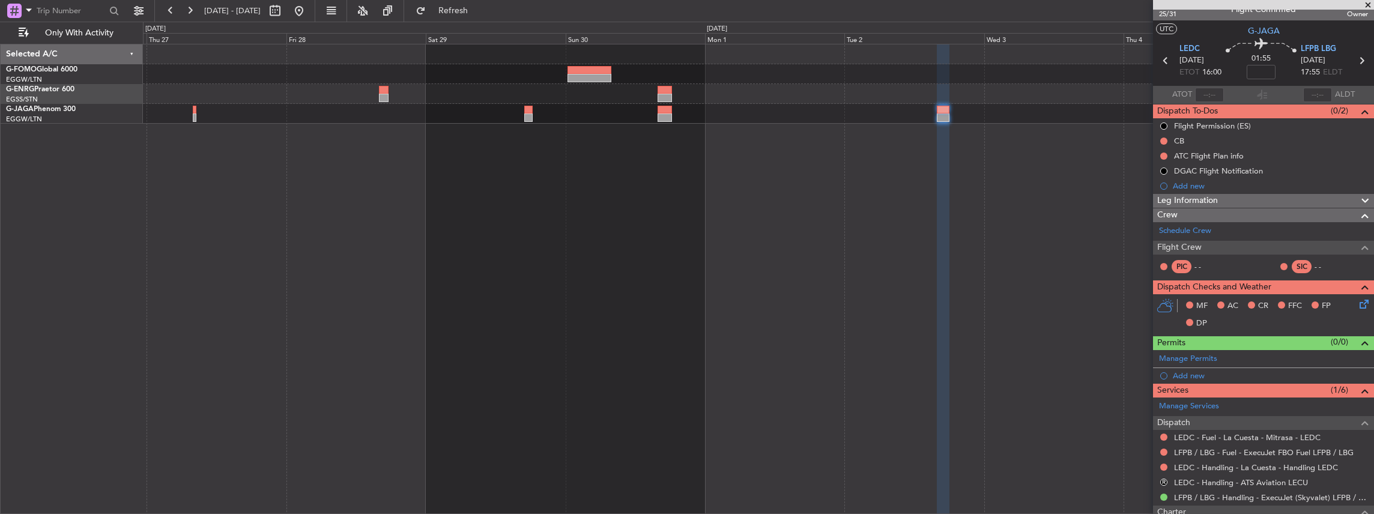
scroll to position [0, 0]
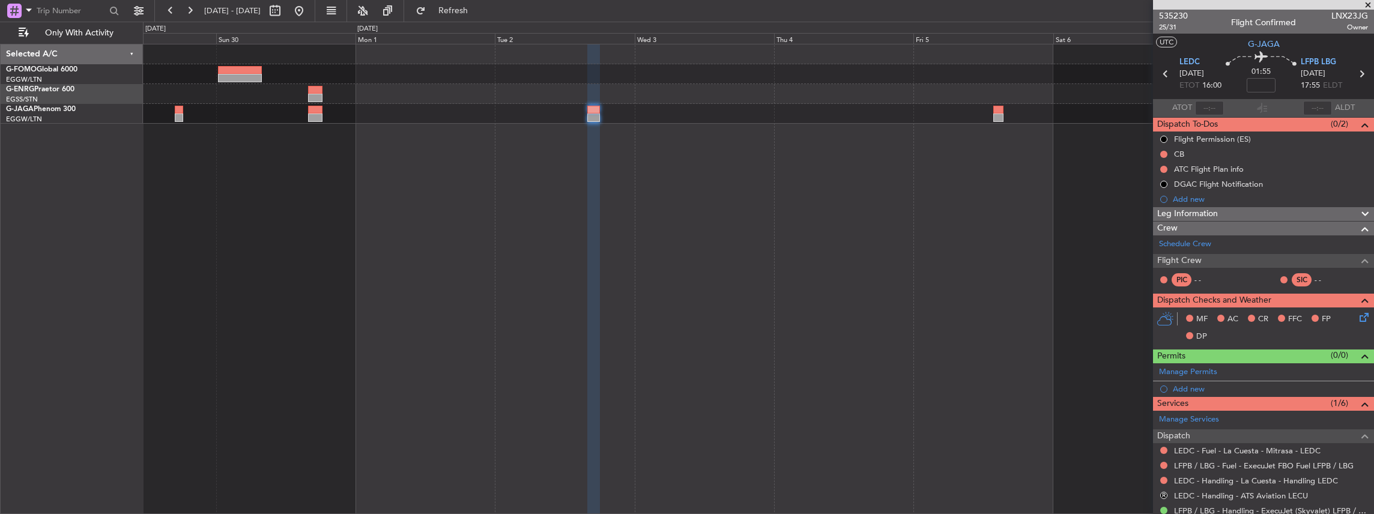
click at [568, 225] on div at bounding box center [759, 279] width 1232 height 471
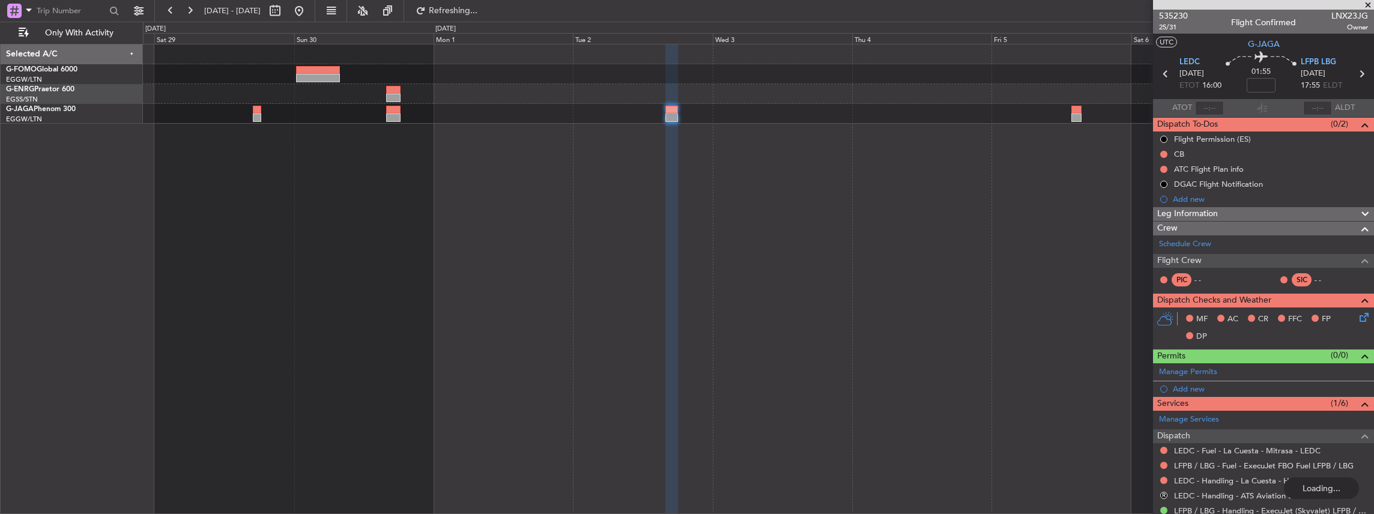
click at [817, 181] on div at bounding box center [759, 279] width 1232 height 471
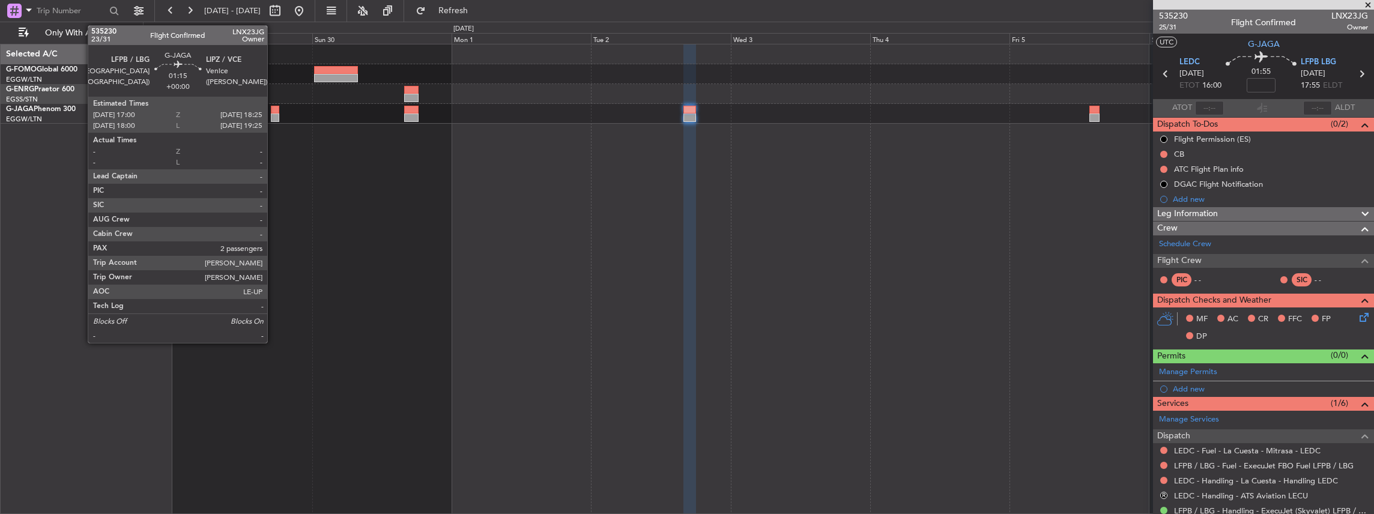
click at [273, 116] on div at bounding box center [275, 118] width 8 height 8
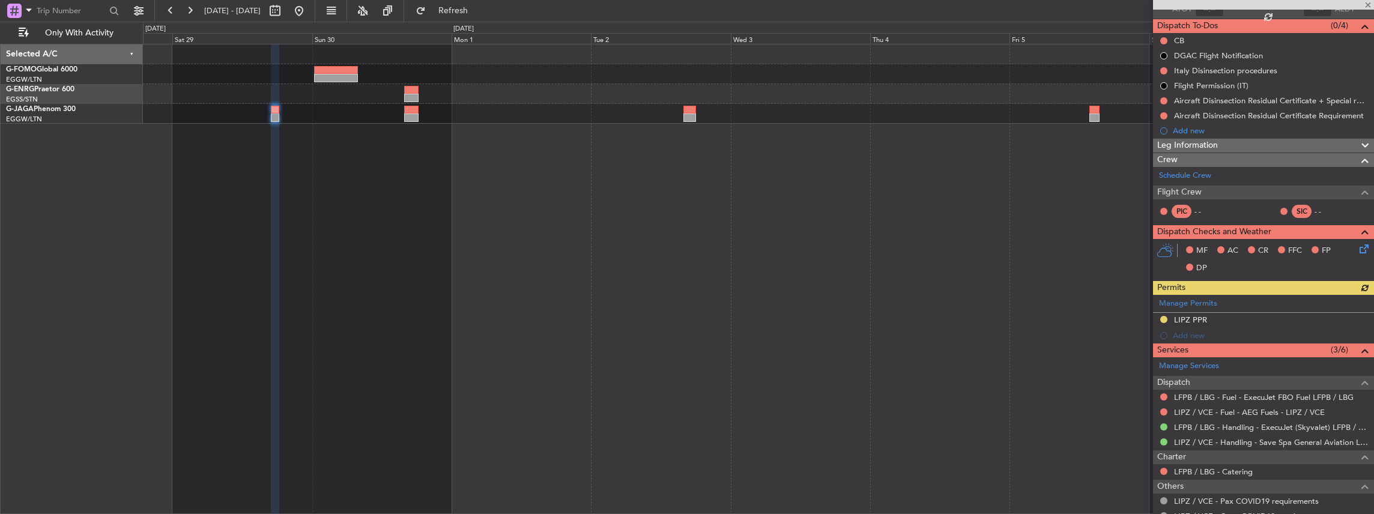
scroll to position [120, 0]
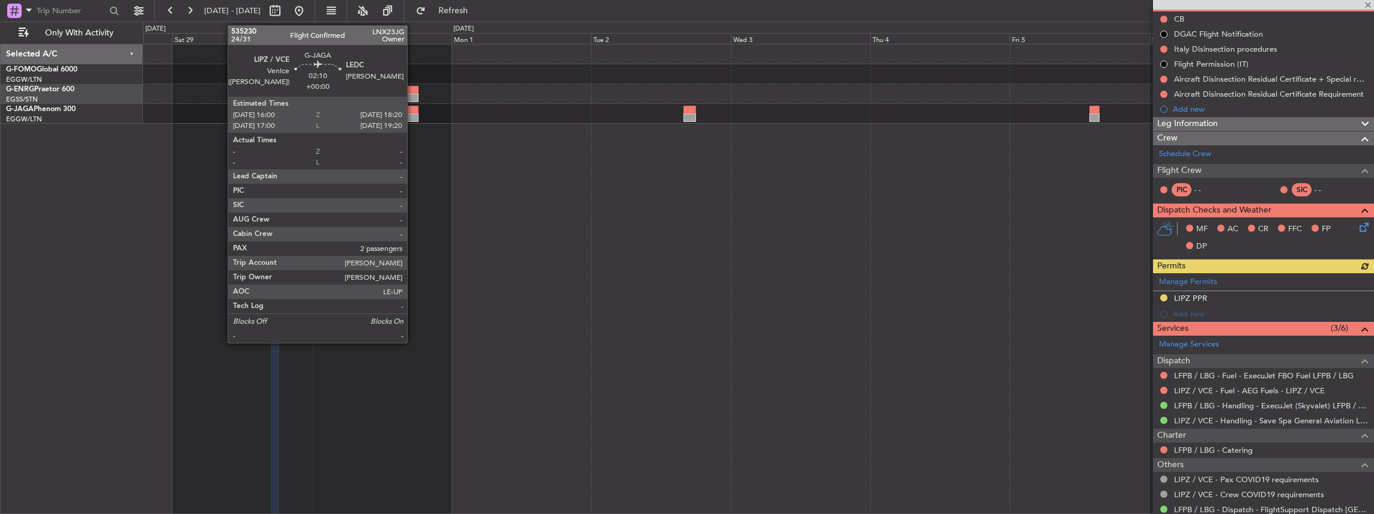
click at [413, 112] on div at bounding box center [411, 110] width 14 height 8
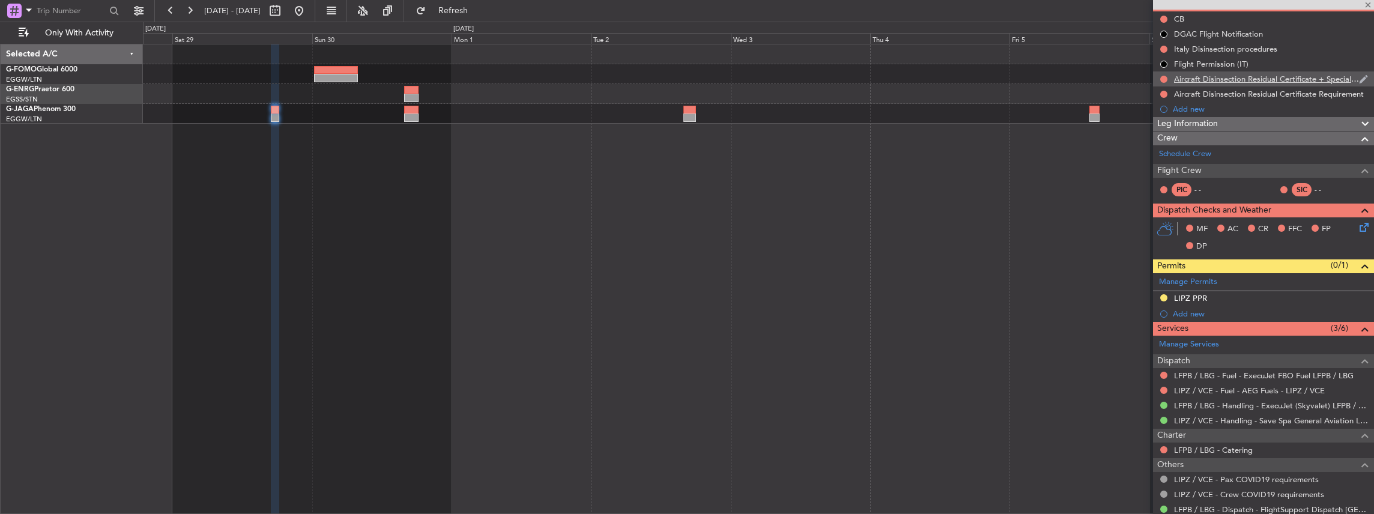
scroll to position [0, 0]
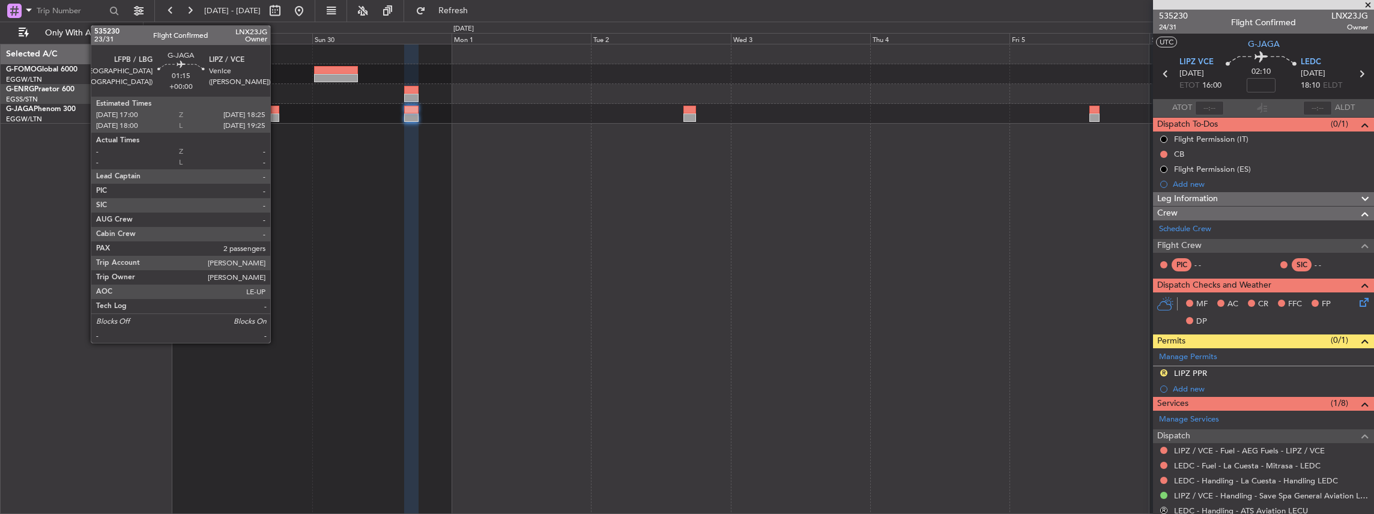
click at [276, 114] on div at bounding box center [275, 118] width 8 height 8
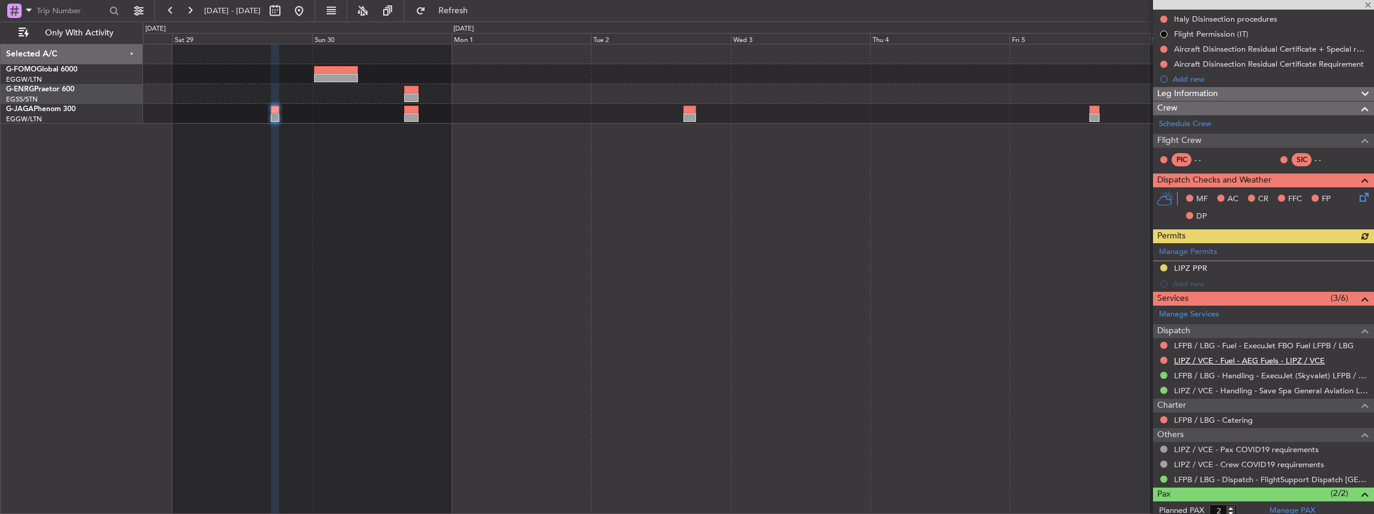
scroll to position [160, 0]
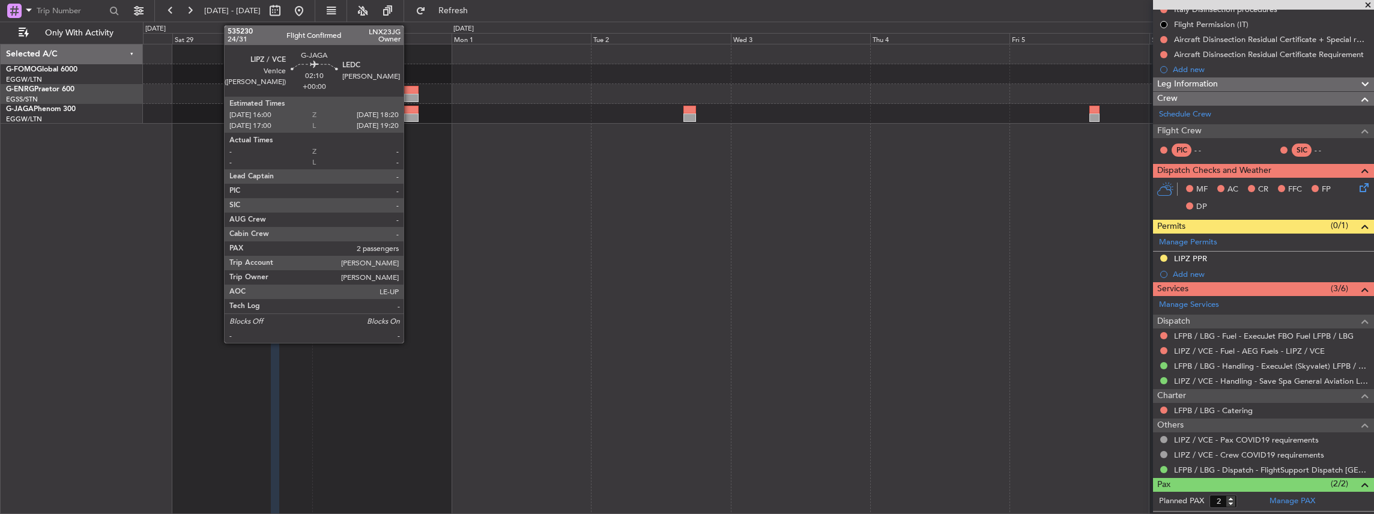
click at [410, 114] on div at bounding box center [411, 118] width 14 height 8
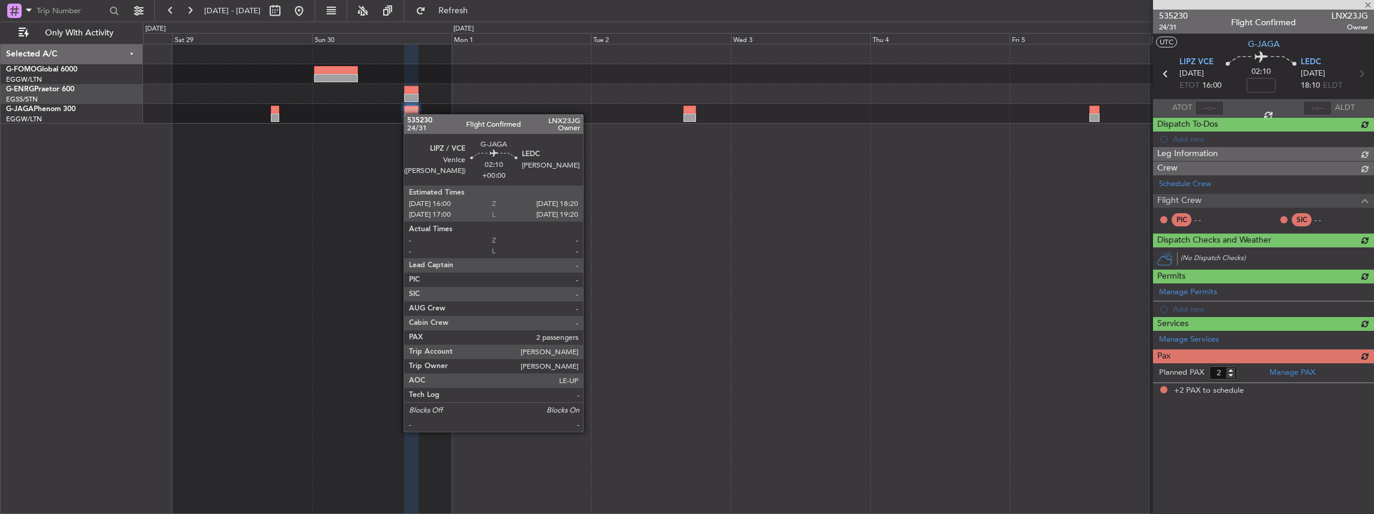
scroll to position [0, 0]
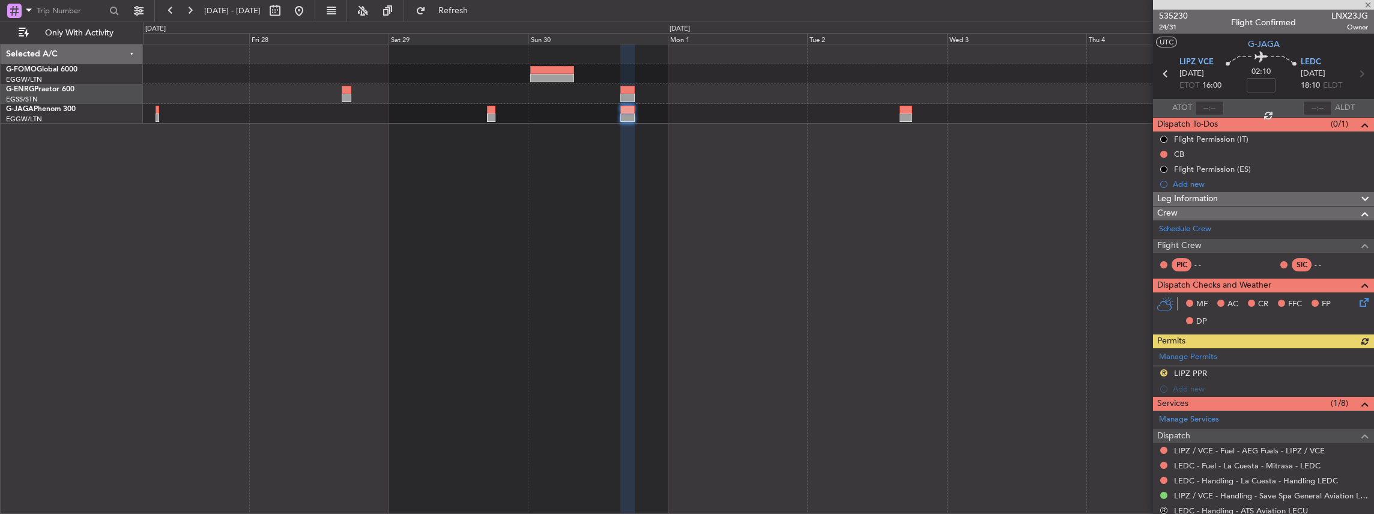
click at [640, 229] on div at bounding box center [759, 279] width 1232 height 471
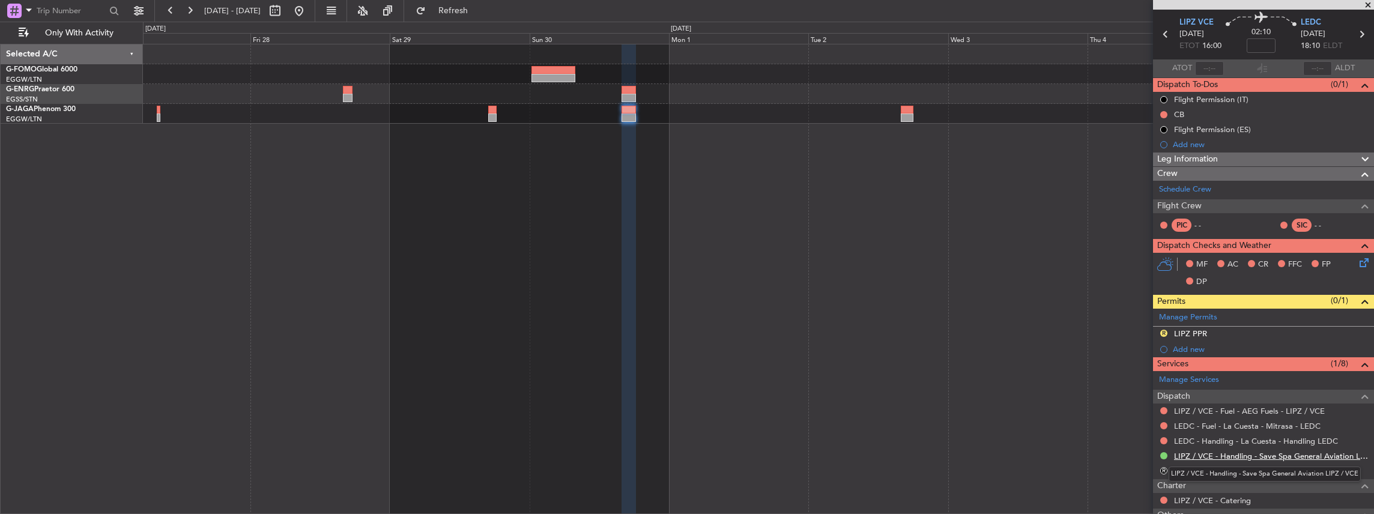
click at [1210, 452] on link "LIPZ / VCE - Handling - Save Spa General Aviation LIPZ / VCE" at bounding box center [1271, 456] width 194 height 10
click at [479, 8] on span "Refresh" at bounding box center [453, 11] width 50 height 8
click at [1226, 437] on link "LEDC - Handling - La Cuesta - Handling LEDC" at bounding box center [1256, 441] width 164 height 10
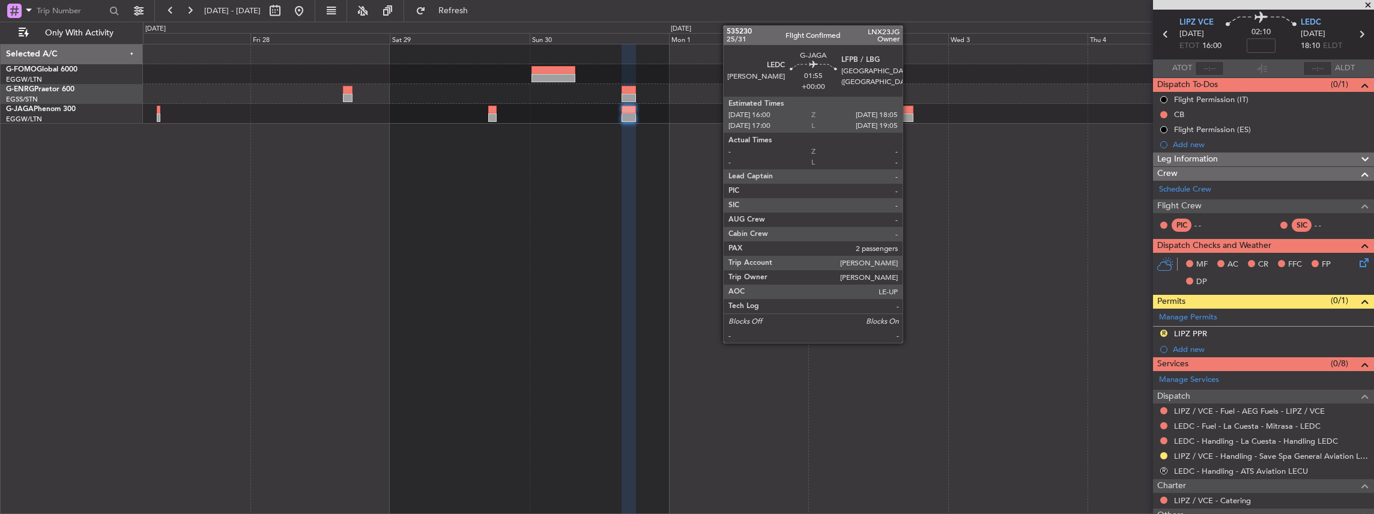
click at [909, 115] on div at bounding box center [907, 118] width 13 height 8
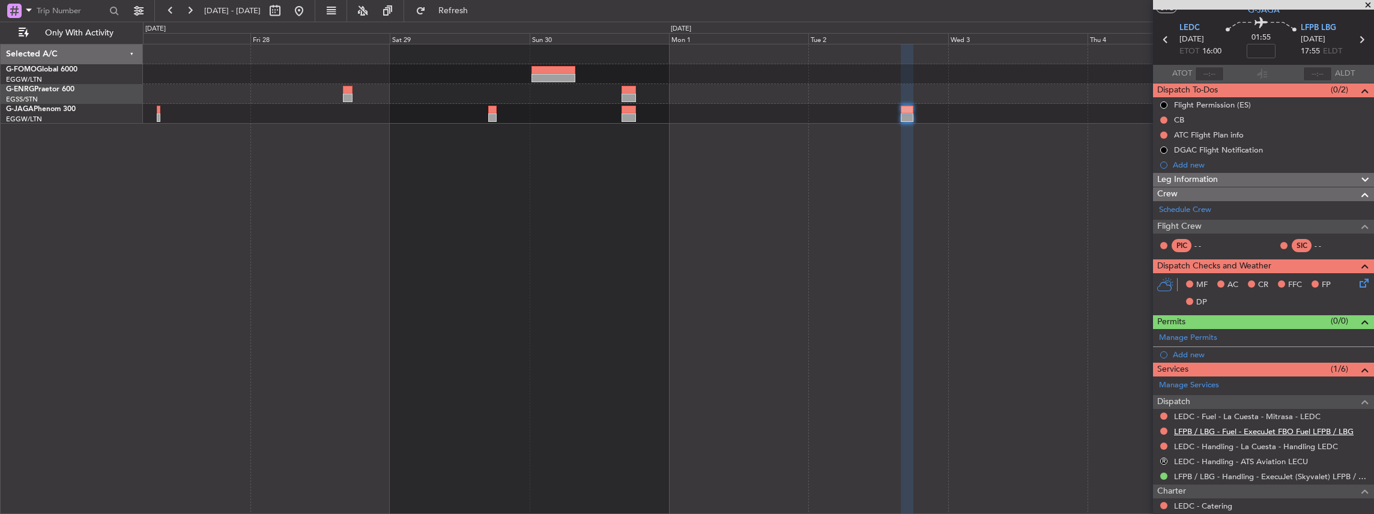
scroll to position [80, 0]
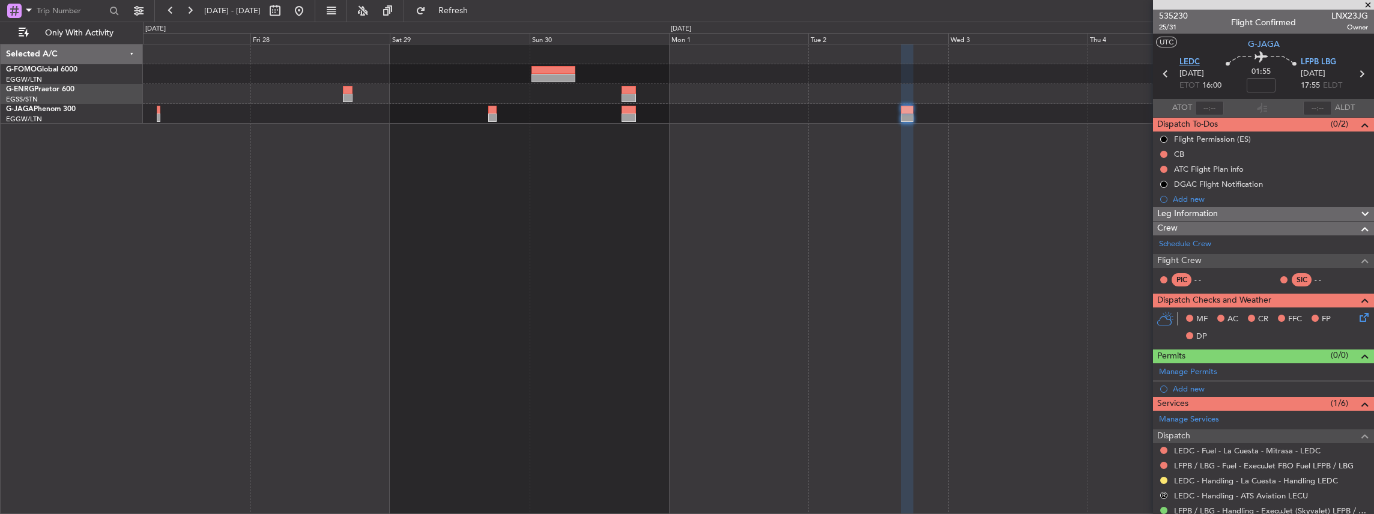
click at [1191, 62] on span "LEDC" at bounding box center [1190, 62] width 20 height 12
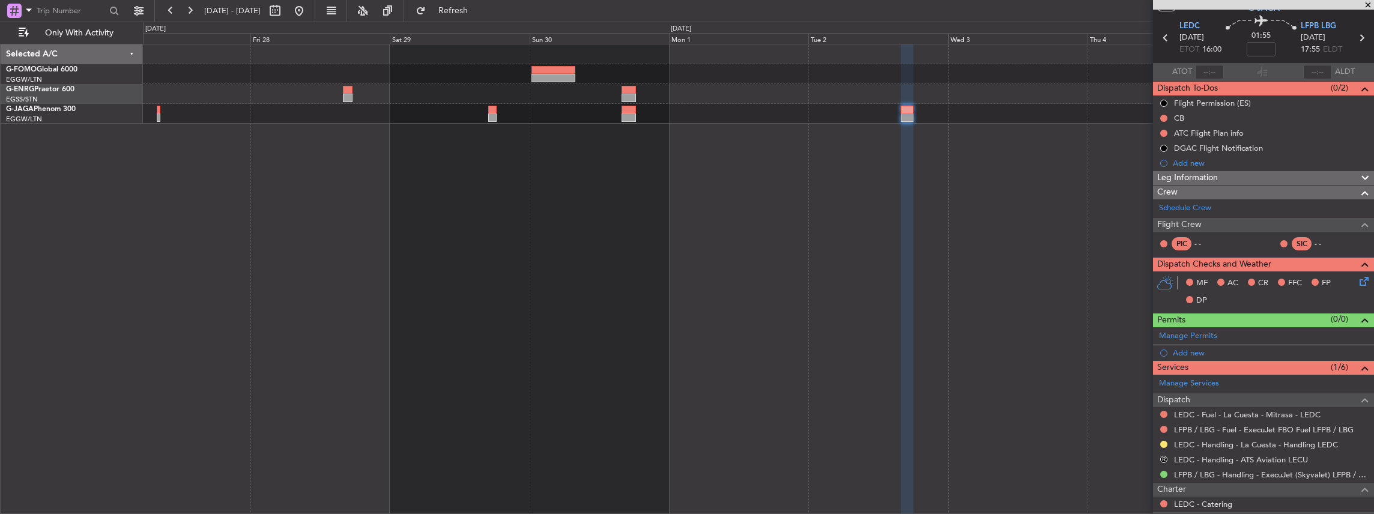
scroll to position [80, 0]
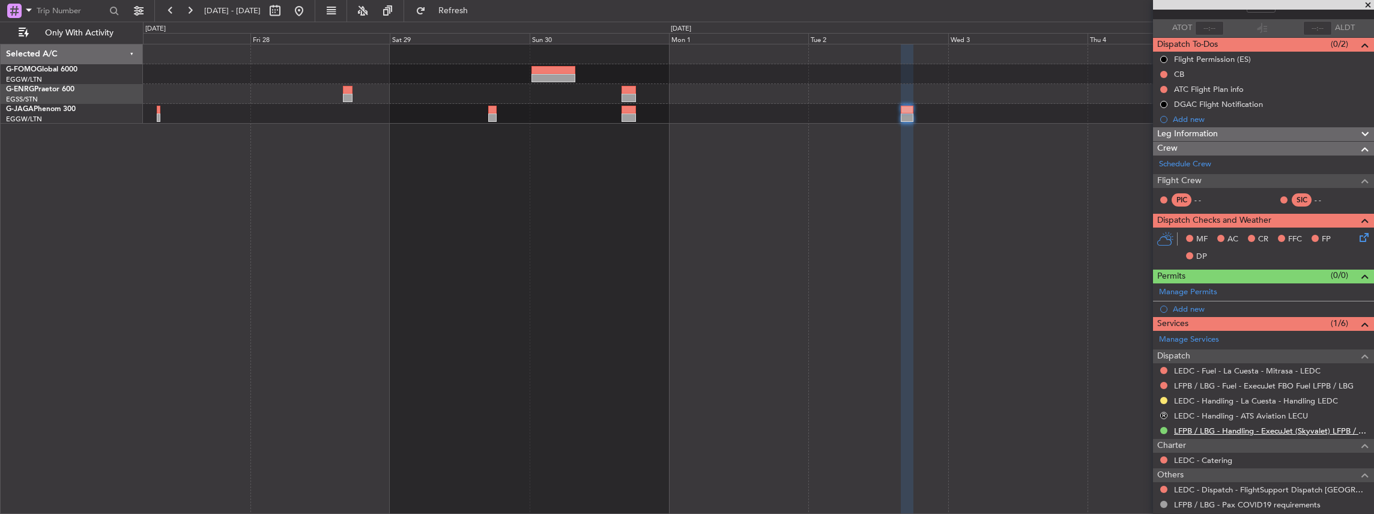
click at [1217, 428] on link "LFPB / LBG - Handling - ExecuJet (Skyvalet) LFPB / LBG" at bounding box center [1271, 431] width 194 height 10
click at [482, 18] on button "Refresh" at bounding box center [446, 10] width 72 height 19
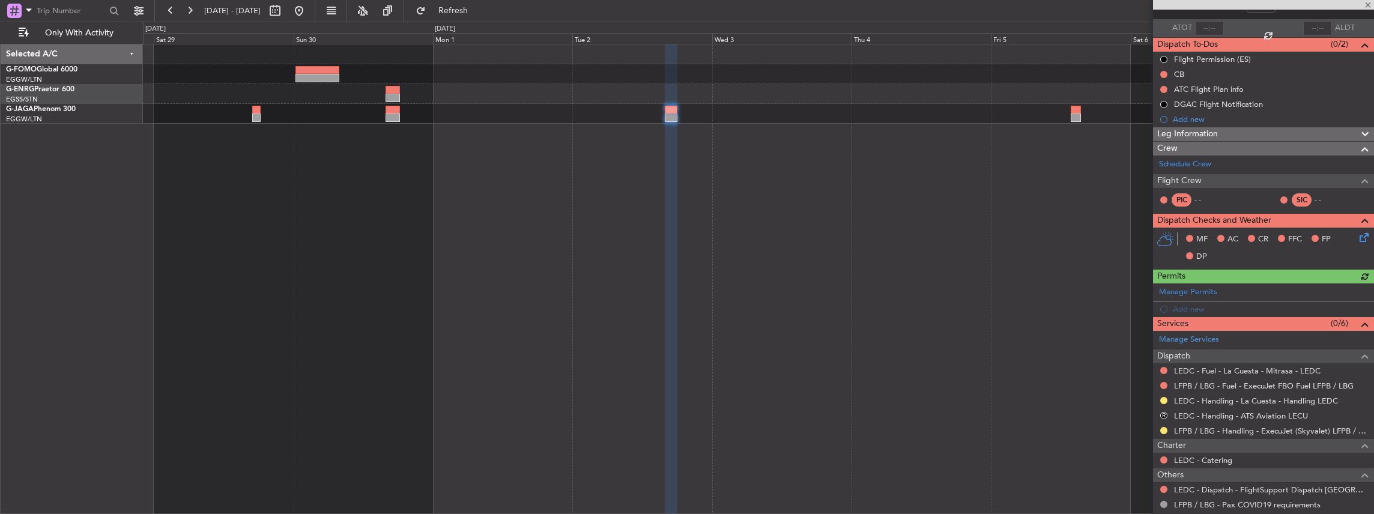
click at [781, 136] on div at bounding box center [759, 279] width 1232 height 471
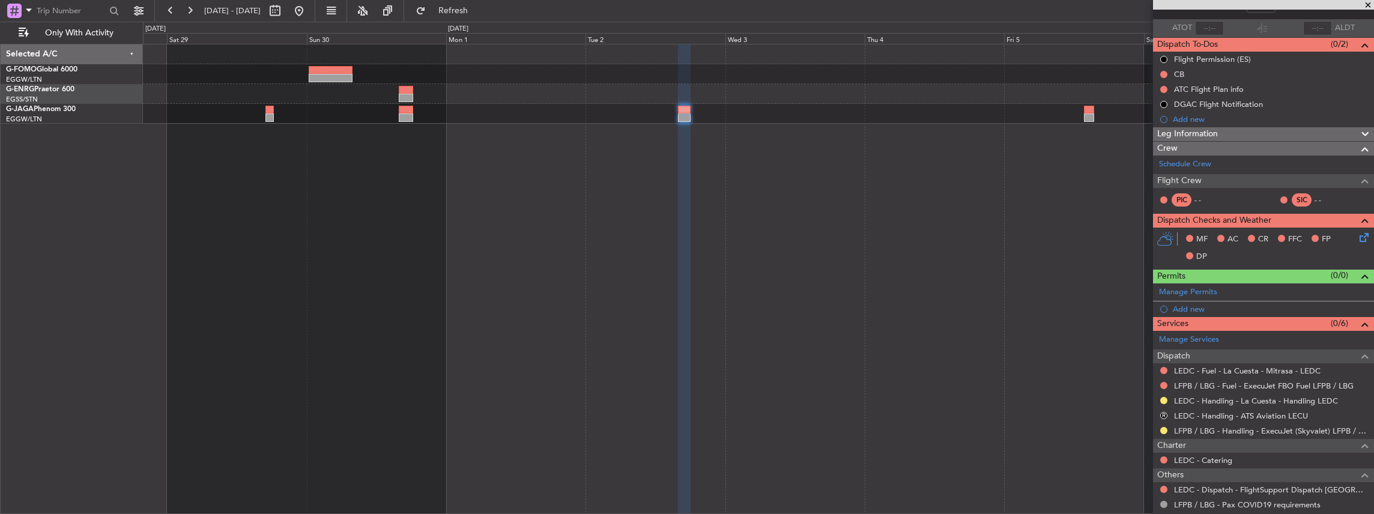
click at [431, 189] on div at bounding box center [759, 279] width 1232 height 471
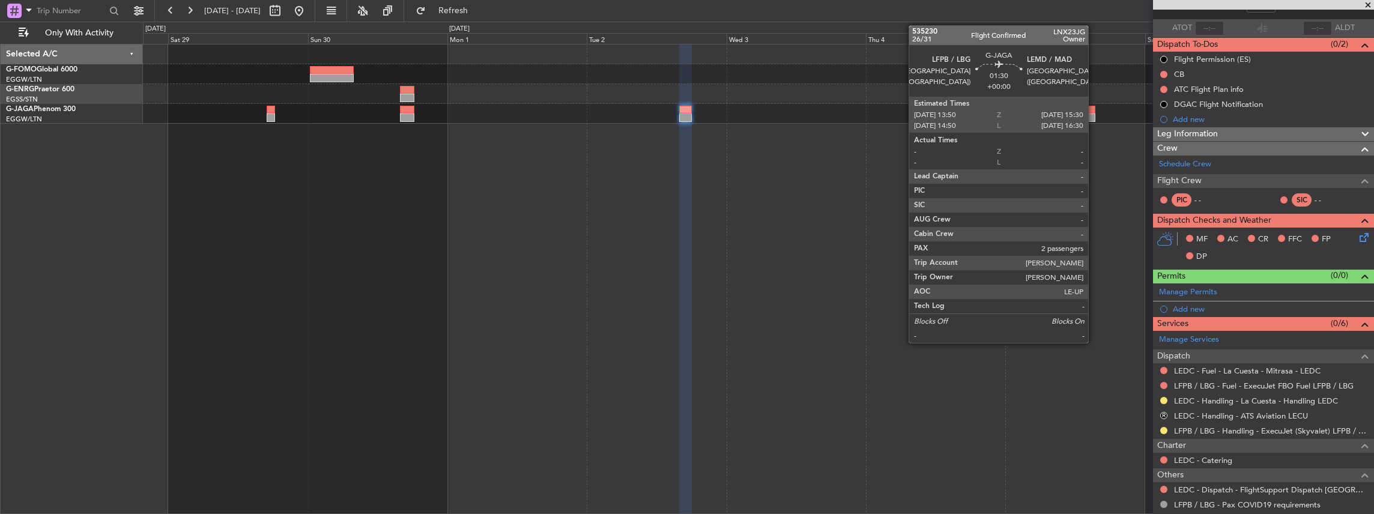
click at [1095, 112] on div at bounding box center [1091, 110] width 10 height 8
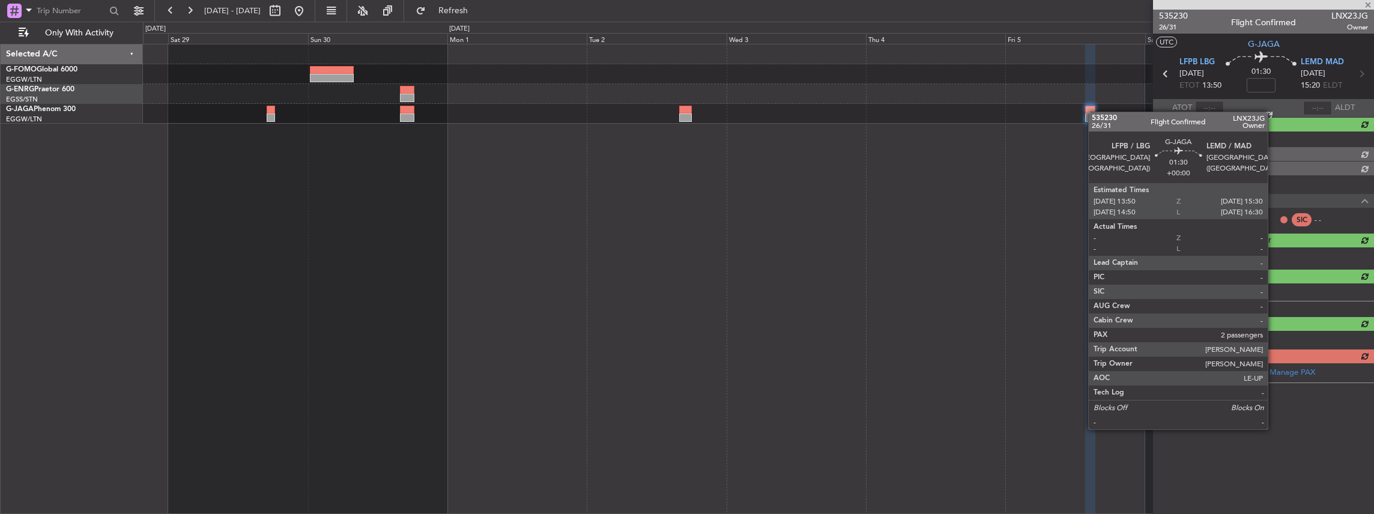
scroll to position [0, 0]
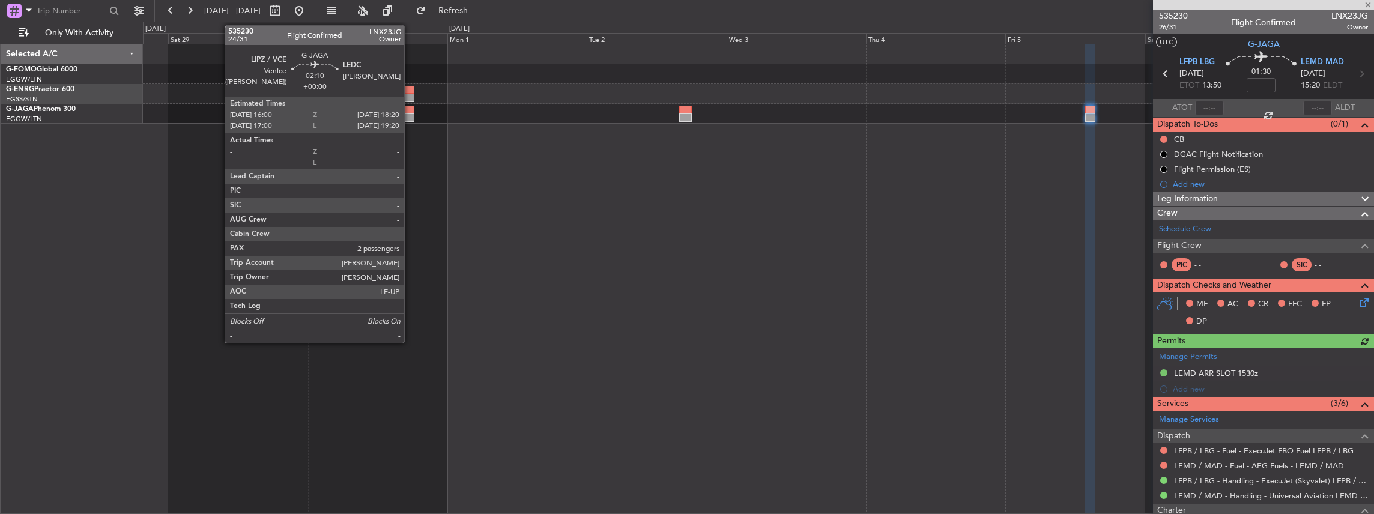
click at [407, 108] on div at bounding box center [407, 110] width 14 height 8
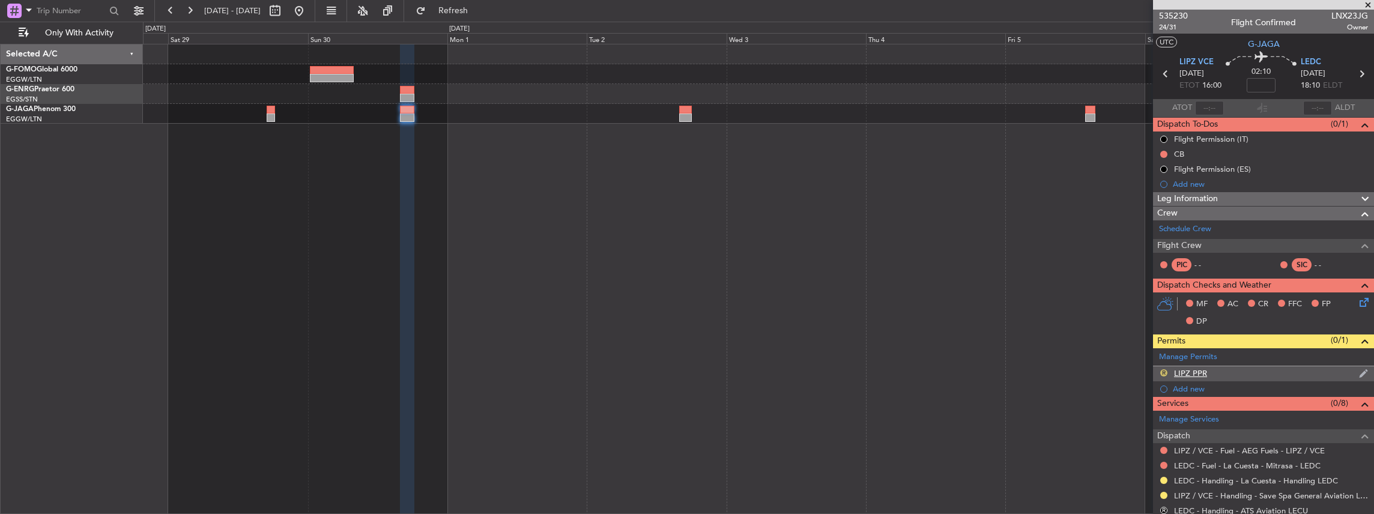
click at [1164, 372] on button "R" at bounding box center [1164, 372] width 7 height 7
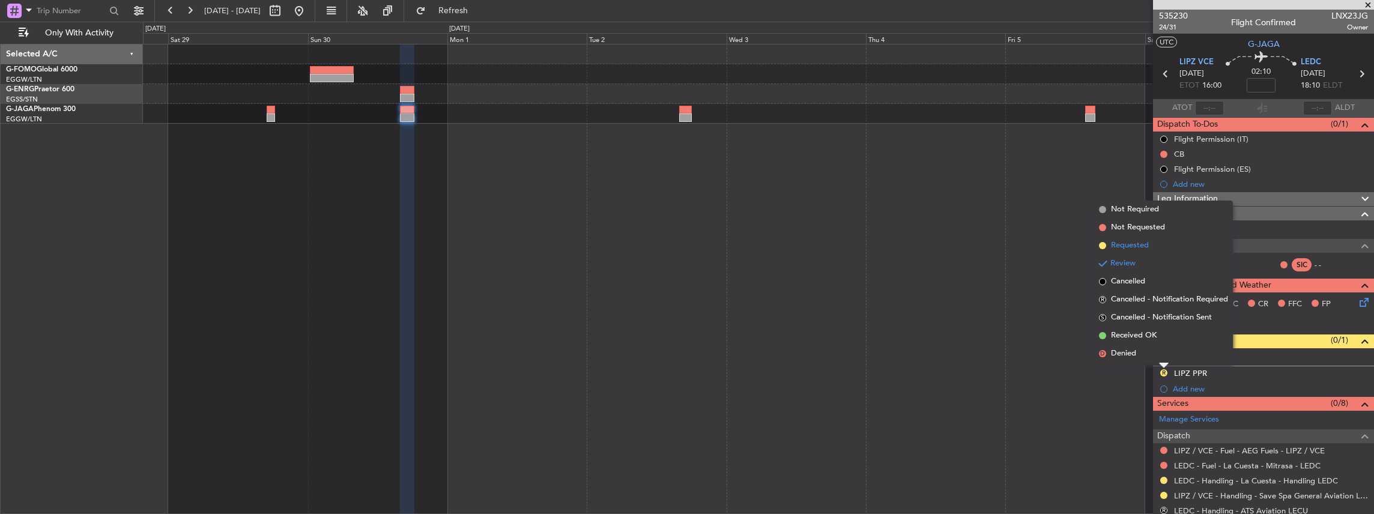
click at [1146, 245] on span "Requested" at bounding box center [1130, 246] width 38 height 12
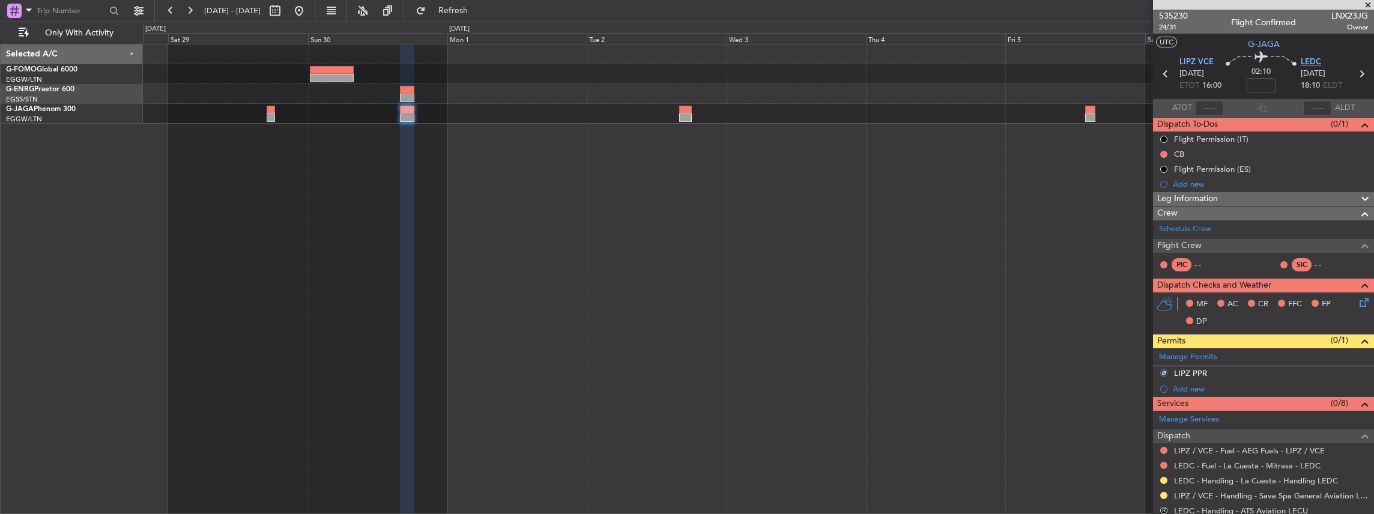
click at [1307, 59] on span "LEDC" at bounding box center [1311, 62] width 20 height 12
click at [1357, 357] on span at bounding box center [1363, 354] width 14 height 9
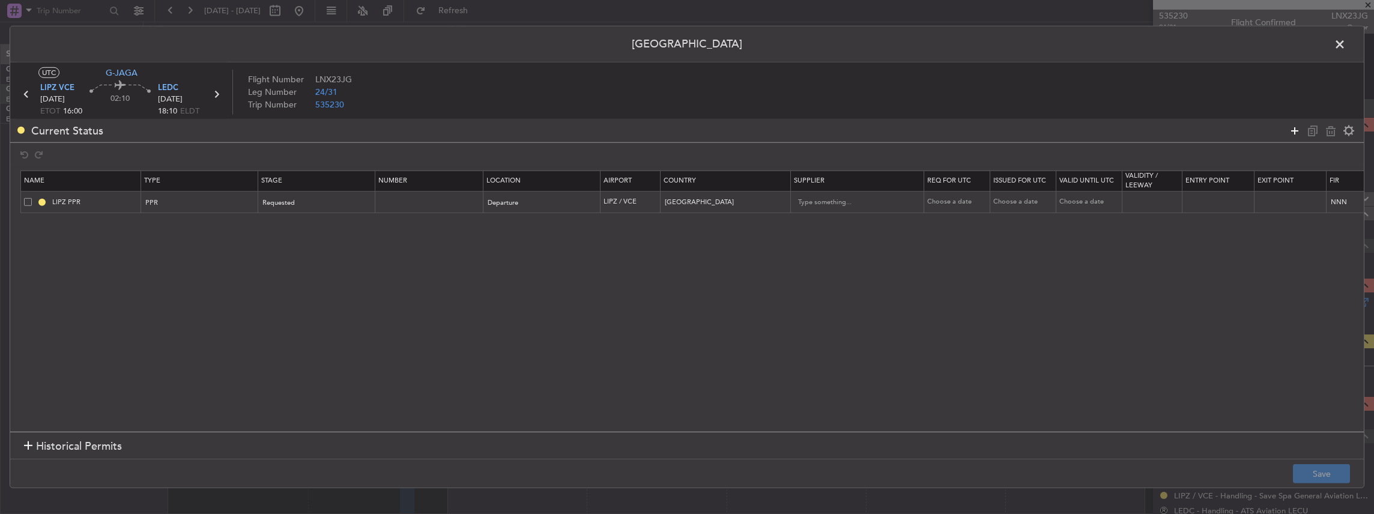
click at [1292, 132] on icon at bounding box center [1295, 130] width 14 height 14
click at [195, 223] on div "Type" at bounding box center [197, 225] width 100 height 18
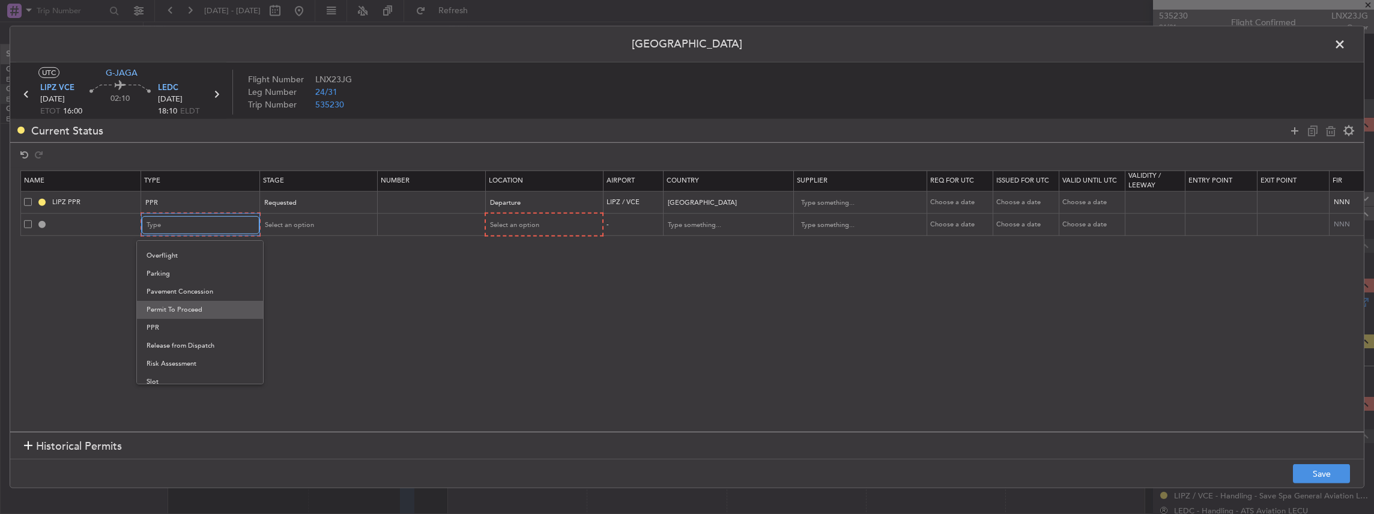
scroll to position [360, 0]
click at [166, 289] on span "PPR" at bounding box center [200, 286] width 107 height 18
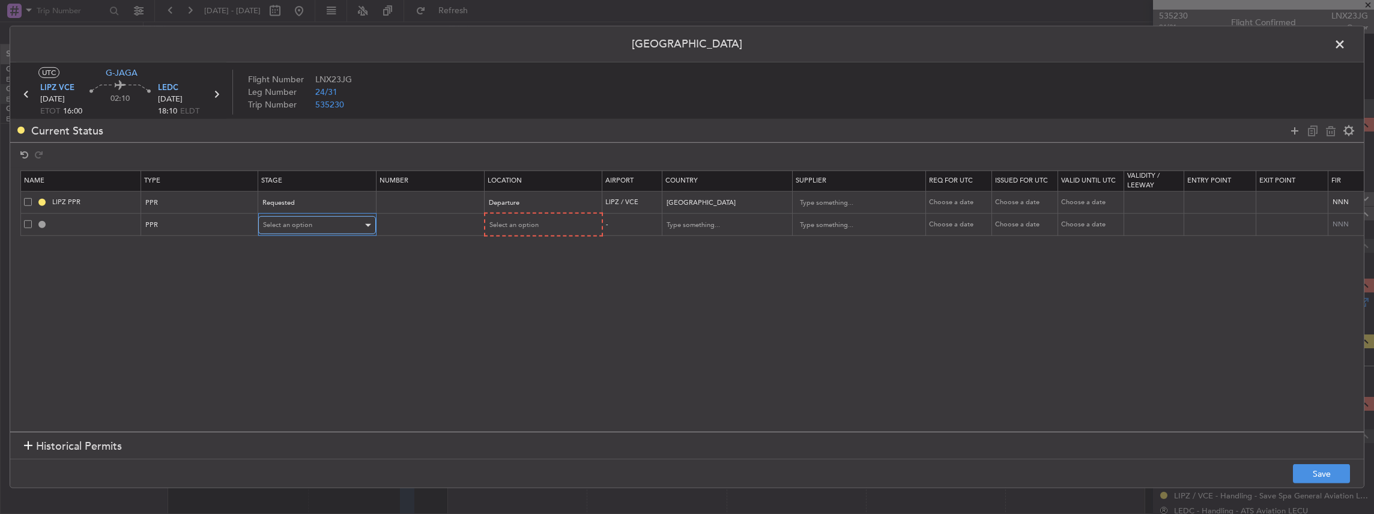
click at [310, 220] on span "Select an option" at bounding box center [287, 224] width 49 height 9
drag, startPoint x: 303, startPoint y: 308, endPoint x: 388, endPoint y: 262, distance: 96.8
click at [303, 306] on span "Requested" at bounding box center [316, 304] width 107 height 18
click at [542, 234] on mat-form-field "Select an option" at bounding box center [542, 225] width 117 height 22
click at [536, 225] on div "Select an option" at bounding box center [539, 225] width 100 height 18
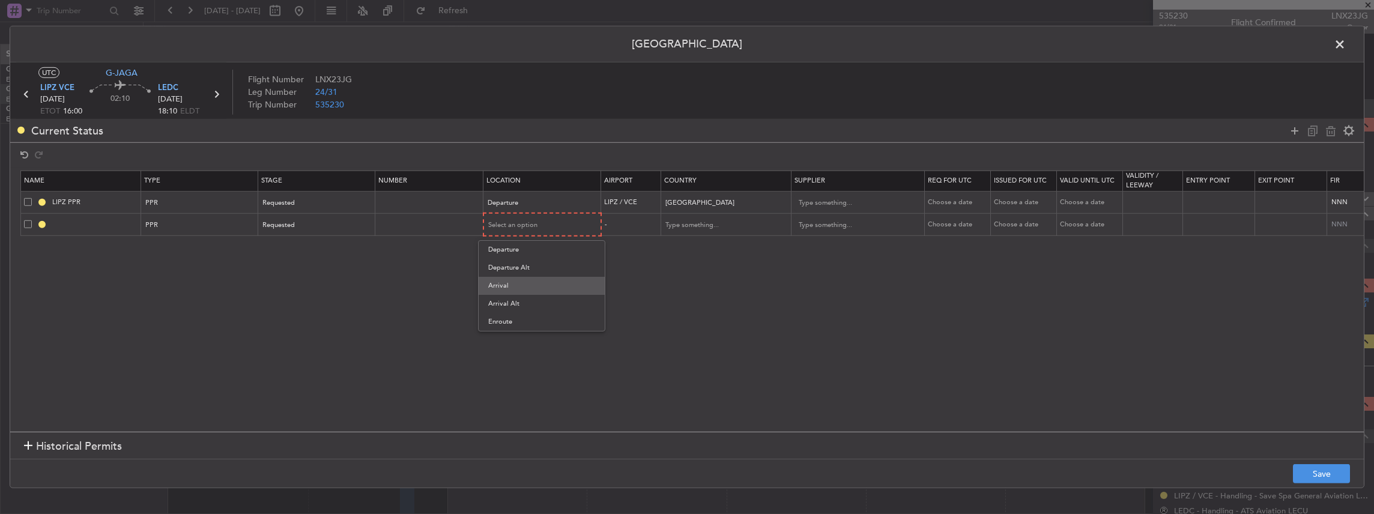
click at [512, 285] on span "Arrival" at bounding box center [541, 286] width 107 height 18
click at [1332, 472] on button "Save" at bounding box center [1321, 473] width 57 height 19
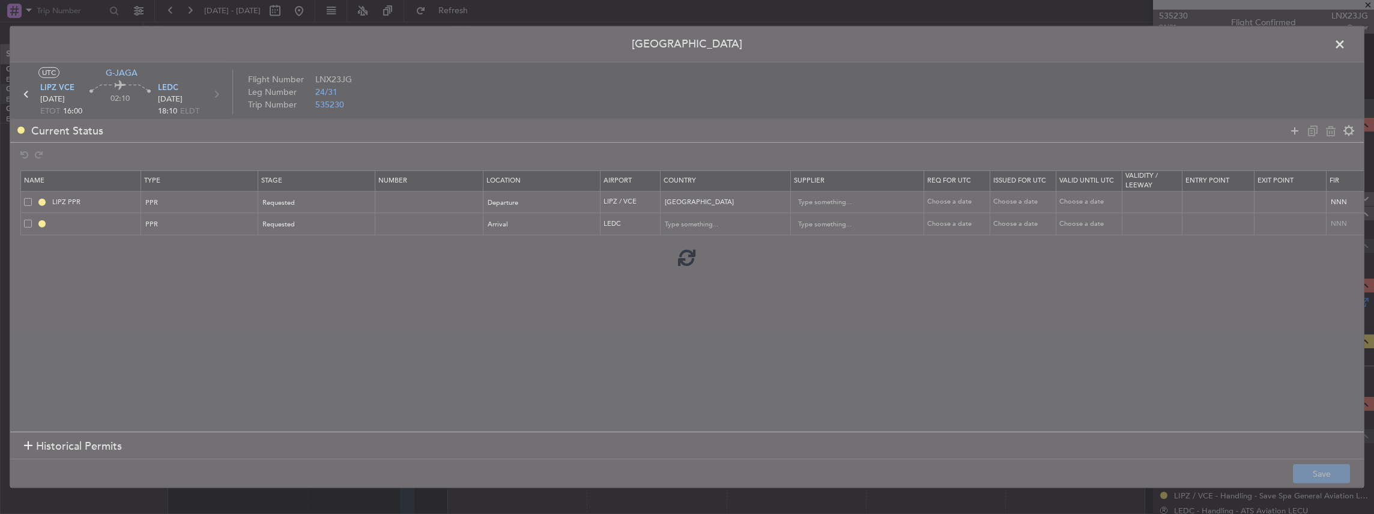
type input "LEDC PPR"
type input "Spain"
type input "NNN"
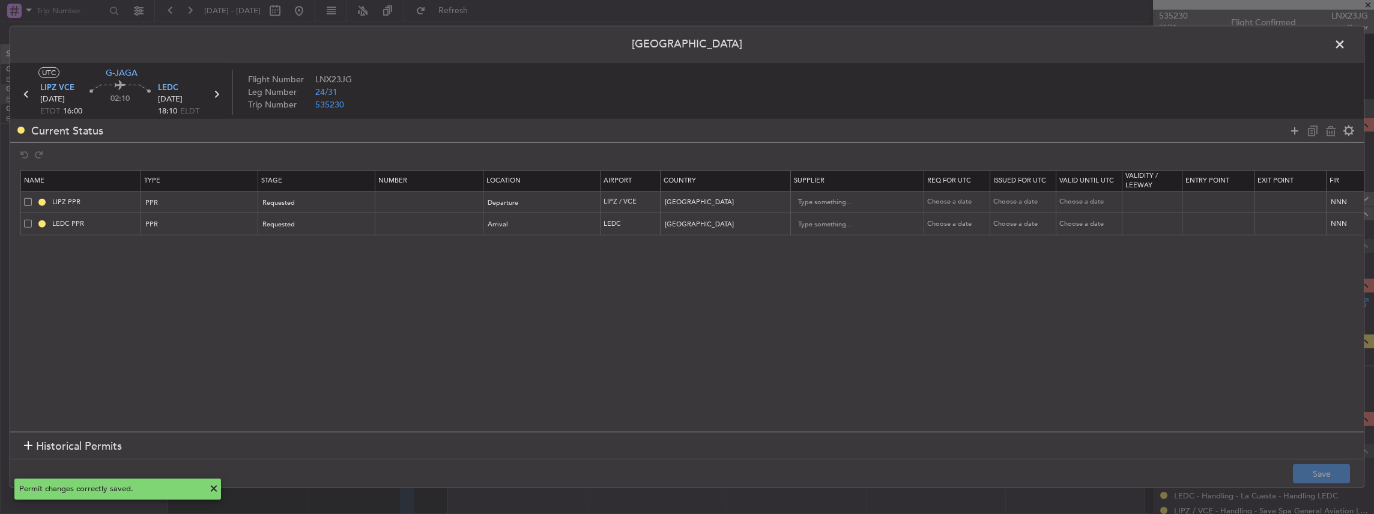
click at [1346, 44] on span at bounding box center [1346, 47] width 0 height 24
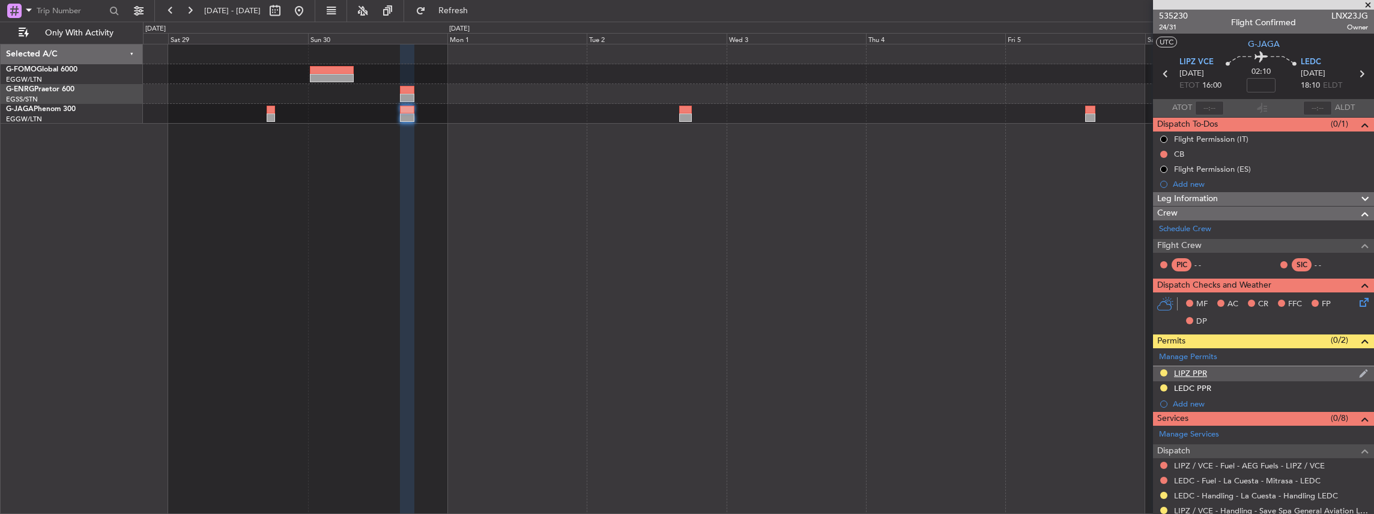
click at [1223, 372] on div "LIPZ PPR" at bounding box center [1263, 373] width 221 height 15
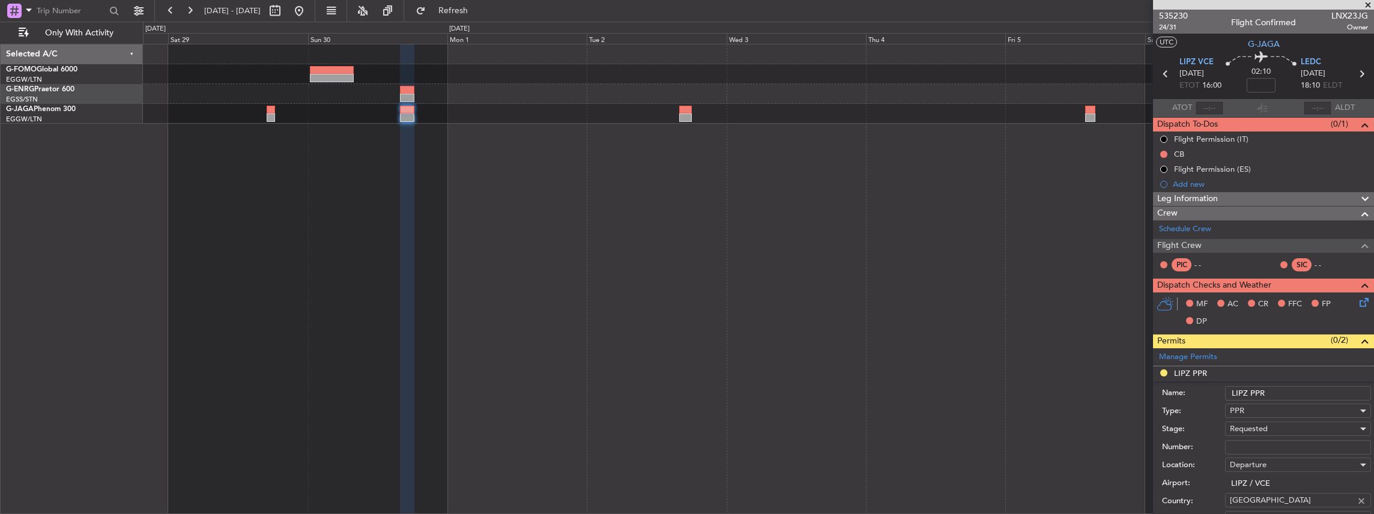
click at [1281, 398] on input "LIPZ PPR" at bounding box center [1299, 393] width 146 height 14
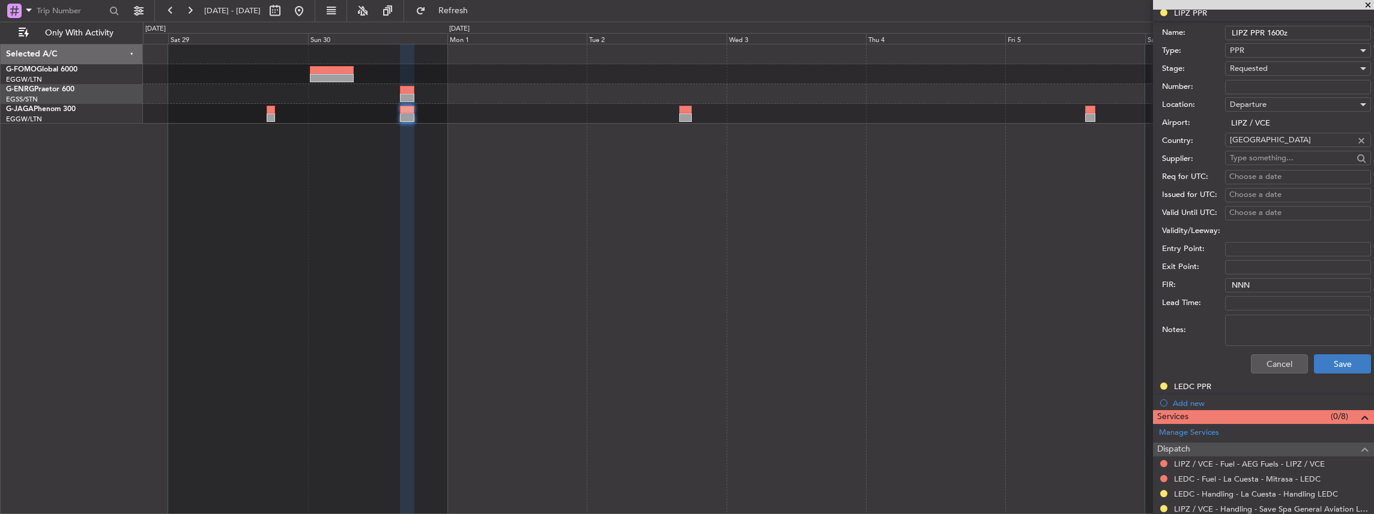
type input "LIPZ PPR 1600z"
click at [1334, 362] on button "Save" at bounding box center [1342, 363] width 57 height 19
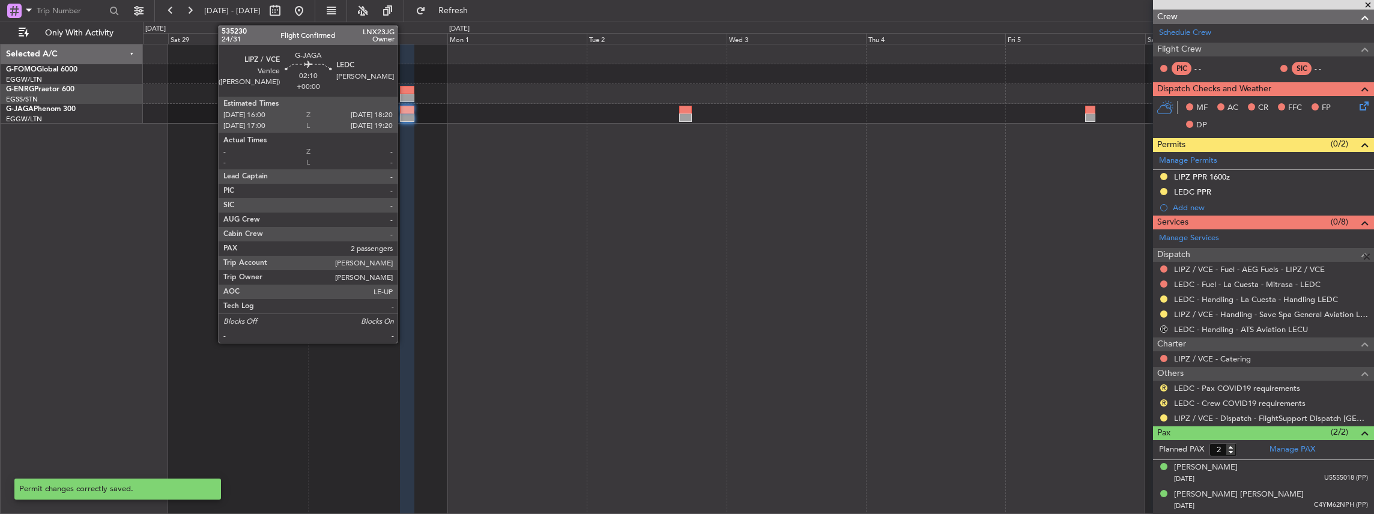
scroll to position [2, 0]
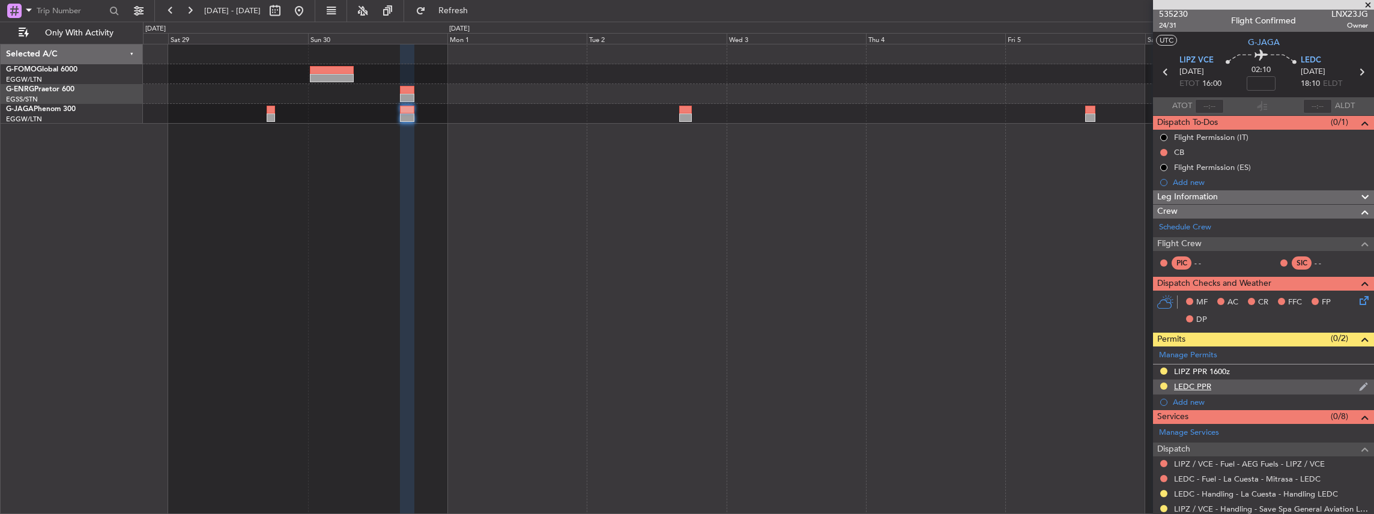
click at [1289, 384] on div "LEDC PPR" at bounding box center [1263, 387] width 221 height 15
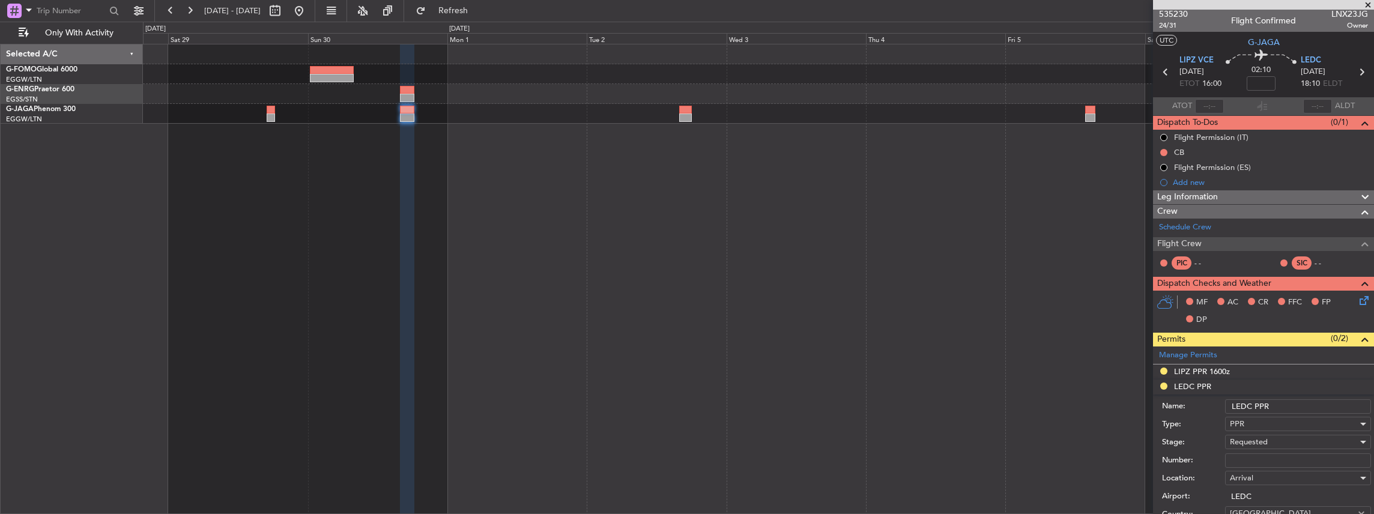
click at [1294, 404] on input "LEDC PPR" at bounding box center [1299, 406] width 146 height 14
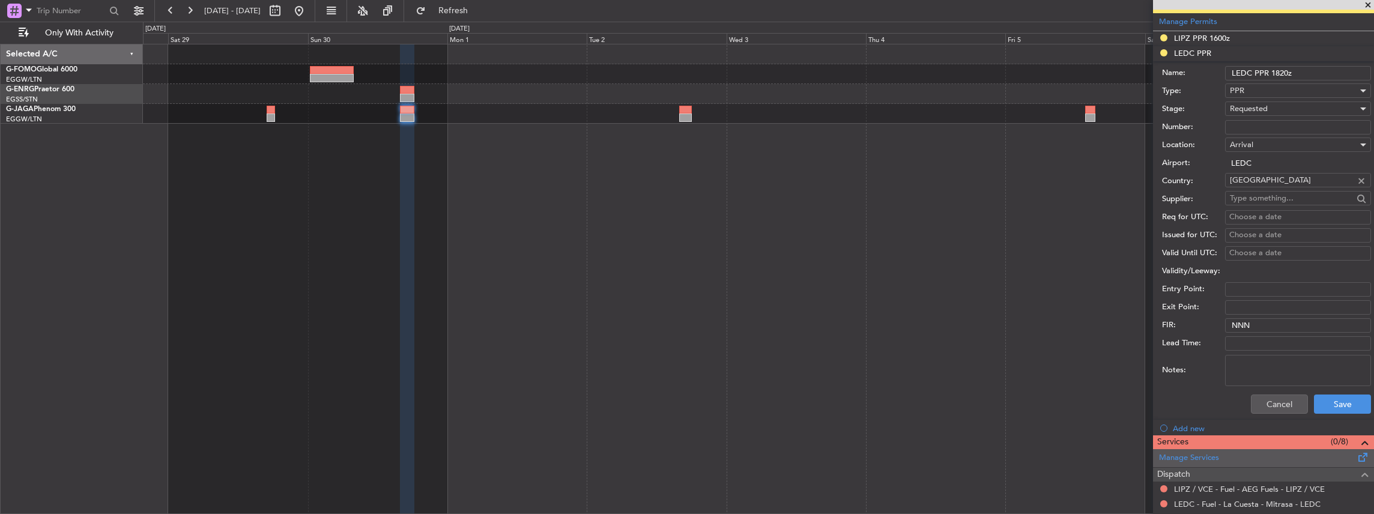
scroll to position [362, 0]
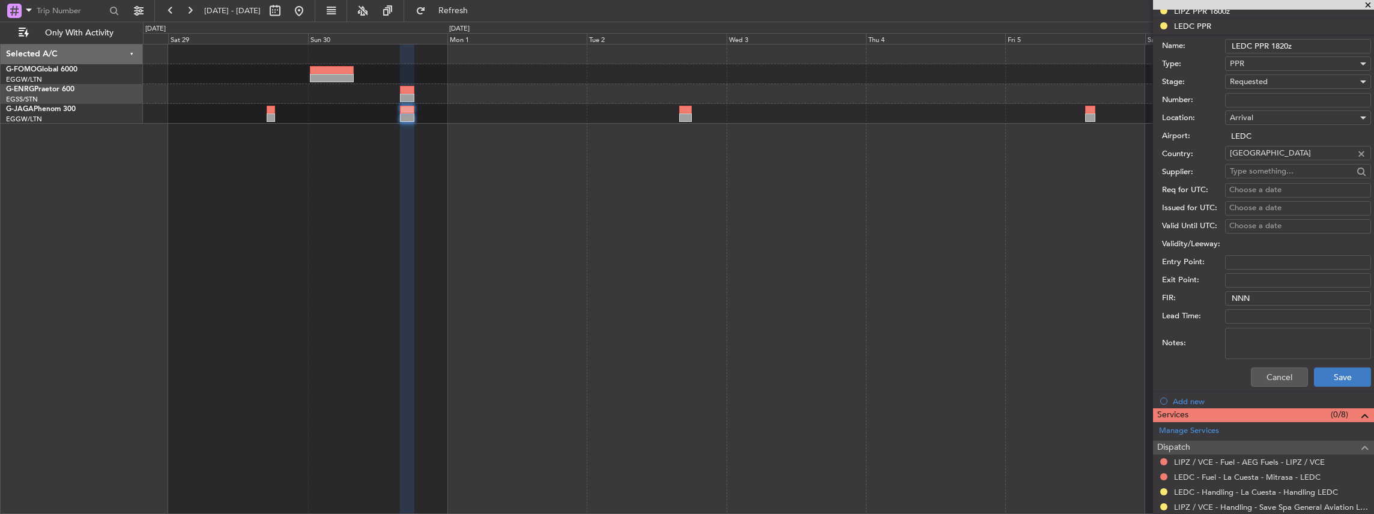
type input "LEDC PPR 1820z"
click at [1340, 372] on button "Save" at bounding box center [1342, 377] width 57 height 19
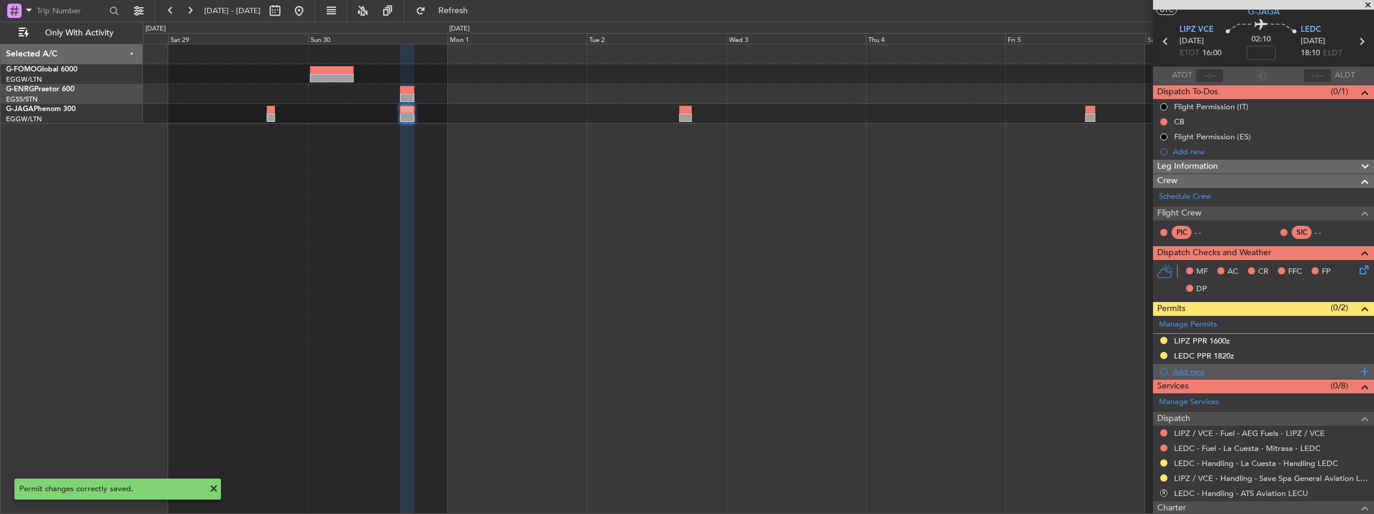
scroll to position [0, 0]
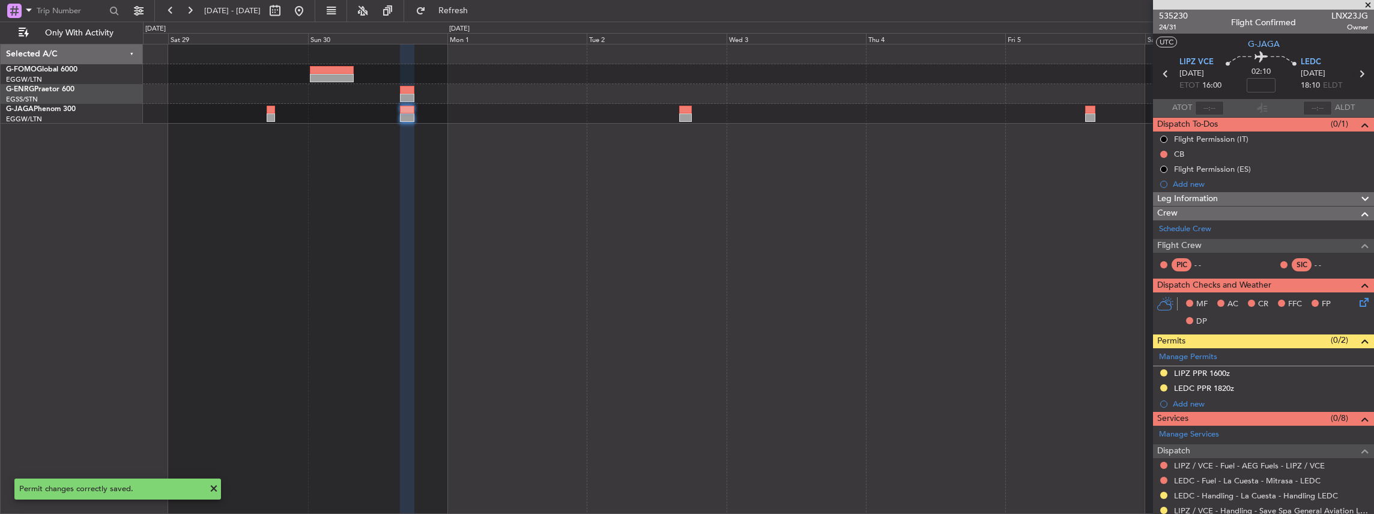
click at [1359, 70] on icon at bounding box center [1362, 74] width 16 height 16
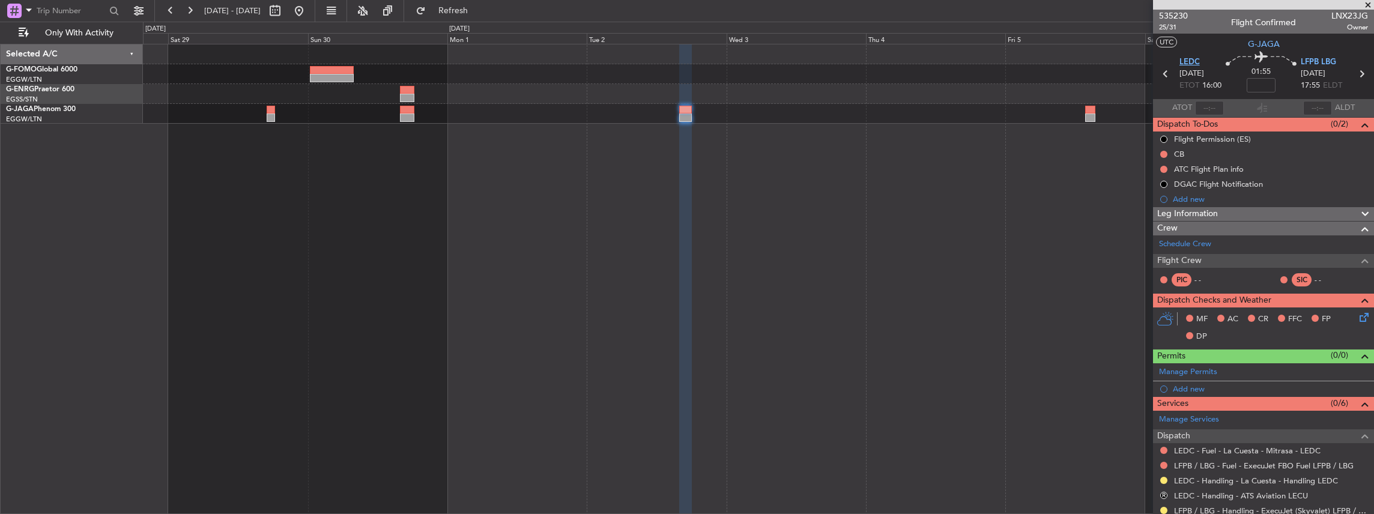
click at [1192, 59] on span "LEDC" at bounding box center [1190, 62] width 20 height 12
click at [1357, 371] on span at bounding box center [1363, 369] width 14 height 9
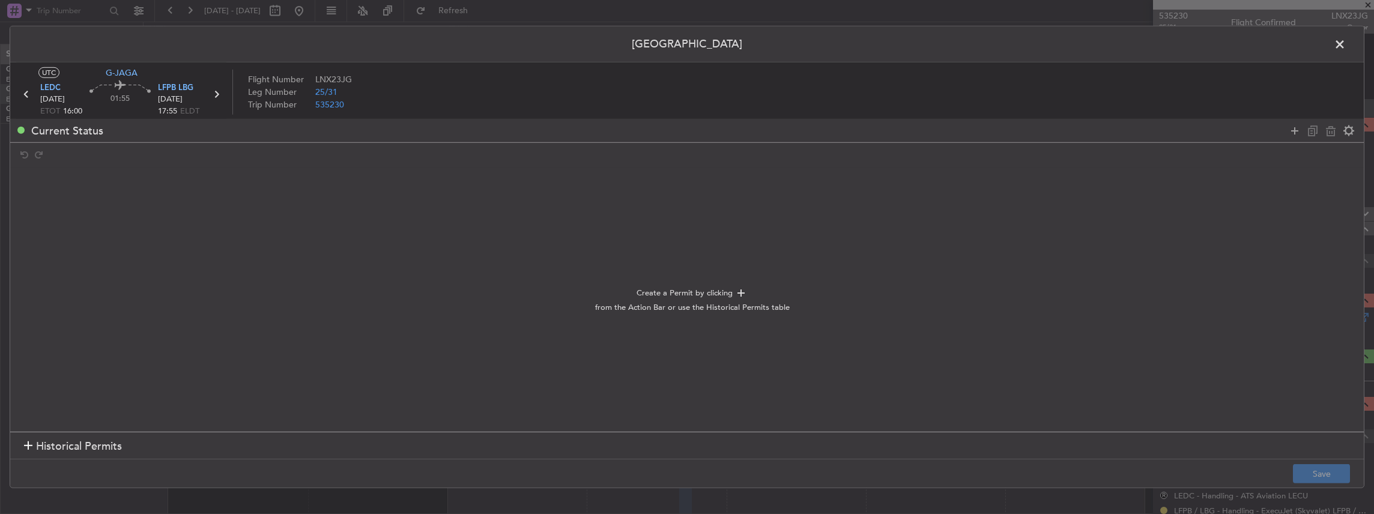
drag, startPoint x: 1296, startPoint y: 131, endPoint x: 843, endPoint y: 130, distance: 453.0
click at [1296, 131] on icon at bounding box center [1295, 130] width 14 height 14
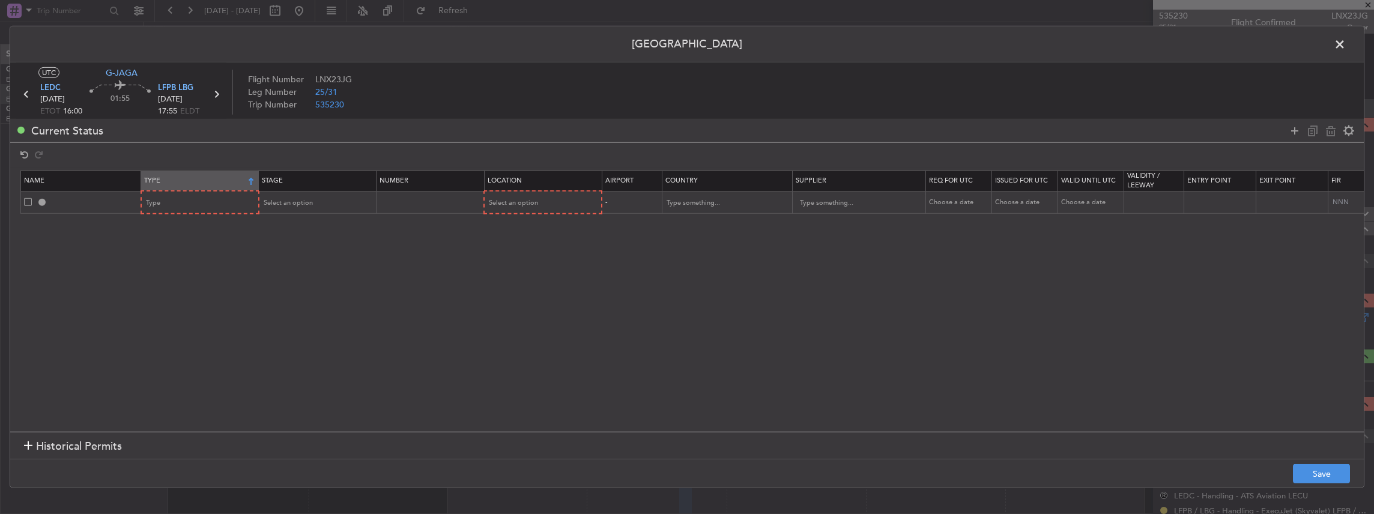
click at [157, 189] on th "Type" at bounding box center [200, 181] width 118 height 20
click at [163, 202] on div "Type" at bounding box center [197, 203] width 100 height 18
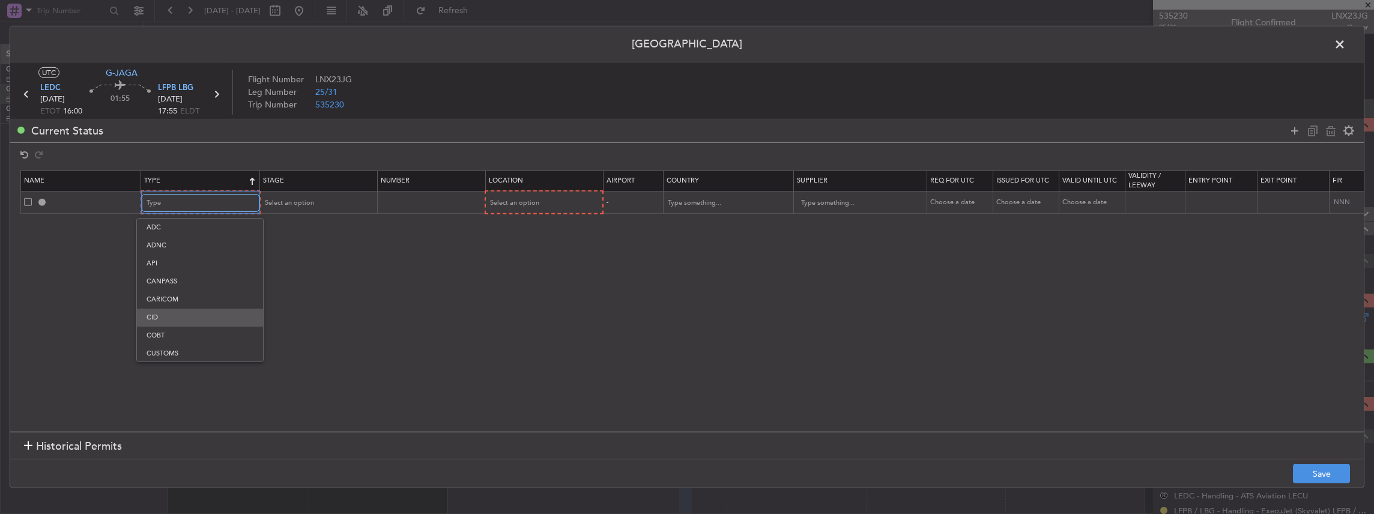
scroll to position [280, 0]
click at [160, 339] on span "PPR" at bounding box center [200, 344] width 107 height 18
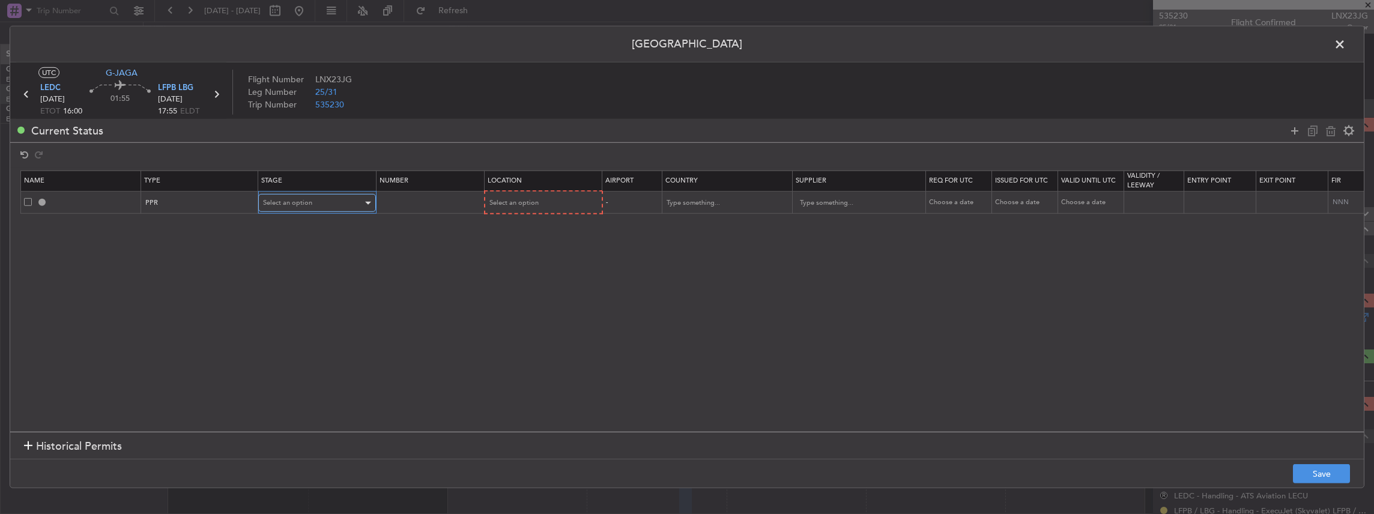
click at [309, 196] on div "Select an option" at bounding box center [313, 203] width 100 height 18
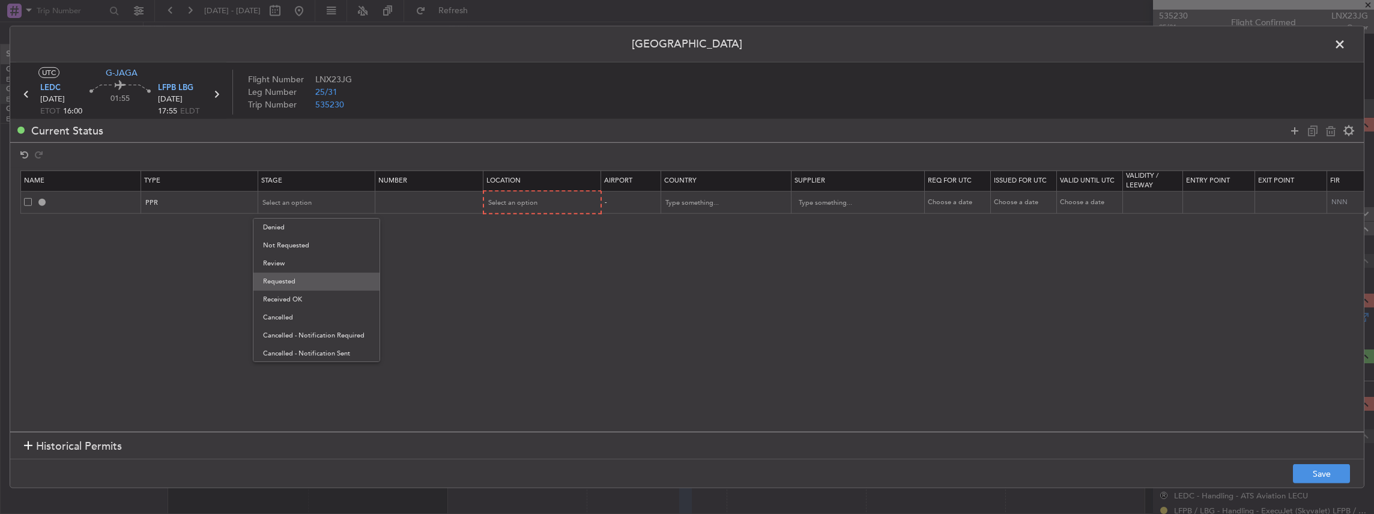
click at [303, 282] on span "Requested" at bounding box center [316, 282] width 107 height 18
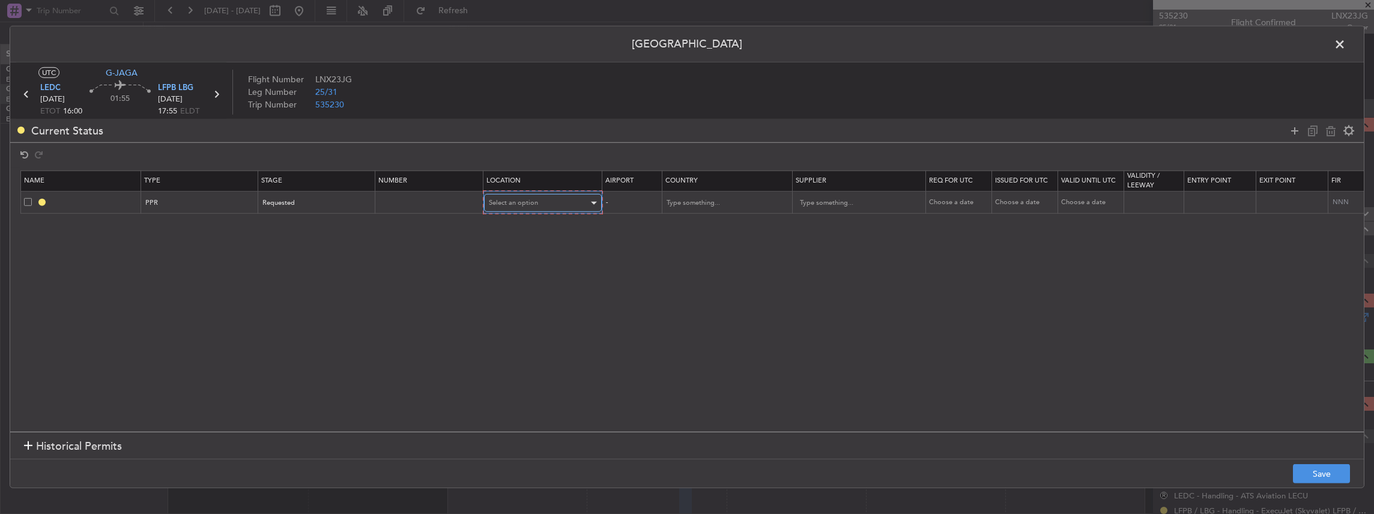
click at [504, 194] on div "Select an option" at bounding box center [539, 203] width 100 height 18
drag, startPoint x: 529, startPoint y: 229, endPoint x: 561, endPoint y: 229, distance: 32.4
click at [529, 229] on span "Departure" at bounding box center [541, 228] width 107 height 18
click at [1326, 464] on footer "Save" at bounding box center [687, 473] width 1354 height 29
click at [1326, 469] on button "Save" at bounding box center [1321, 473] width 57 height 19
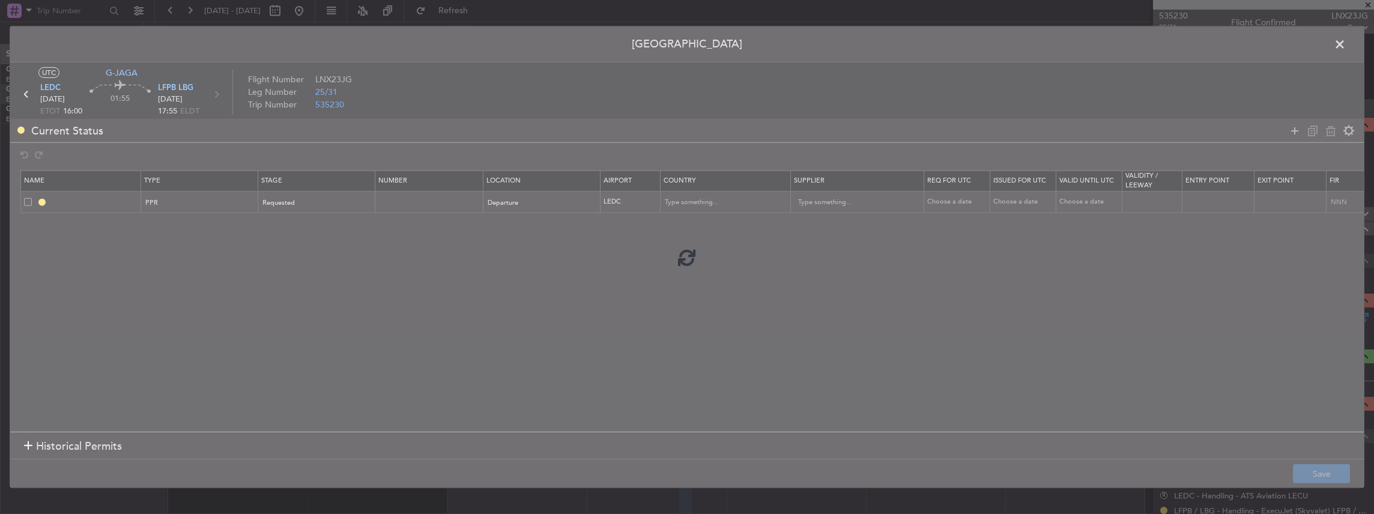
type input "LEDC PPR"
type input "Spain"
type input "NNN"
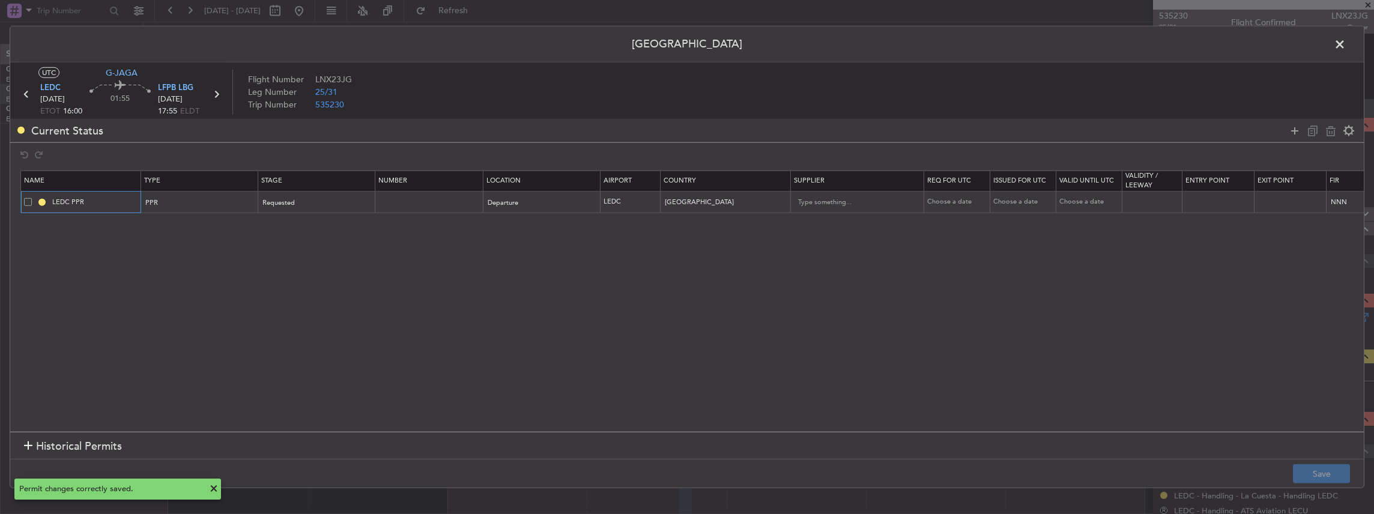
click at [109, 202] on input "LEDC PPR" at bounding box center [95, 202] width 90 height 10
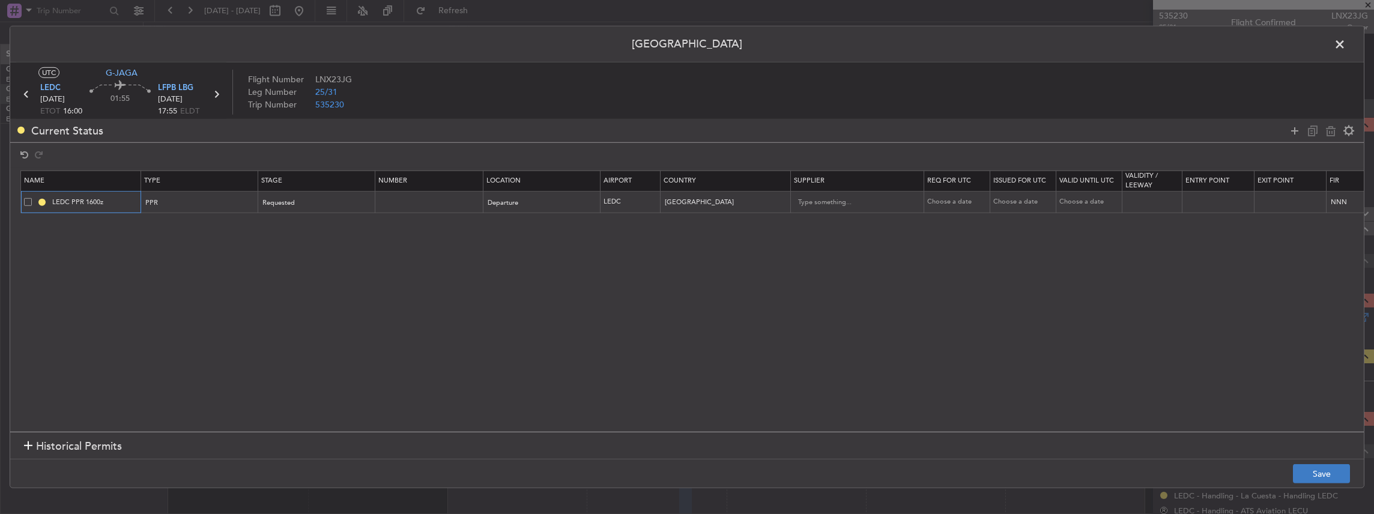
type input "LEDC PPR 1600z"
click at [1350, 476] on button "Save" at bounding box center [1321, 473] width 57 height 19
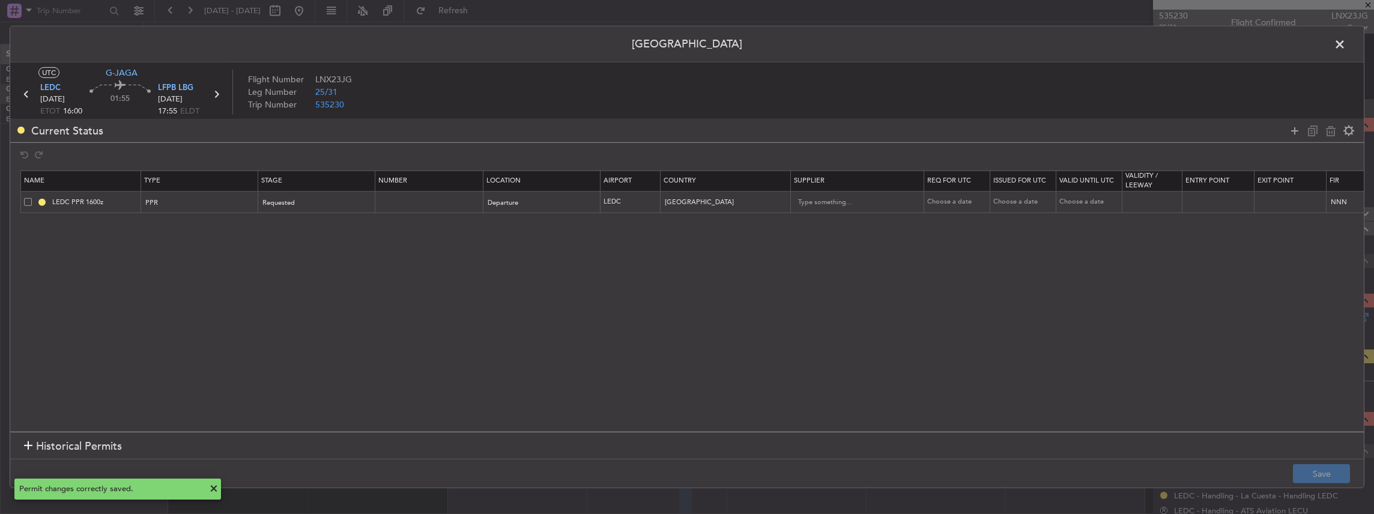
click at [1346, 44] on span at bounding box center [1346, 47] width 0 height 24
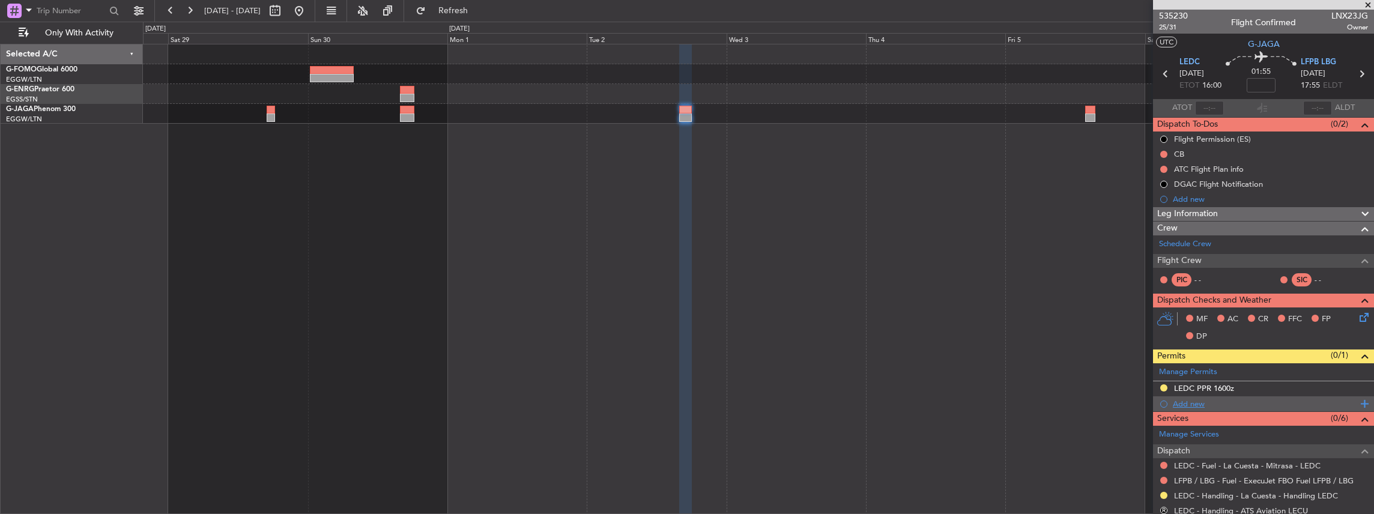
scroll to position [120, 0]
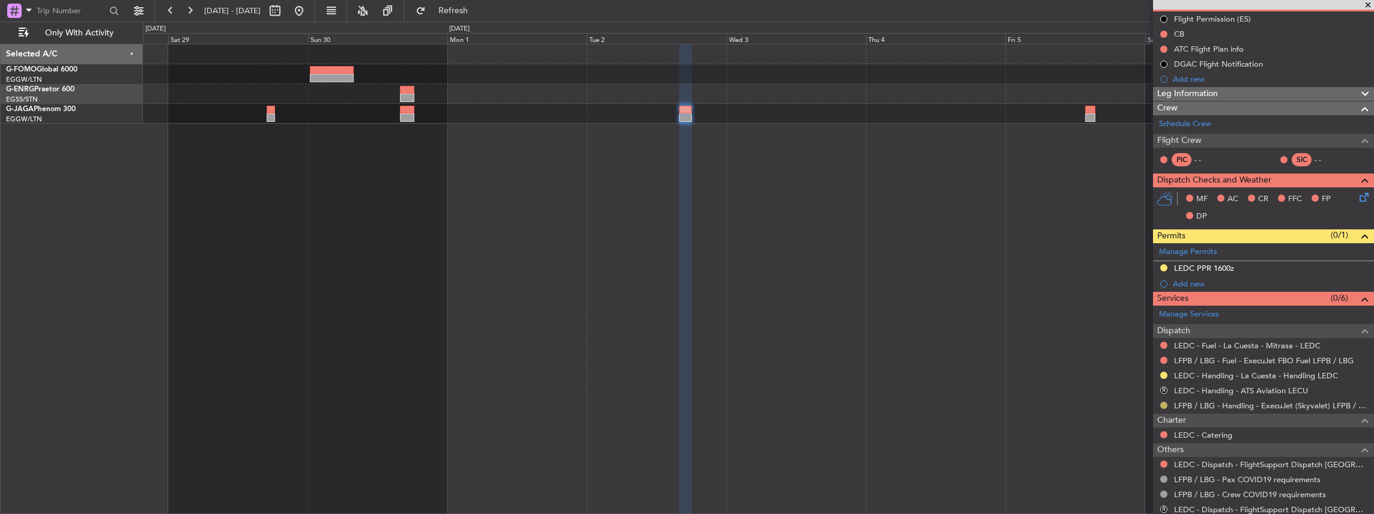
click at [1162, 402] on button at bounding box center [1164, 405] width 7 height 7
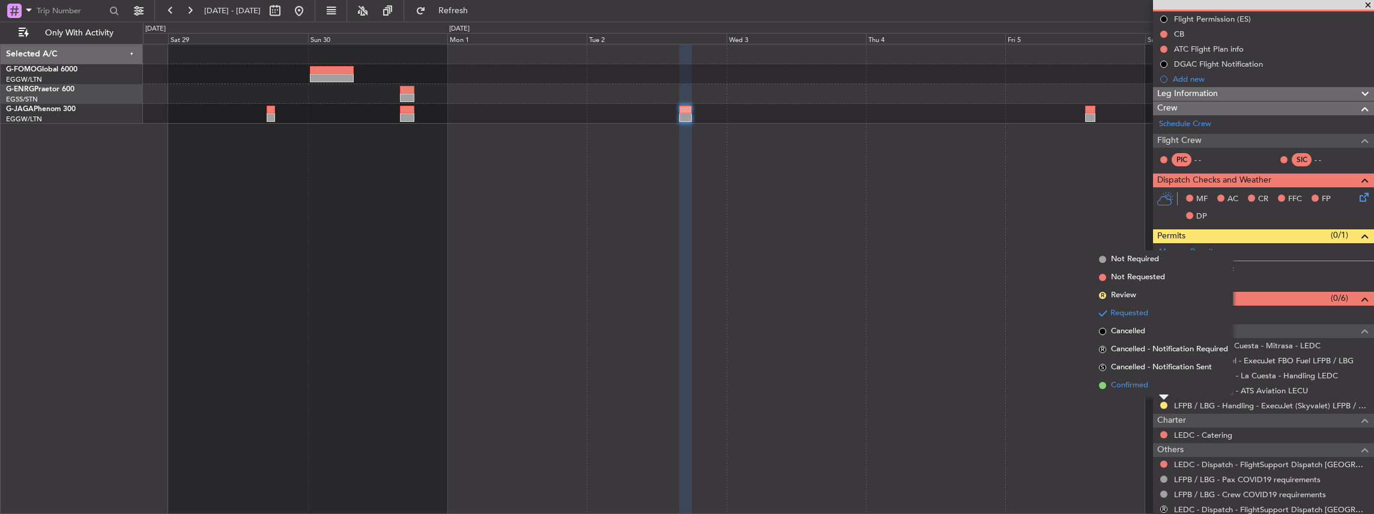
click at [1135, 382] on span "Confirmed" at bounding box center [1129, 386] width 37 height 12
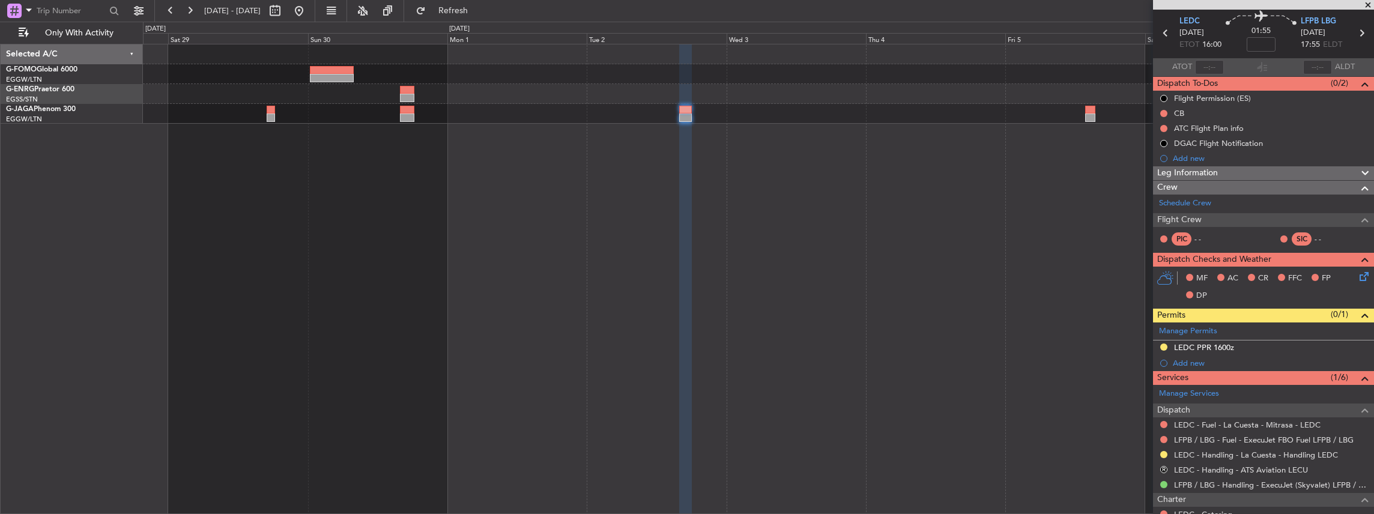
scroll to position [80, 0]
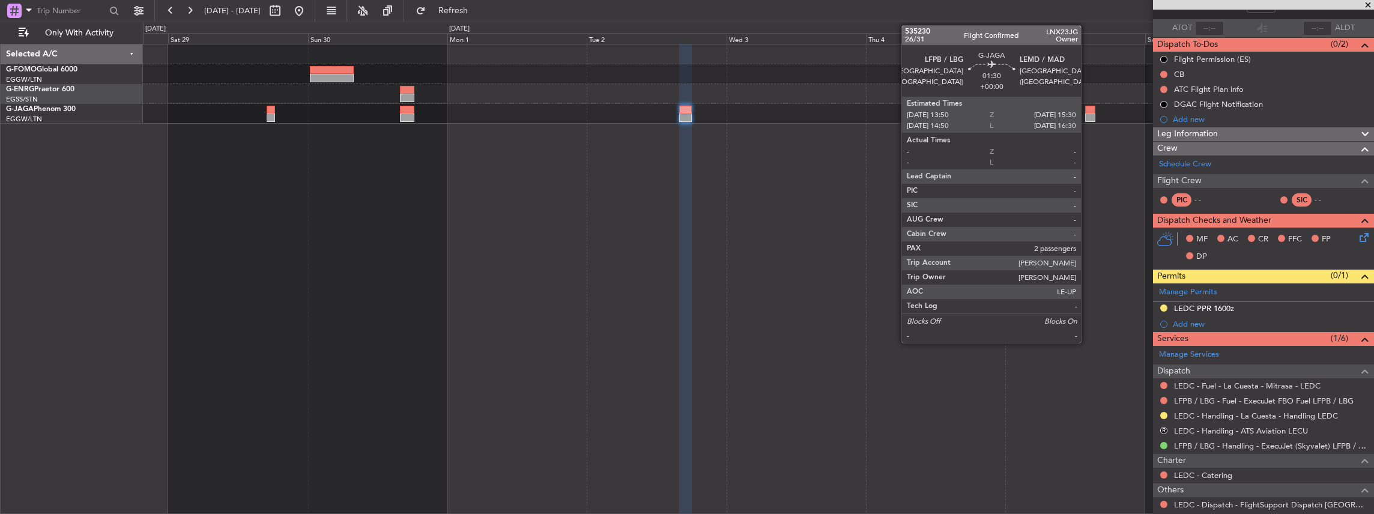
click at [1087, 114] on div at bounding box center [1091, 118] width 10 height 8
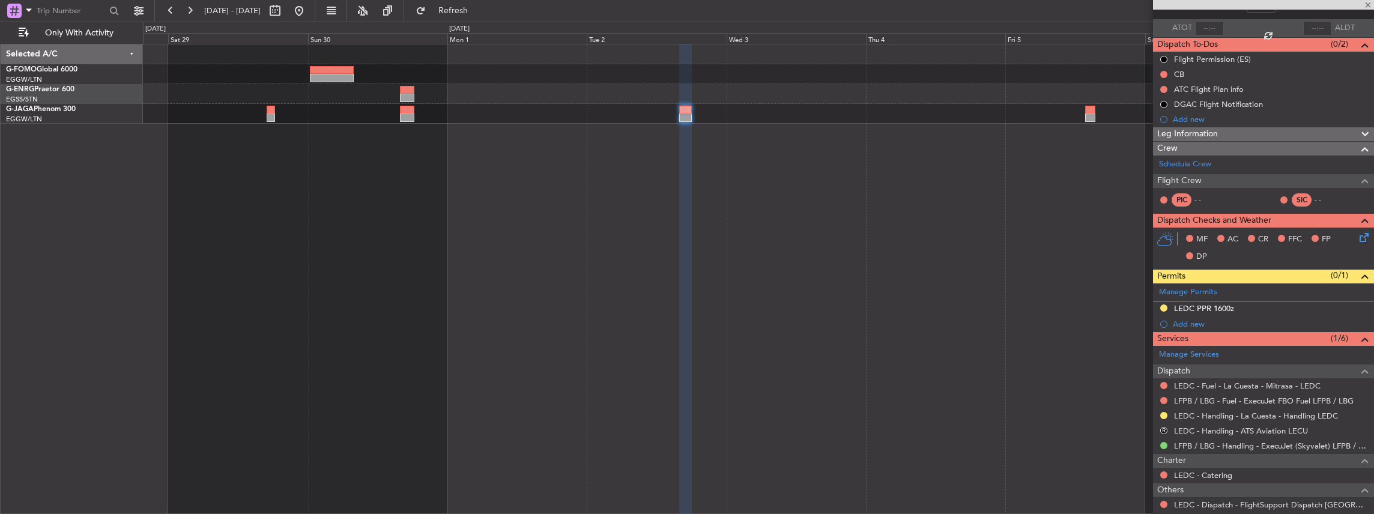
scroll to position [0, 0]
